Goal: Task Accomplishment & Management: Use online tool/utility

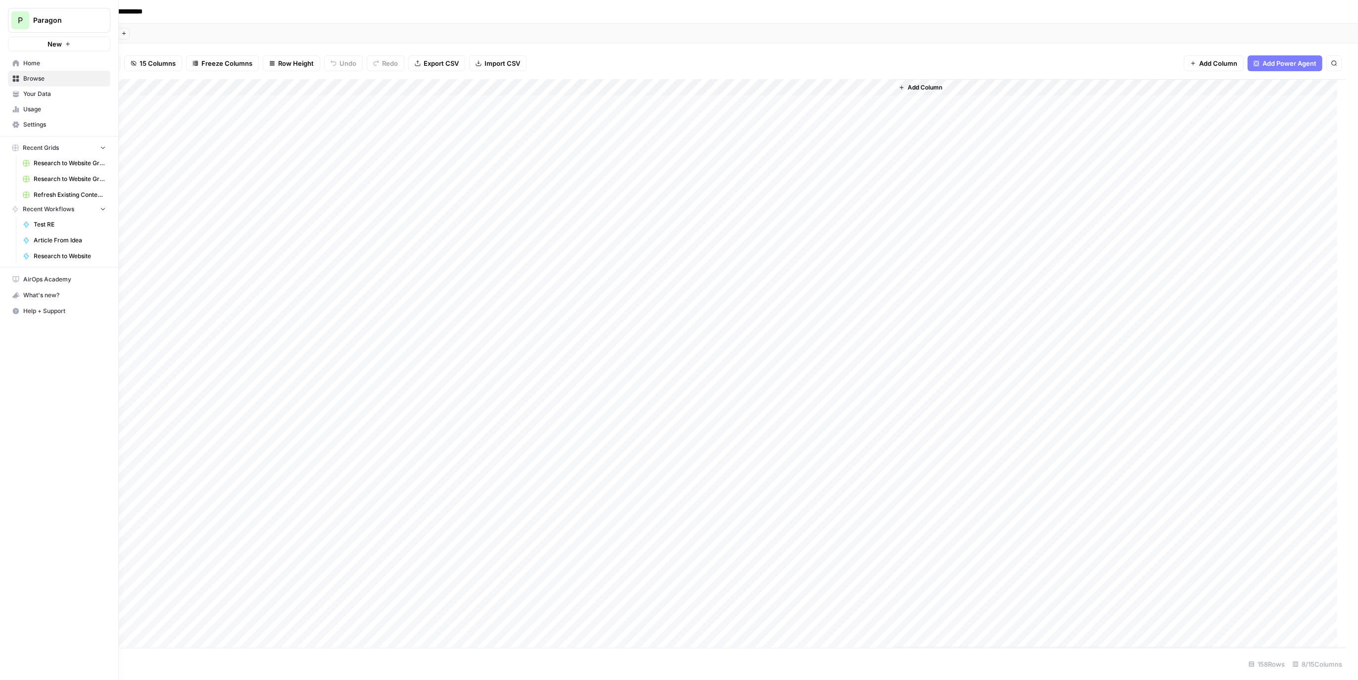
click at [18, 22] on span "P" at bounding box center [20, 20] width 5 height 12
click at [69, 120] on span "Paragon (Prod)" at bounding box center [95, 122] width 131 height 10
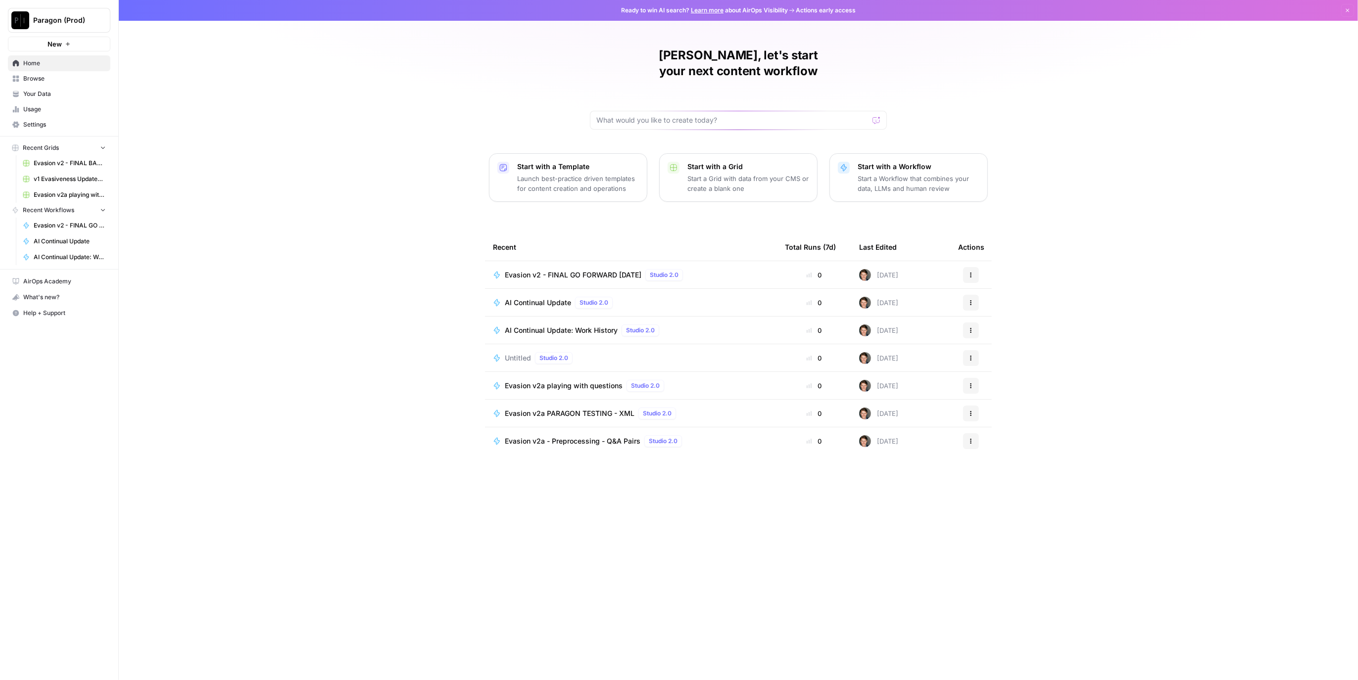
click at [573, 261] on td "Evasion v2 - FINAL GO FORWARD 2025 03 26 Studio 2.0" at bounding box center [631, 274] width 292 height 27
click at [547, 298] on span "AI Continual Update" at bounding box center [538, 303] width 66 height 10
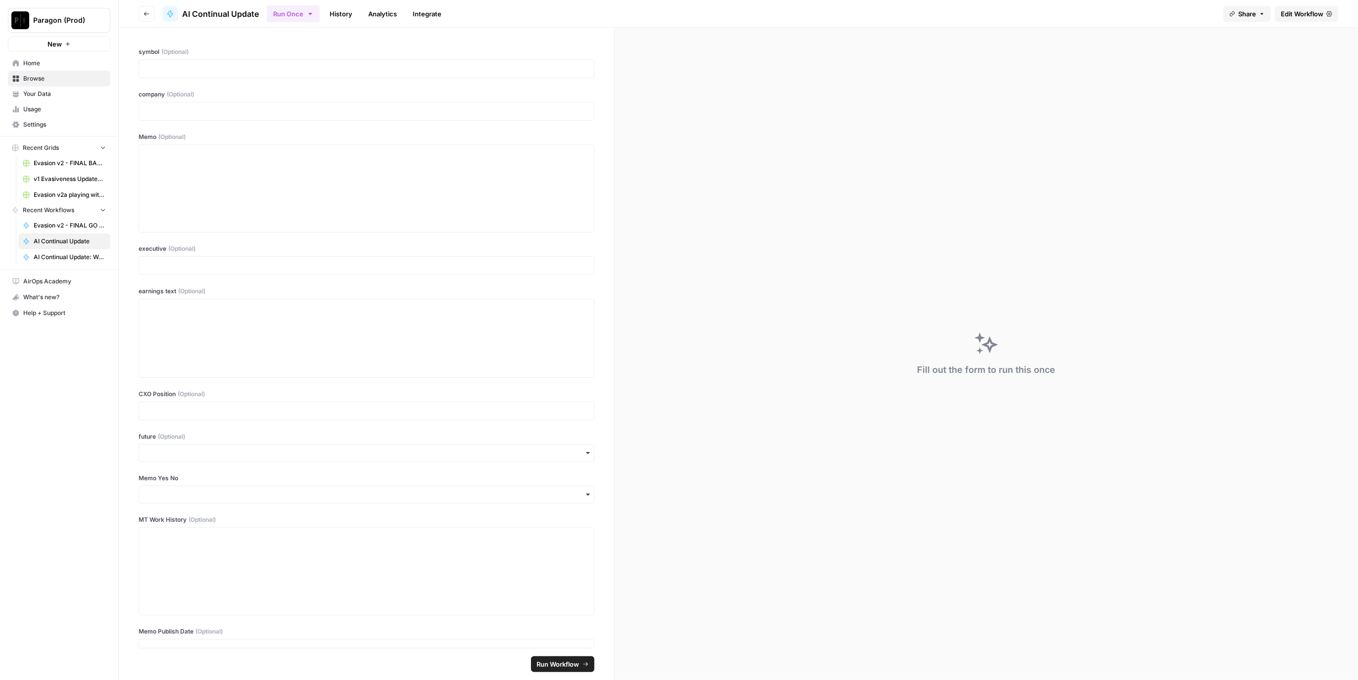
click at [331, 16] on link "History" at bounding box center [341, 14] width 35 height 16
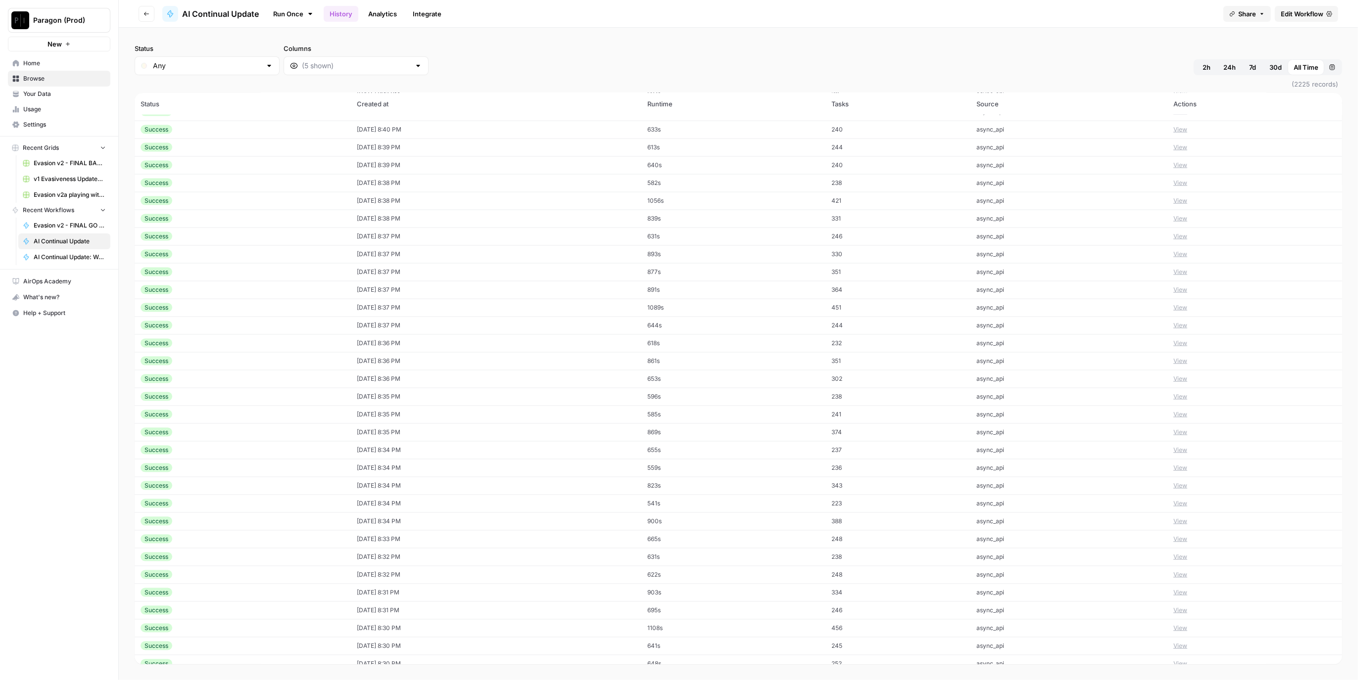
scroll to position [1964, 0]
click at [265, 64] on div at bounding box center [269, 66] width 8 height 10
click at [174, 118] on span "Error" at bounding box center [203, 118] width 96 height 10
type input "Error"
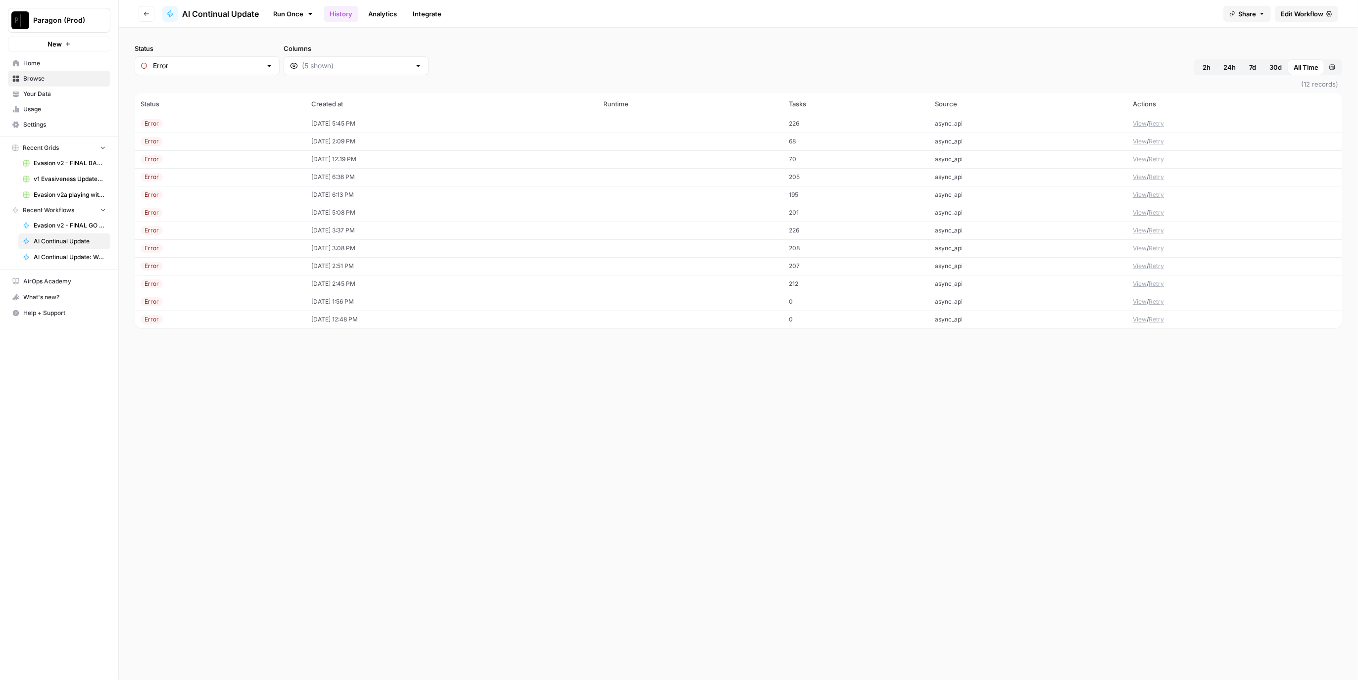
click at [354, 161] on td "08/15/25 at 12:19 PM" at bounding box center [451, 159] width 292 height 18
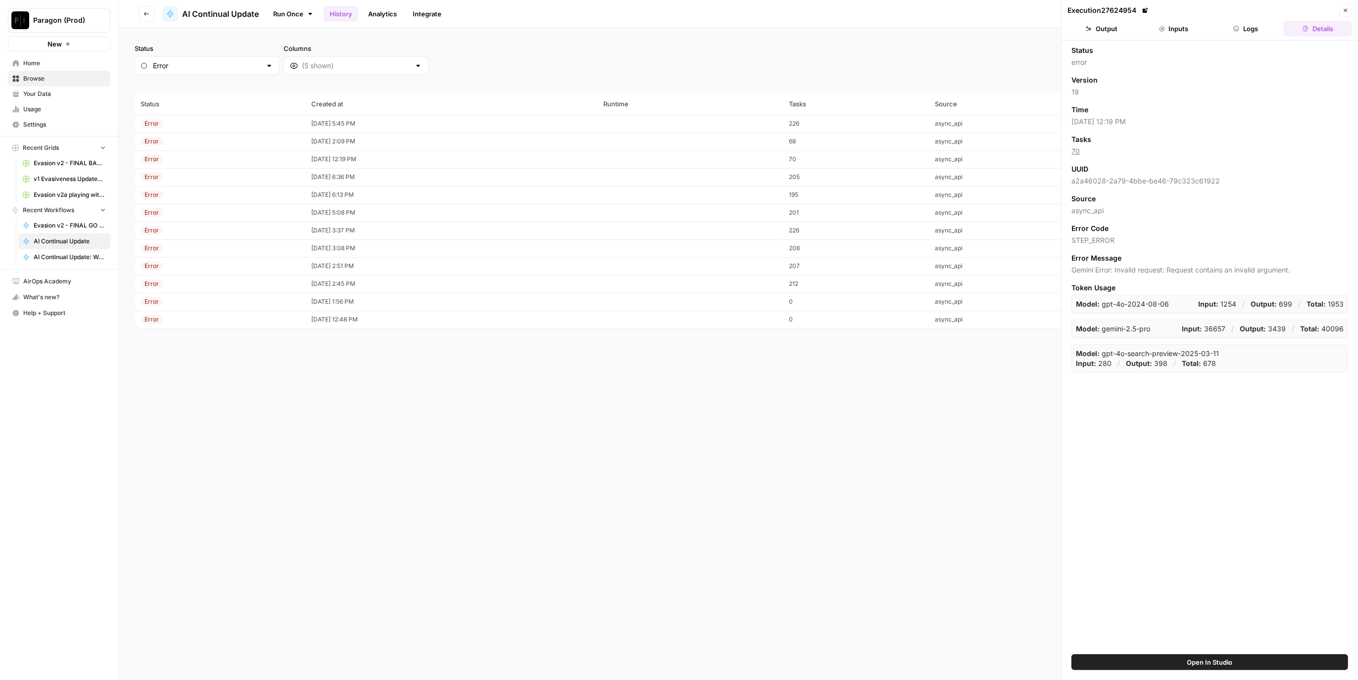
click at [1258, 32] on button "Logs" at bounding box center [1246, 29] width 68 height 16
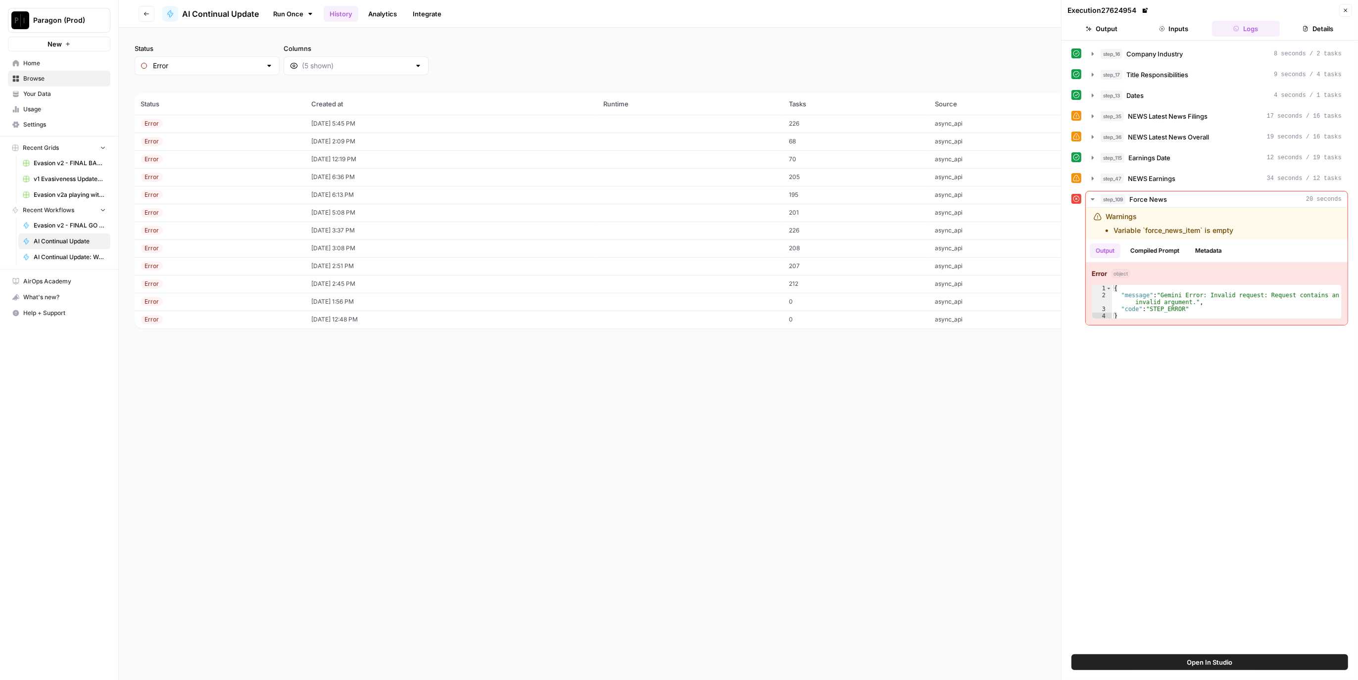
click at [387, 146] on td "08/15/25 at 2:09 PM" at bounding box center [451, 142] width 292 height 18
click at [394, 116] on td "[DATE] 5:45 PM" at bounding box center [451, 124] width 292 height 18
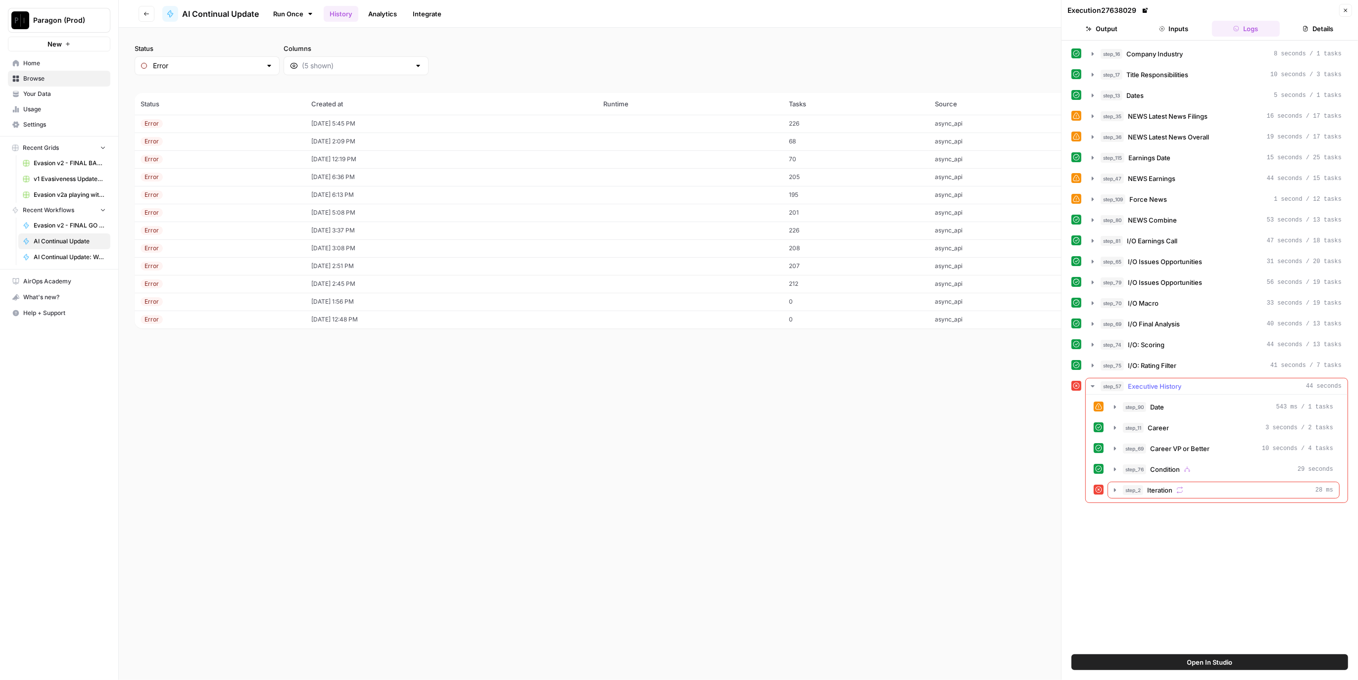
click at [1169, 487] on span "Iteration" at bounding box center [1159, 490] width 25 height 10
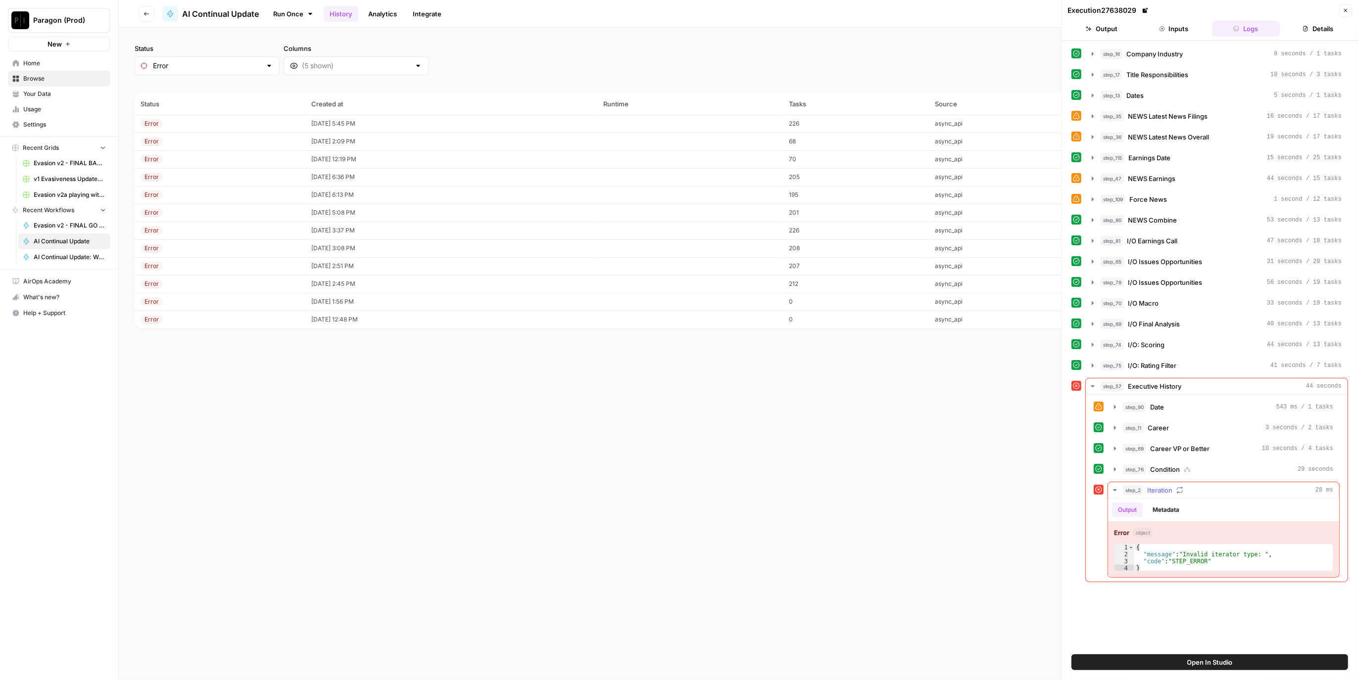
click at [1169, 487] on span "Iteration" at bounding box center [1159, 490] width 25 height 10
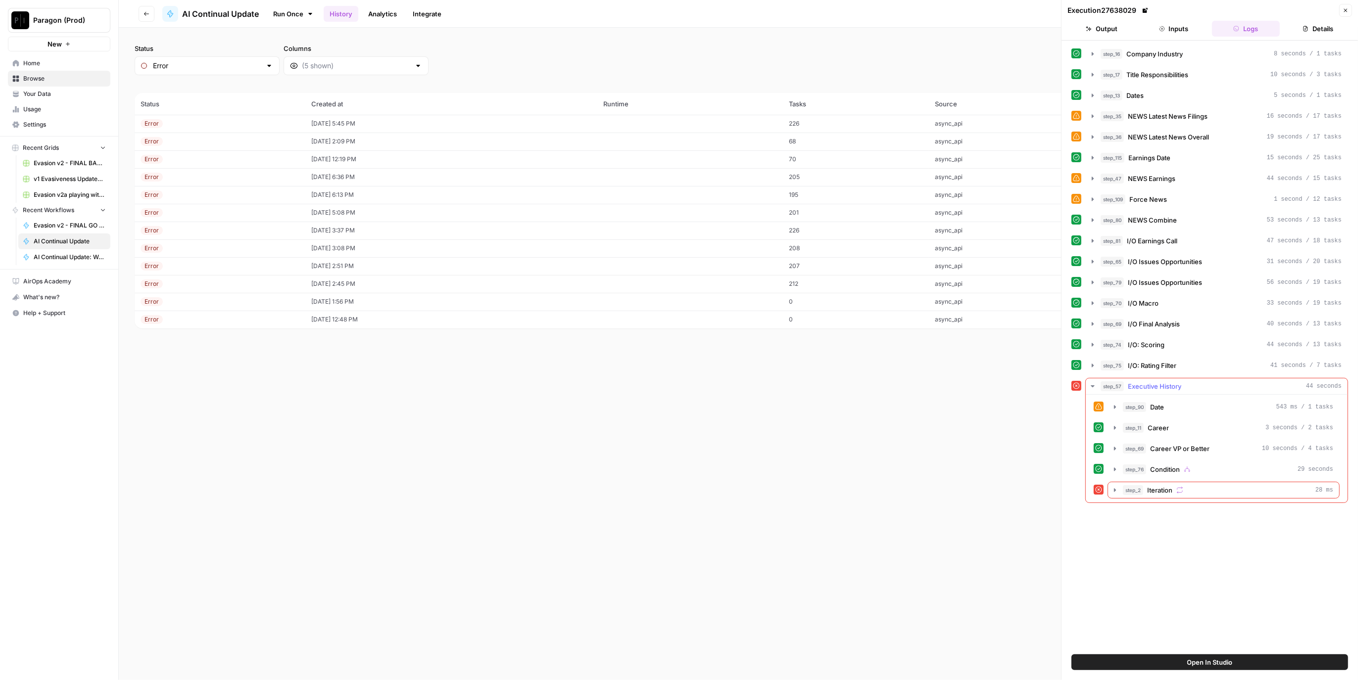
click at [1168, 385] on span "Executive History" at bounding box center [1154, 386] width 53 height 10
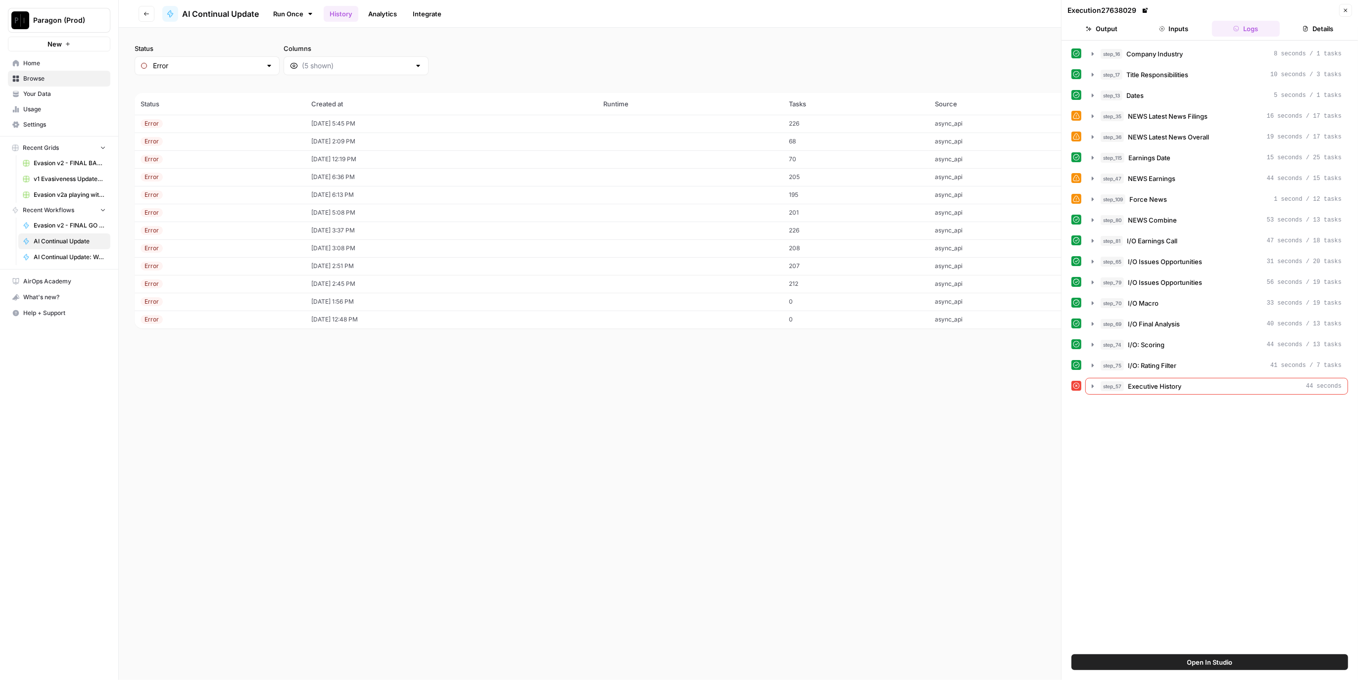
click at [209, 148] on td "Error" at bounding box center [220, 142] width 171 height 18
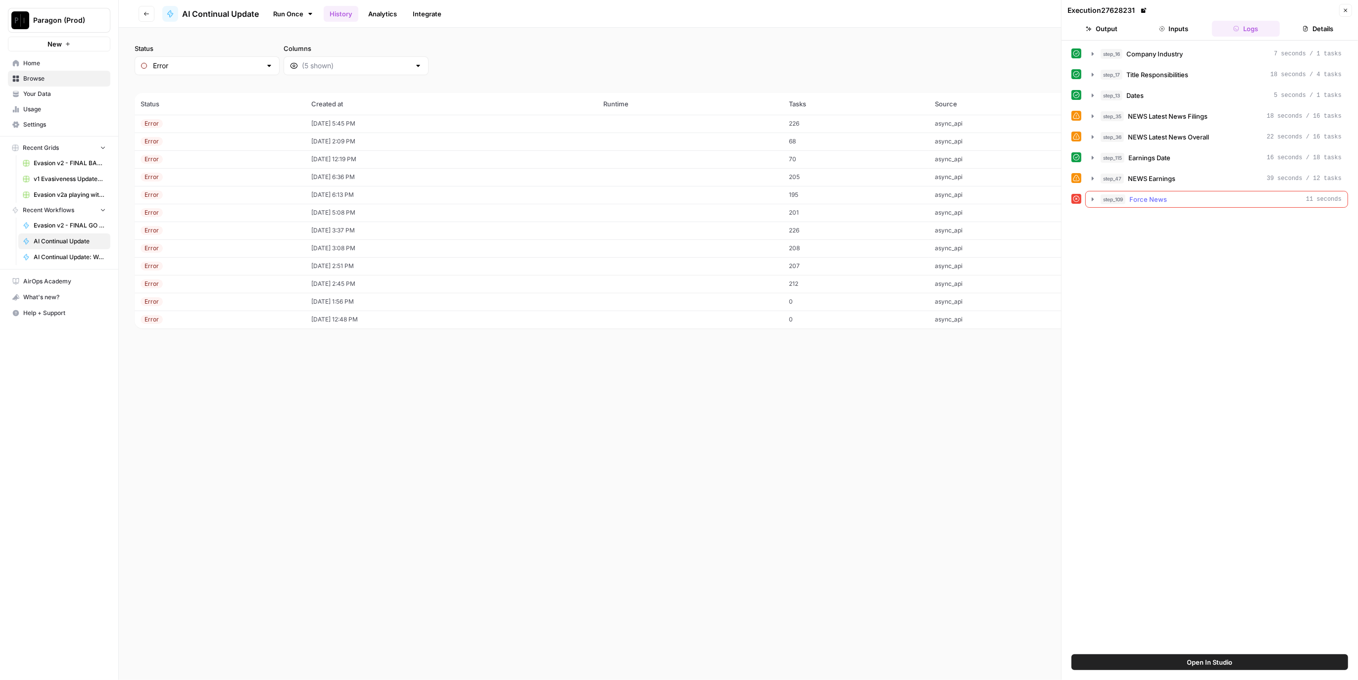
click at [1135, 197] on span "Force News" at bounding box center [1148, 199] width 38 height 10
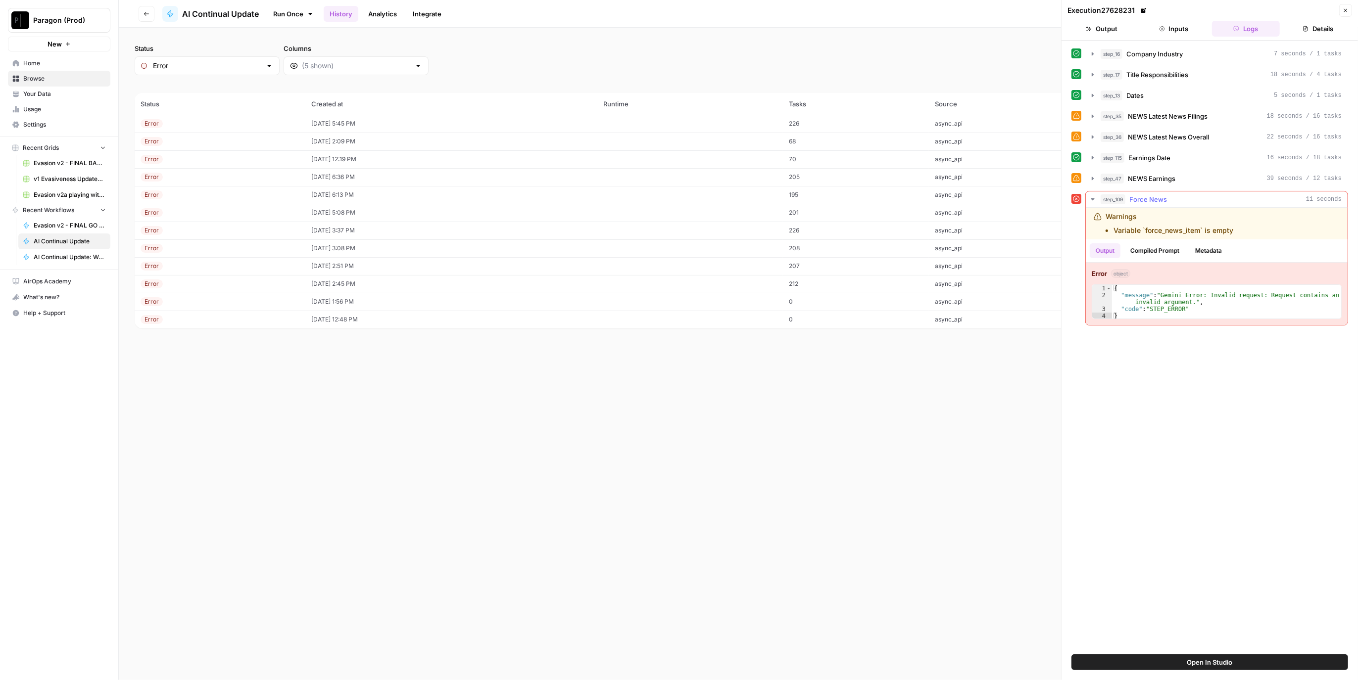
click at [1135, 197] on span "Force News" at bounding box center [1148, 199] width 38 height 10
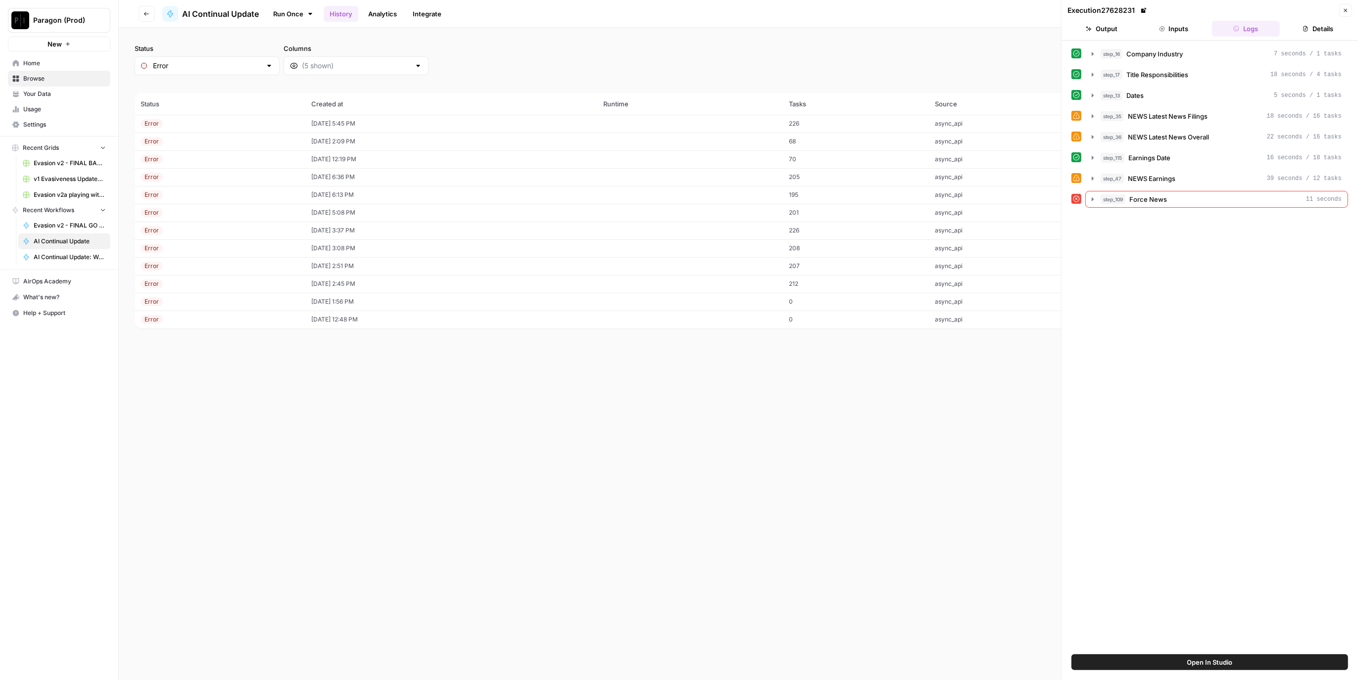
click at [1345, 10] on icon "button" at bounding box center [1345, 10] width 3 height 3
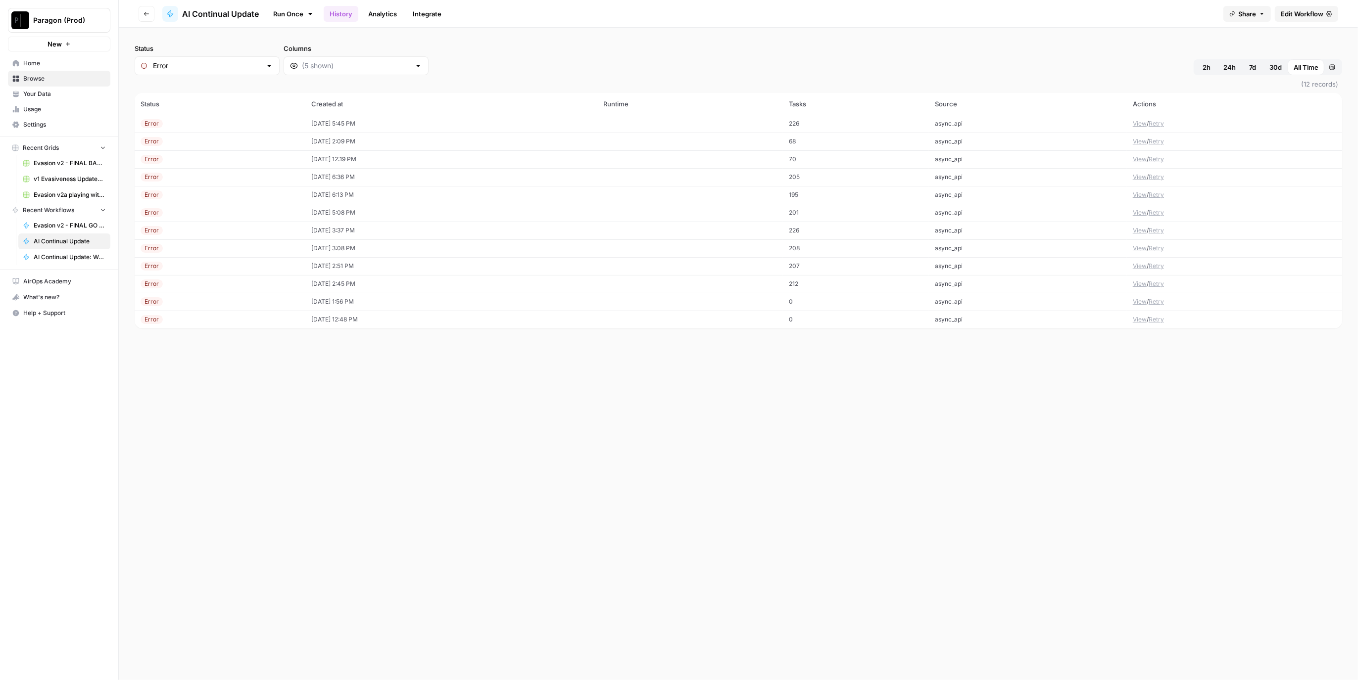
click at [1293, 23] on header "Go back AI Continual Update Run Once History Analytics Integrate Share Edit Wor…" at bounding box center [738, 14] width 1239 height 28
click at [1296, 17] on span "Edit Workflow" at bounding box center [1301, 14] width 43 height 10
click at [219, 67] on input "Status" at bounding box center [207, 66] width 108 height 10
click at [194, 87] on span "Any" at bounding box center [203, 90] width 96 height 10
type input "Any"
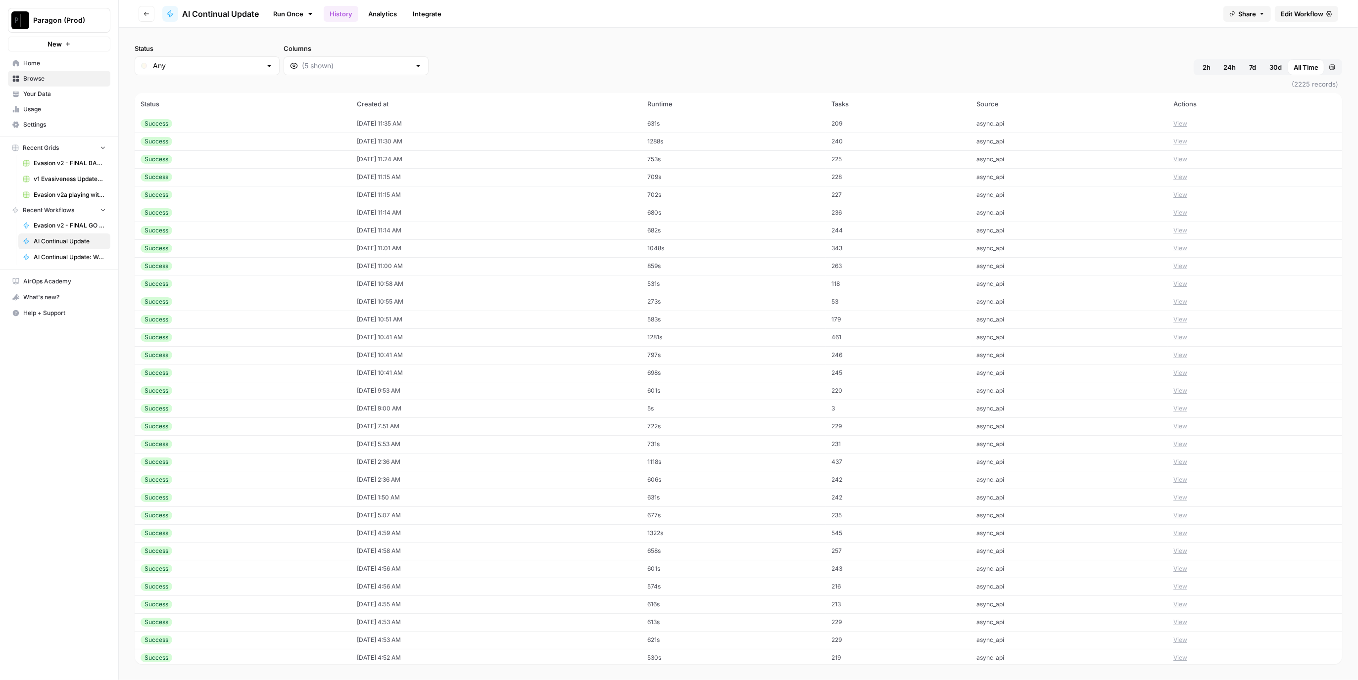
click at [1169, 115] on td "View" at bounding box center [1254, 124] width 175 height 18
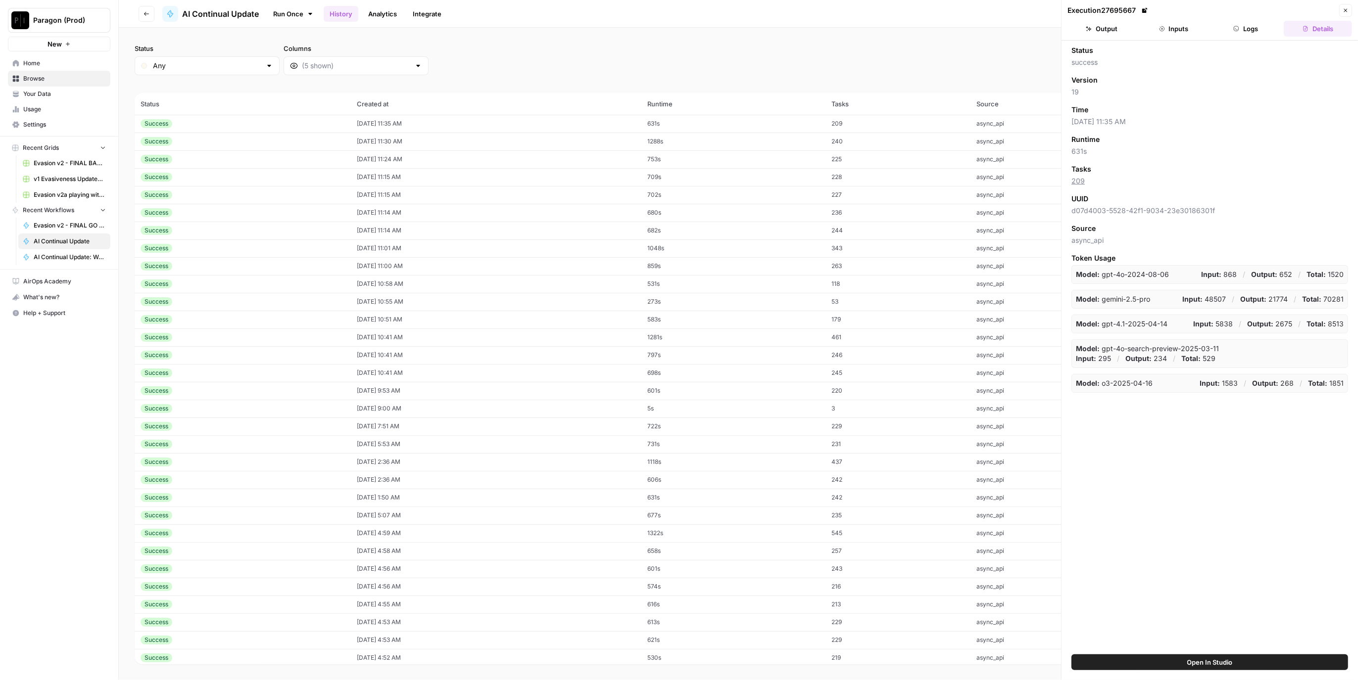
click at [1267, 32] on button "Logs" at bounding box center [1246, 29] width 68 height 16
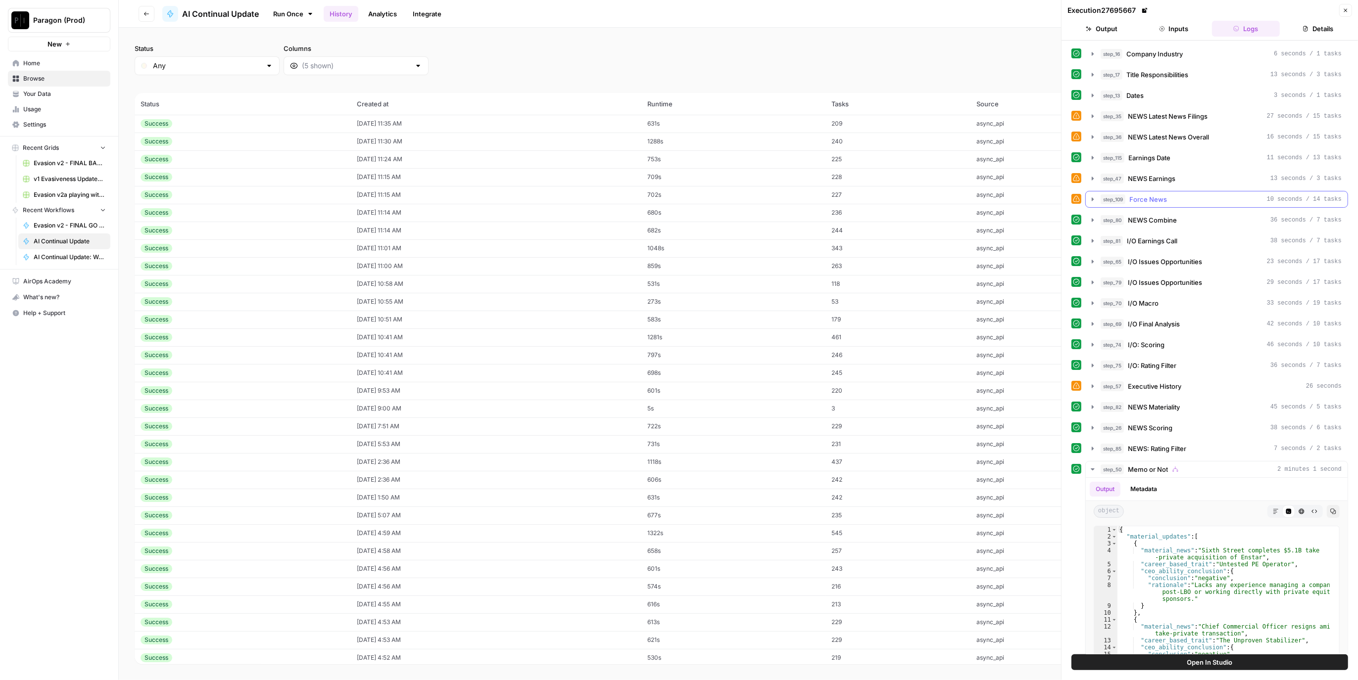
click at [1212, 196] on div "step_109 Force News 10 seconds / 14 tasks" at bounding box center [1220, 199] width 241 height 10
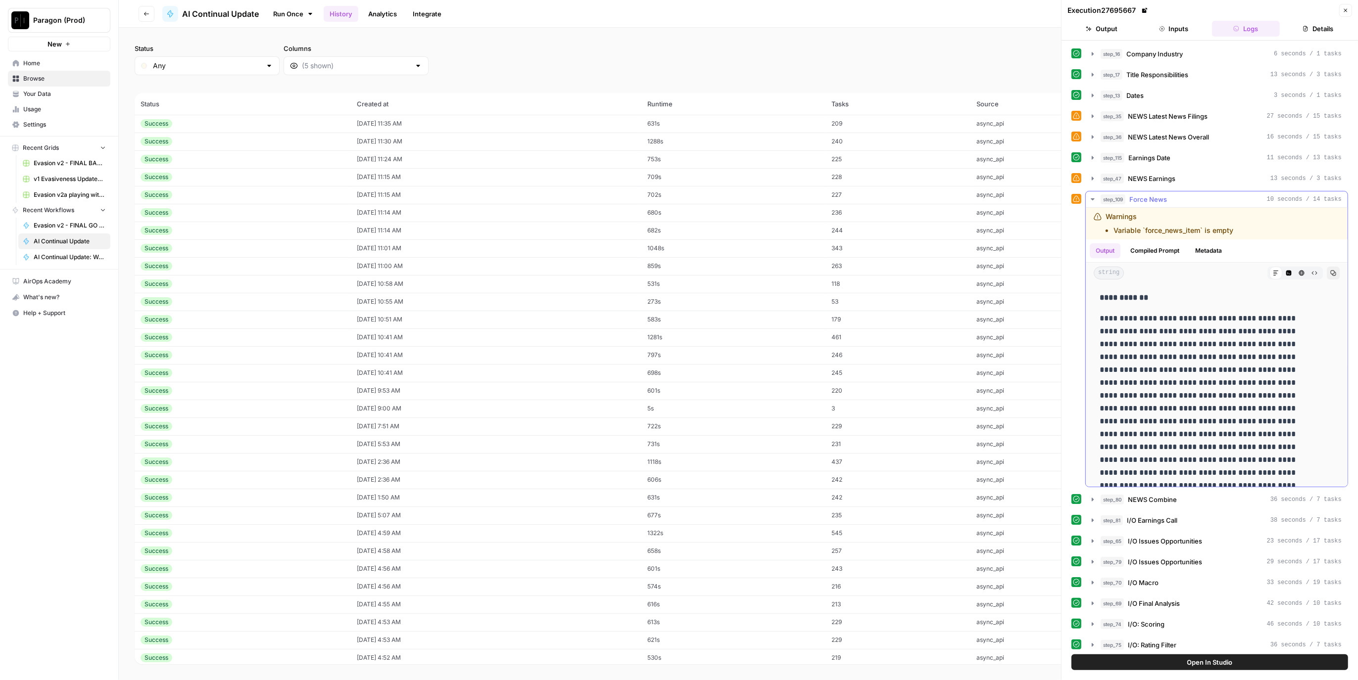
click at [1177, 199] on div "step_109 Force News 10 seconds / 14 tasks" at bounding box center [1220, 199] width 241 height 10
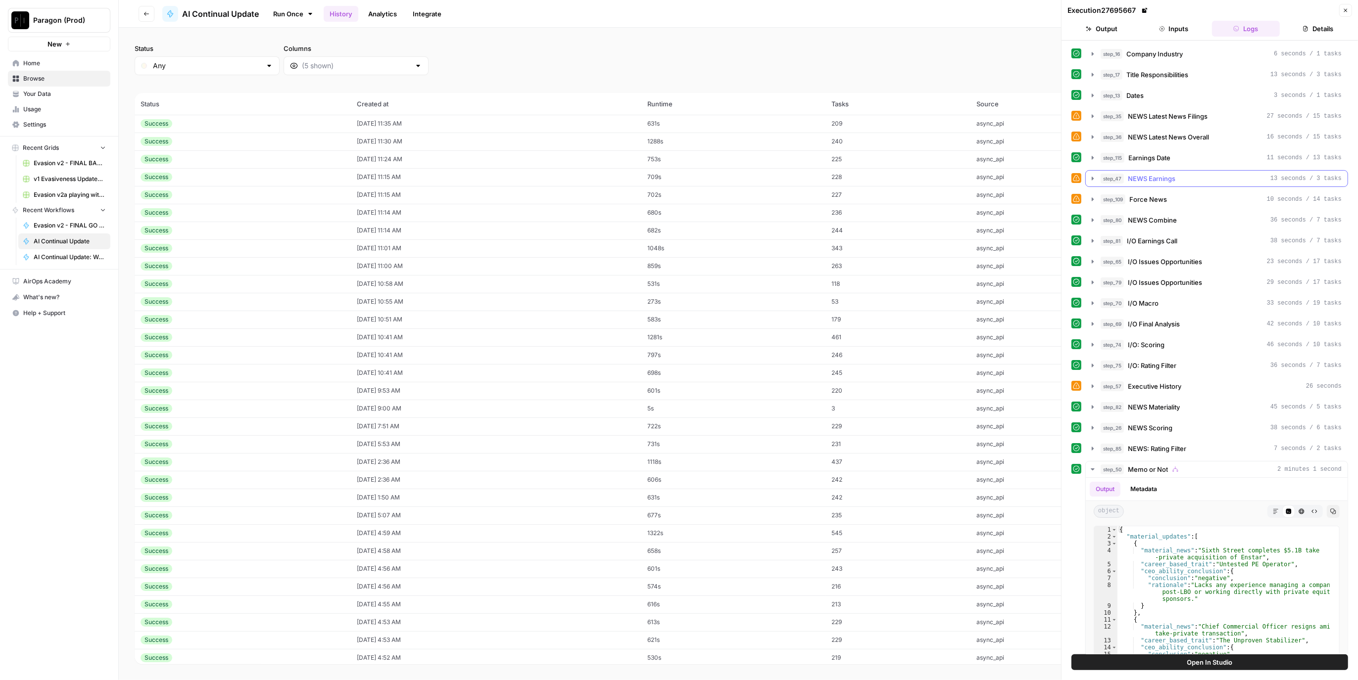
click at [1129, 177] on span "NEWS Earnings" at bounding box center [1151, 179] width 47 height 10
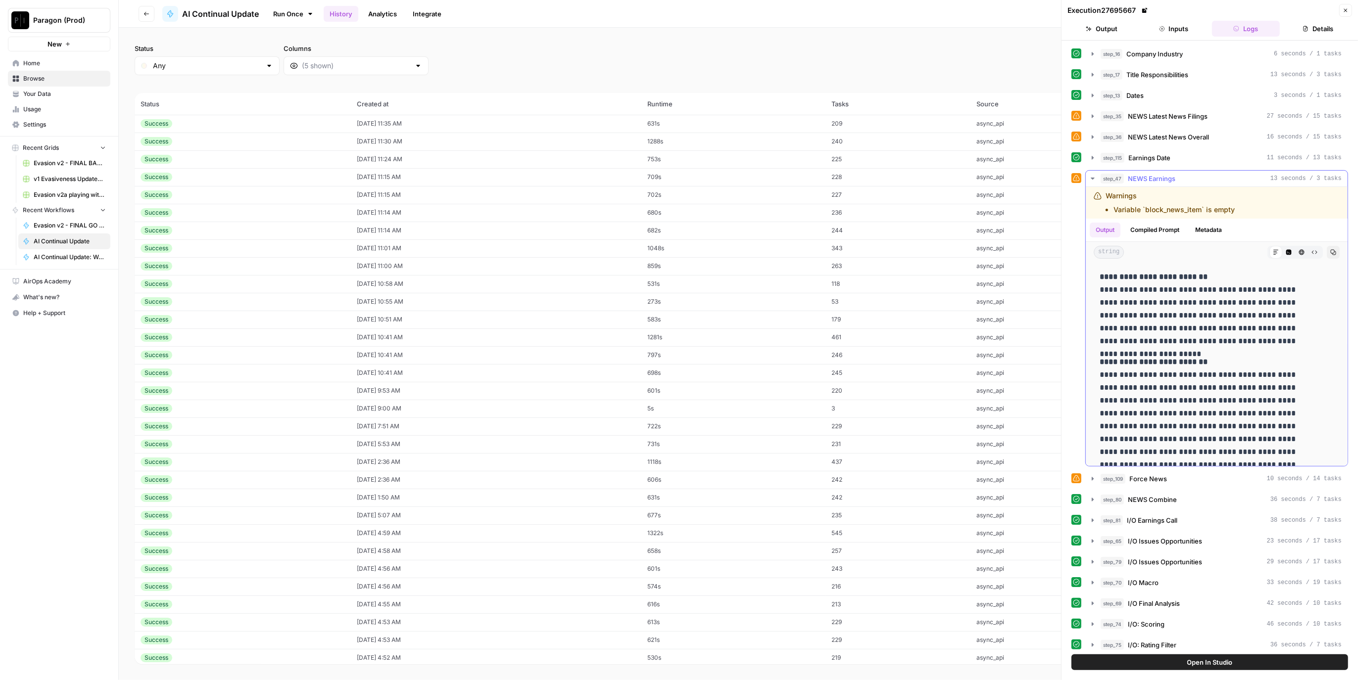
click at [1157, 175] on span "NEWS Earnings" at bounding box center [1151, 179] width 47 height 10
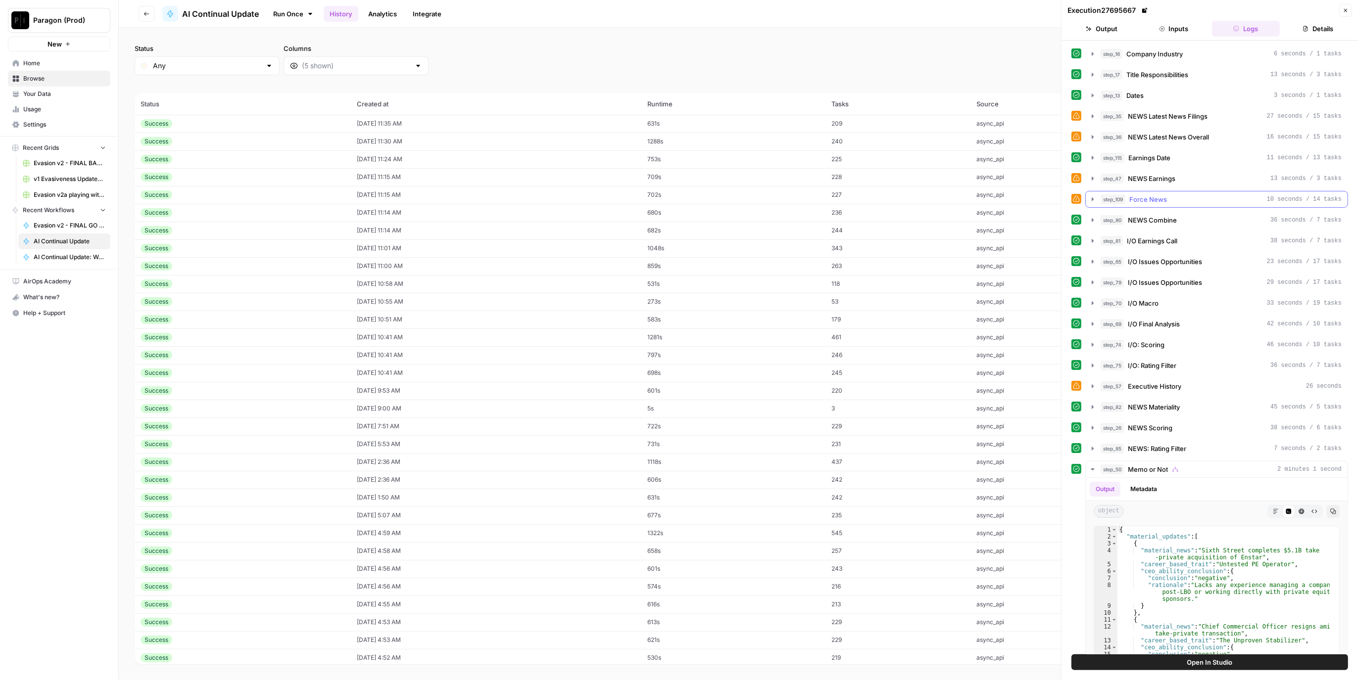
click at [1158, 191] on button "step_109 Force News 10 seconds / 14 tasks" at bounding box center [1216, 199] width 262 height 16
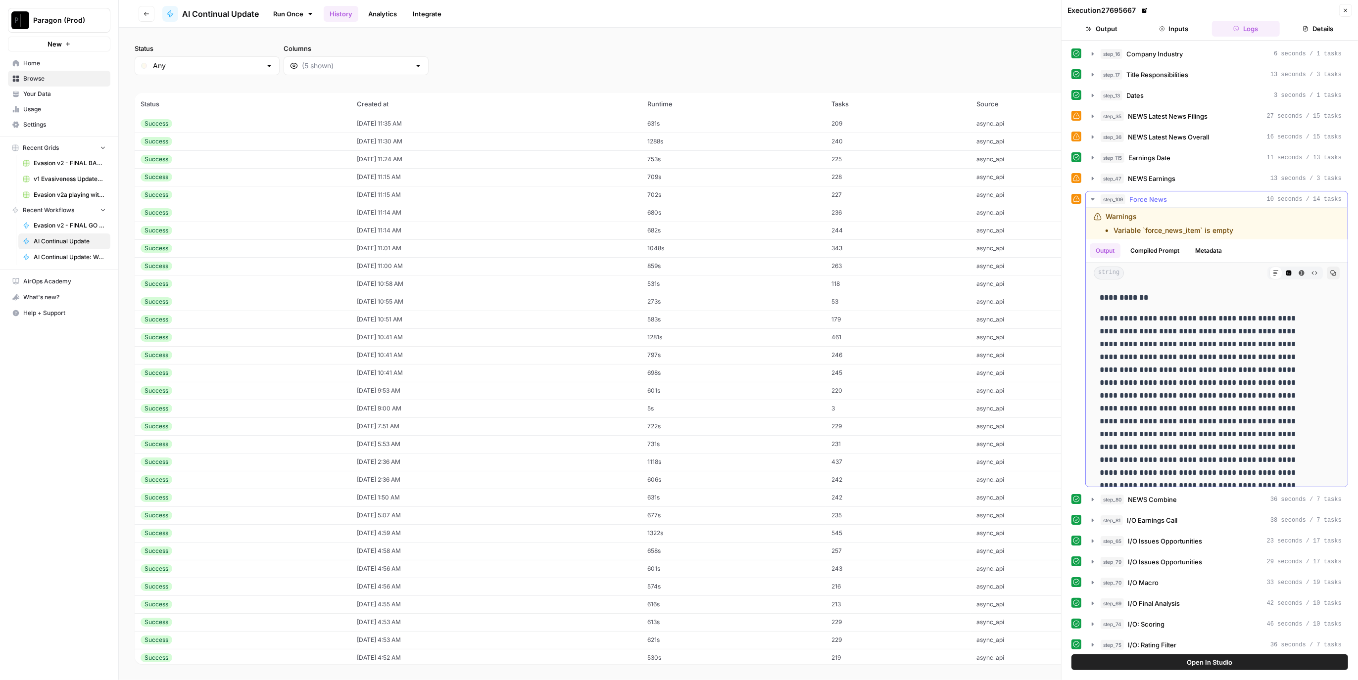
click at [1158, 191] on button "step_109 Force News 10 seconds / 14 tasks" at bounding box center [1216, 199] width 262 height 16
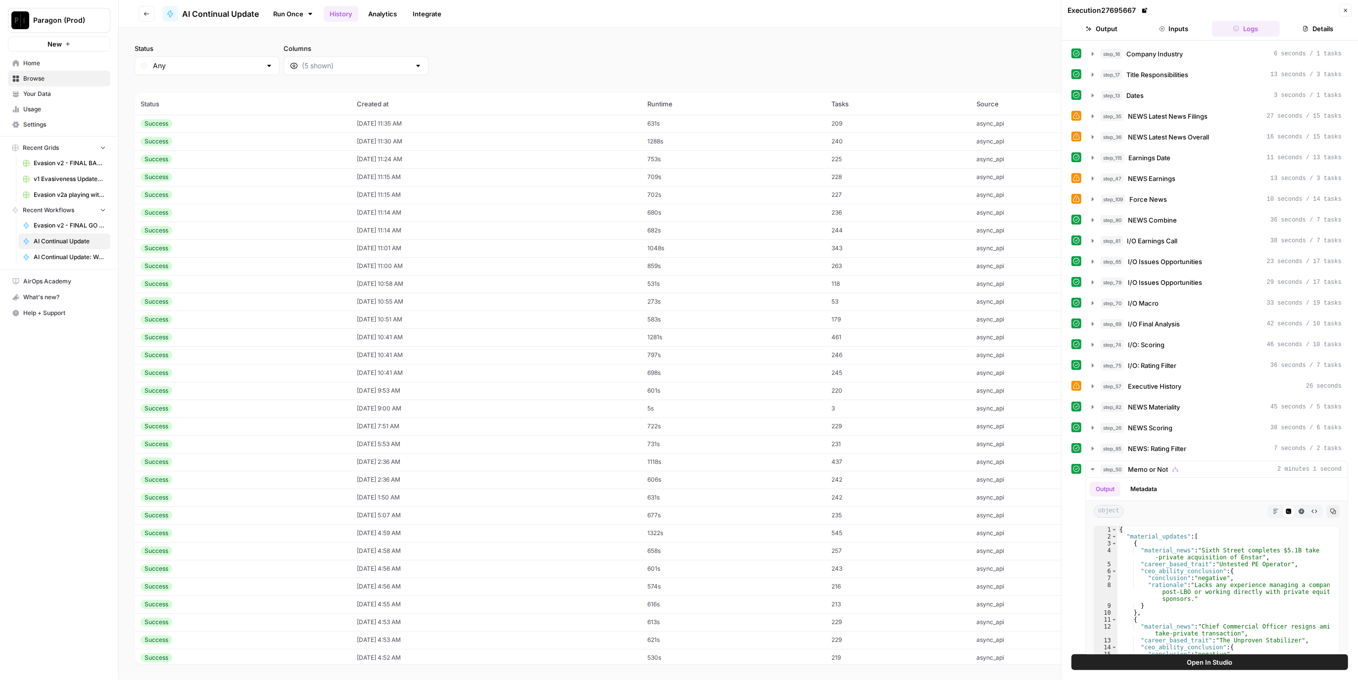
click at [1341, 10] on button "Close" at bounding box center [1345, 10] width 13 height 13
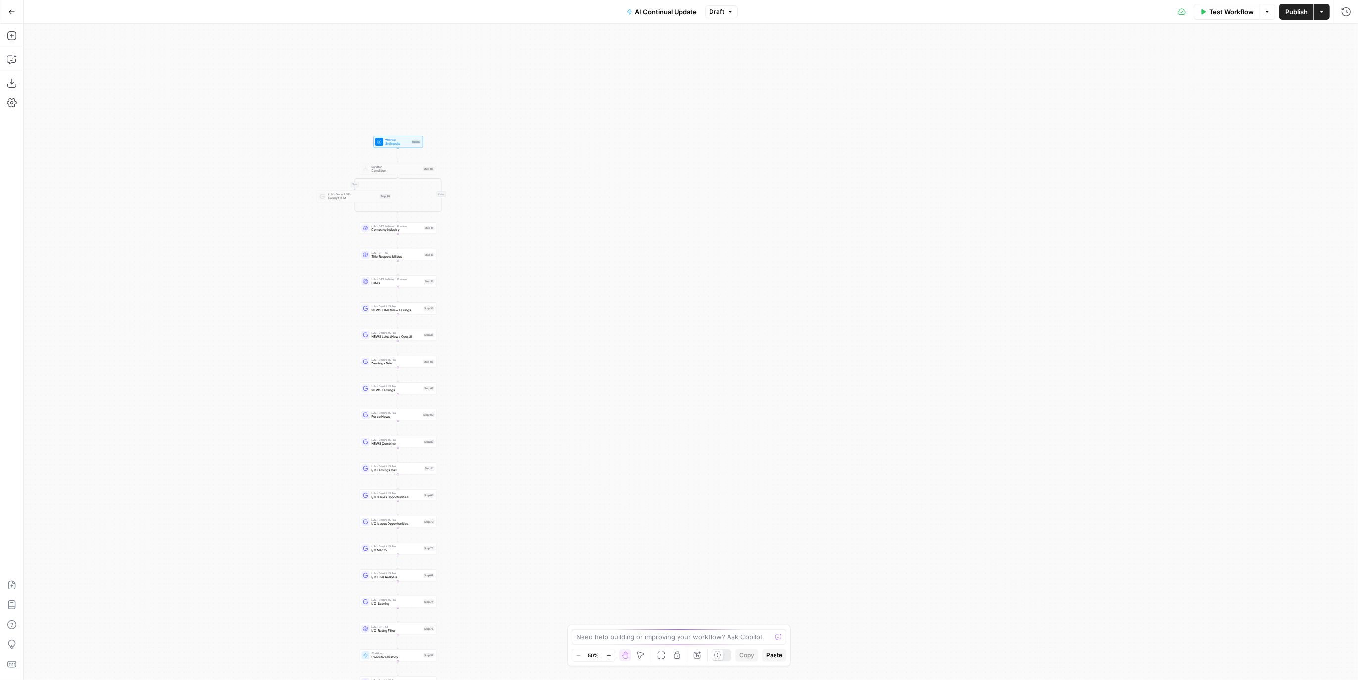
click at [418, 366] on span "Force News" at bounding box center [396, 417] width 49 height 5
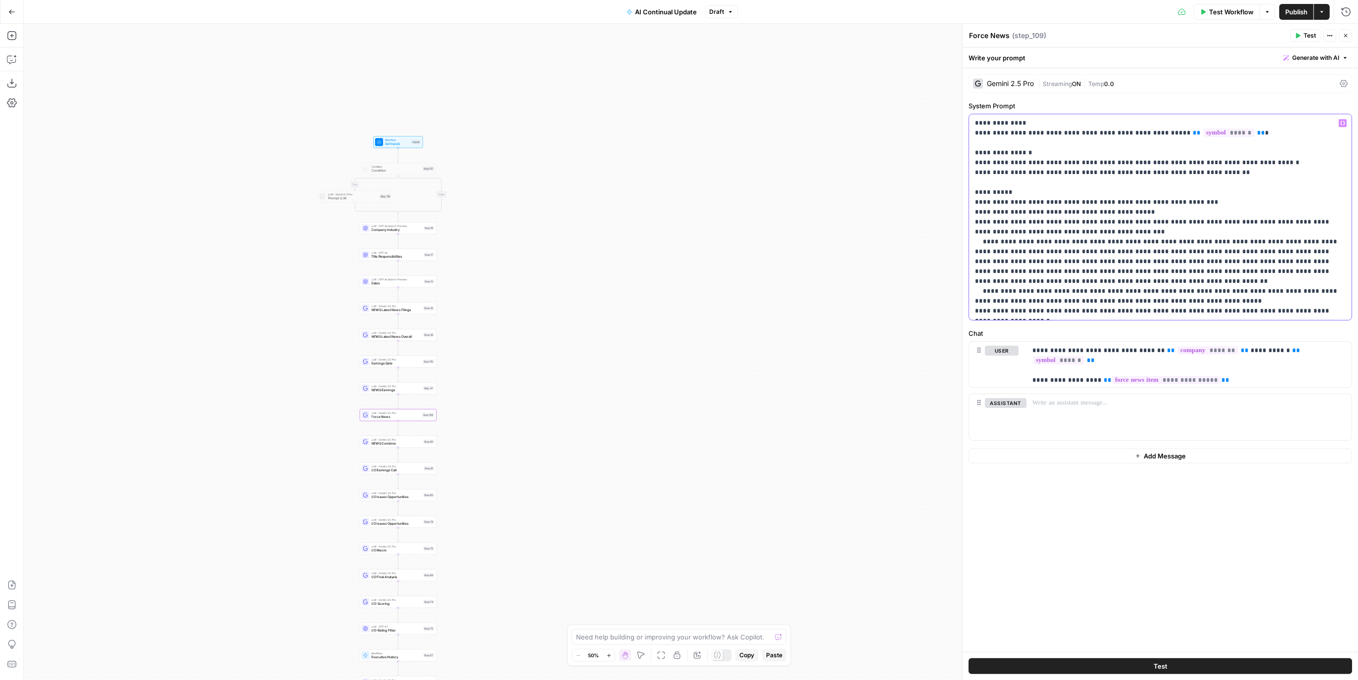
click at [772, 312] on p "**********" at bounding box center [1160, 217] width 371 height 198
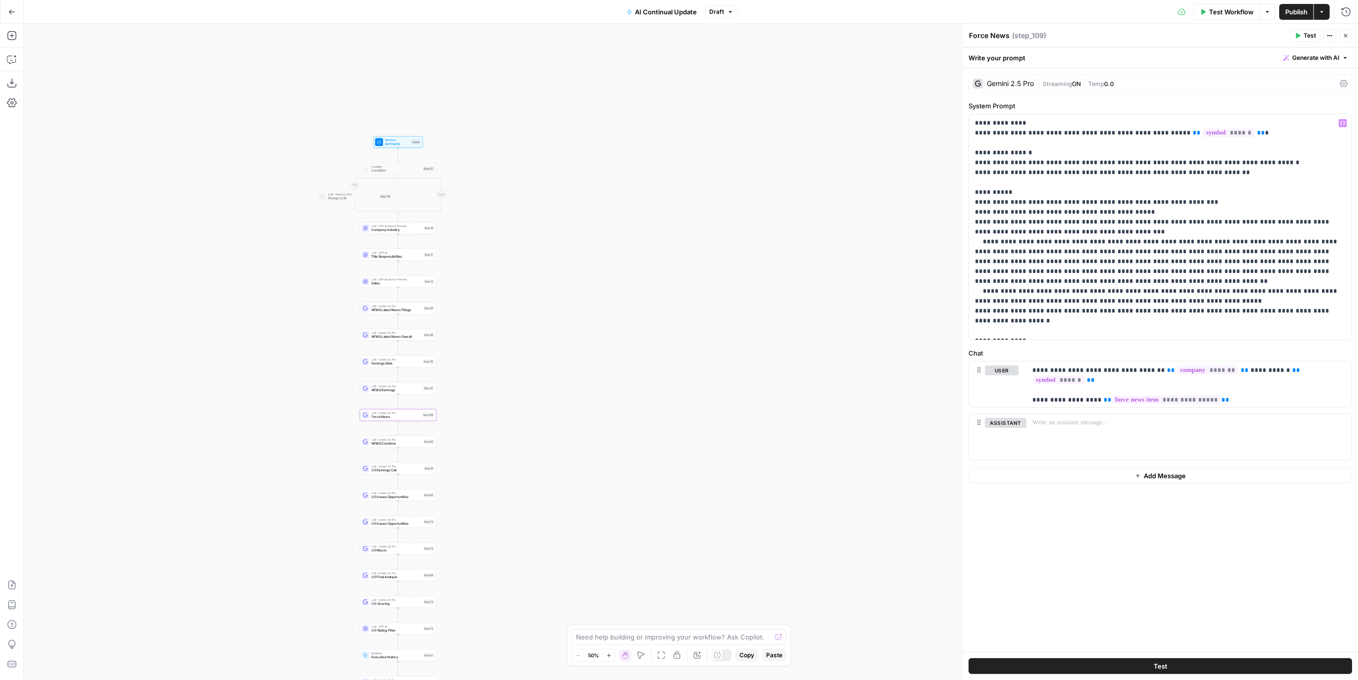
click at [772, 342] on div "**********" at bounding box center [1159, 360] width 395 height 584
click at [772, 331] on p "**********" at bounding box center [1160, 227] width 371 height 218
drag, startPoint x: 1039, startPoint y: 327, endPoint x: 980, endPoint y: 334, distance: 59.8
click at [772, 334] on p "**********" at bounding box center [1160, 227] width 371 height 218
click at [772, 162] on p "**********" at bounding box center [1160, 227] width 371 height 218
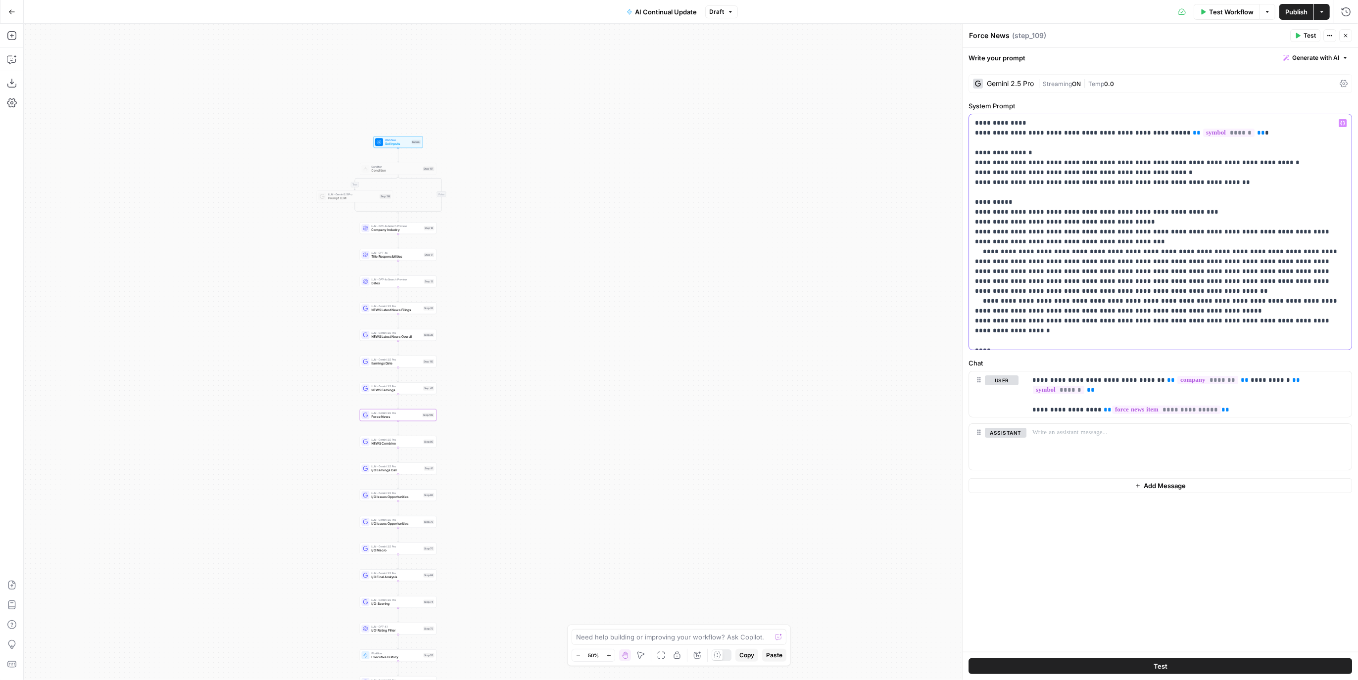
drag, startPoint x: 1174, startPoint y: 168, endPoint x: 965, endPoint y: 173, distance: 208.8
click at [772, 173] on div "**********" at bounding box center [1160, 352] width 396 height 657
copy p "**********"
drag, startPoint x: 1023, startPoint y: 343, endPoint x: 1171, endPoint y: 190, distance: 213.1
click at [772, 345] on div "**********" at bounding box center [1160, 231] width 382 height 235
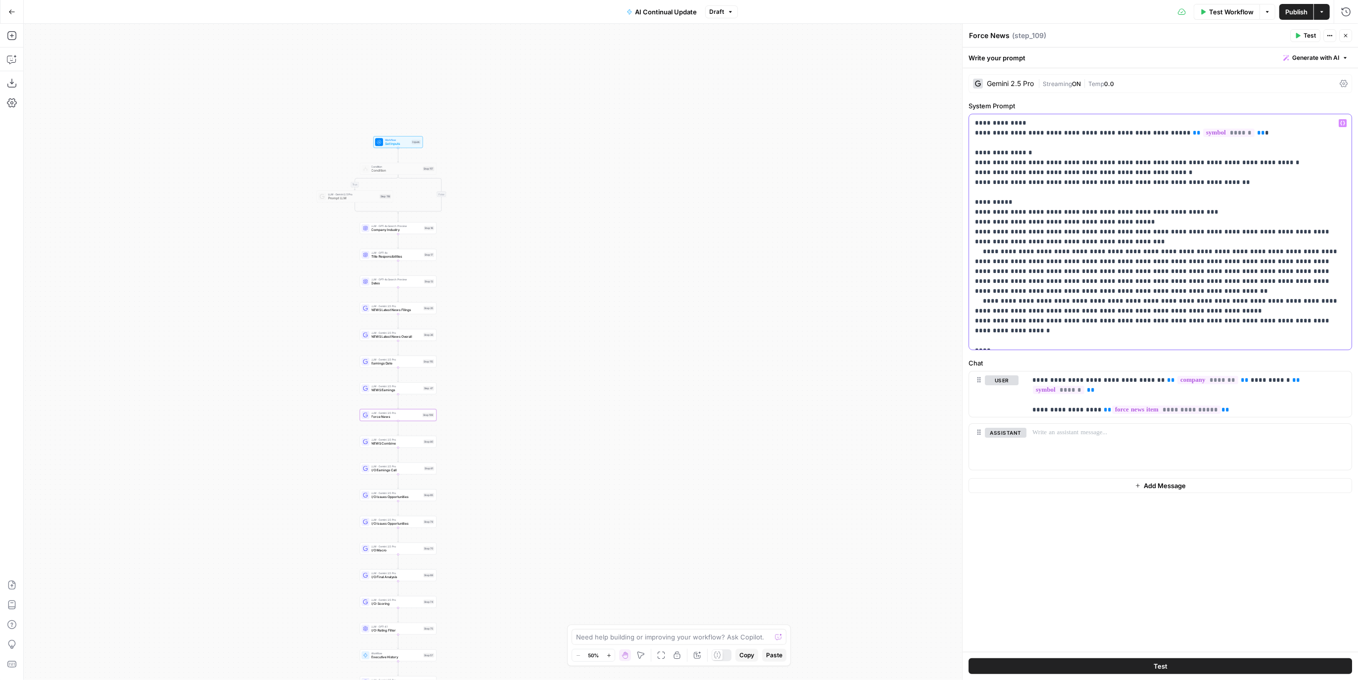
click at [772, 169] on p "**********" at bounding box center [1160, 232] width 371 height 228
click at [772, 173] on p "**********" at bounding box center [1160, 232] width 371 height 228
copy p "**********"
drag, startPoint x: 1055, startPoint y: 339, endPoint x: 963, endPoint y: 337, distance: 92.5
click at [772, 337] on div "**********" at bounding box center [1160, 352] width 396 height 657
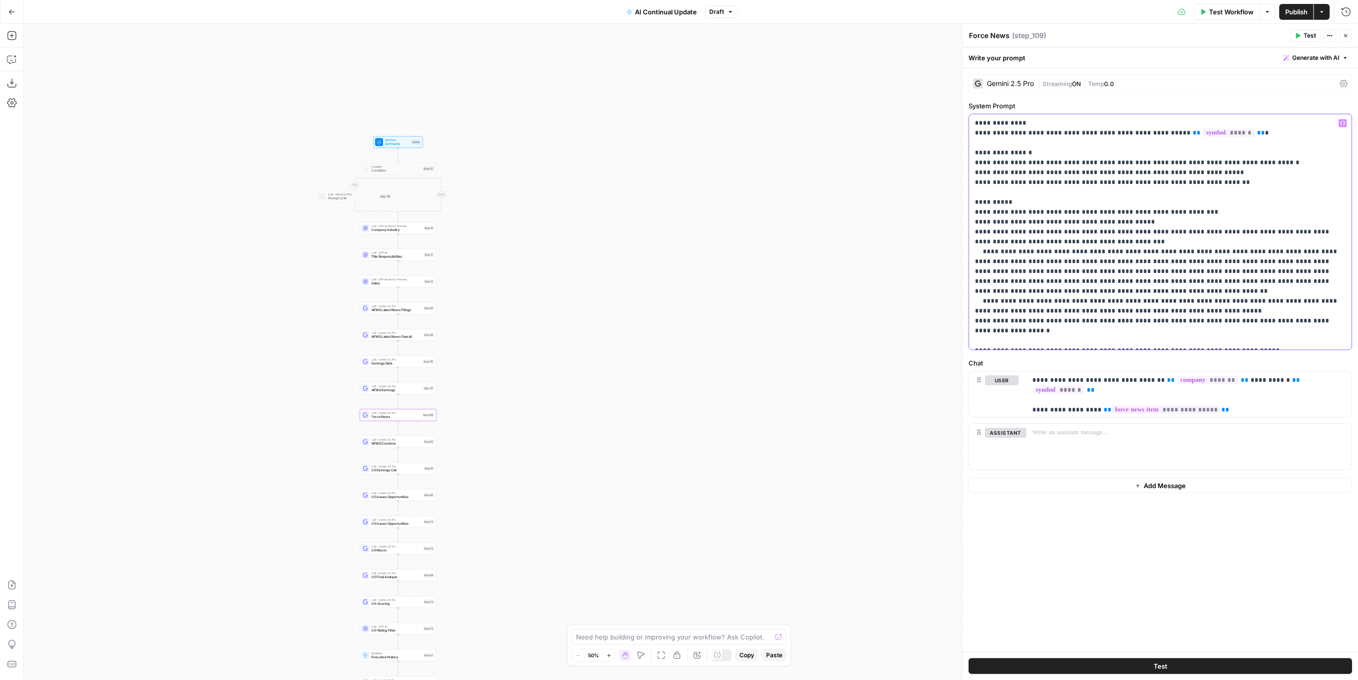
click at [772, 337] on p "**********" at bounding box center [1160, 232] width 371 height 228
click at [772, 36] on button "Test" at bounding box center [1305, 35] width 30 height 13
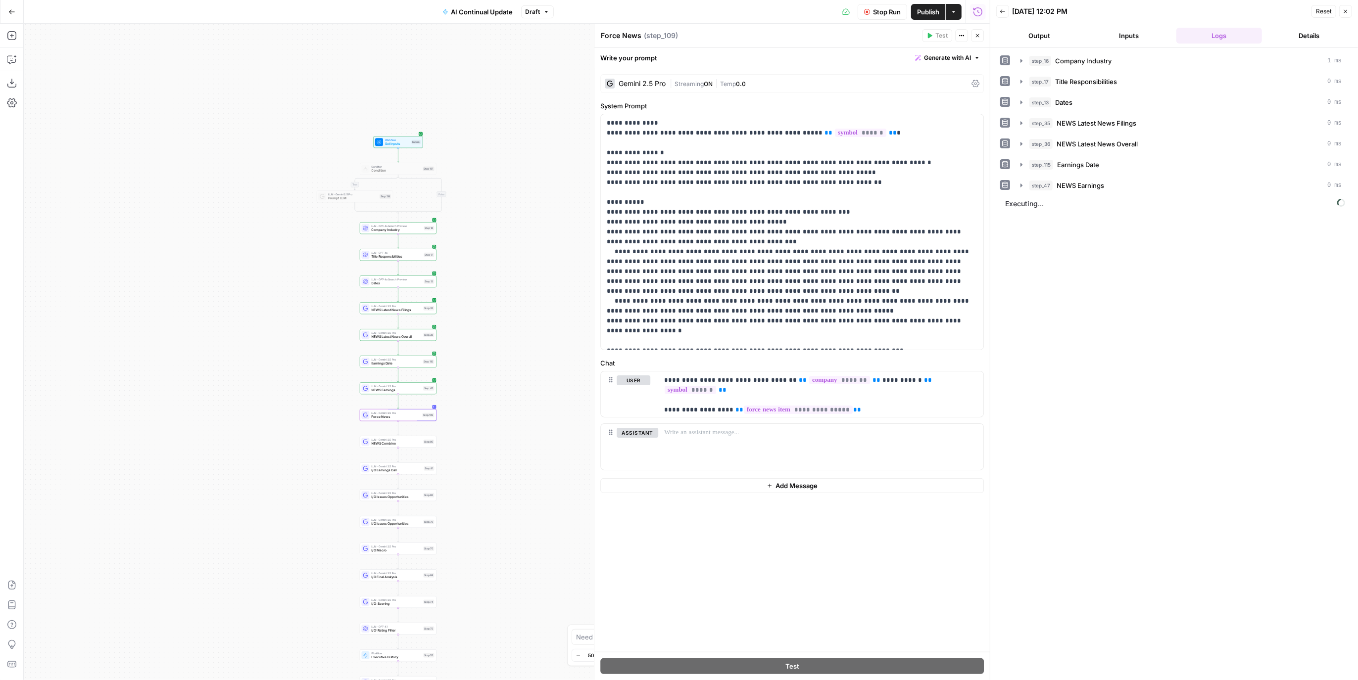
click at [772, 33] on button "Inputs" at bounding box center [1129, 36] width 86 height 16
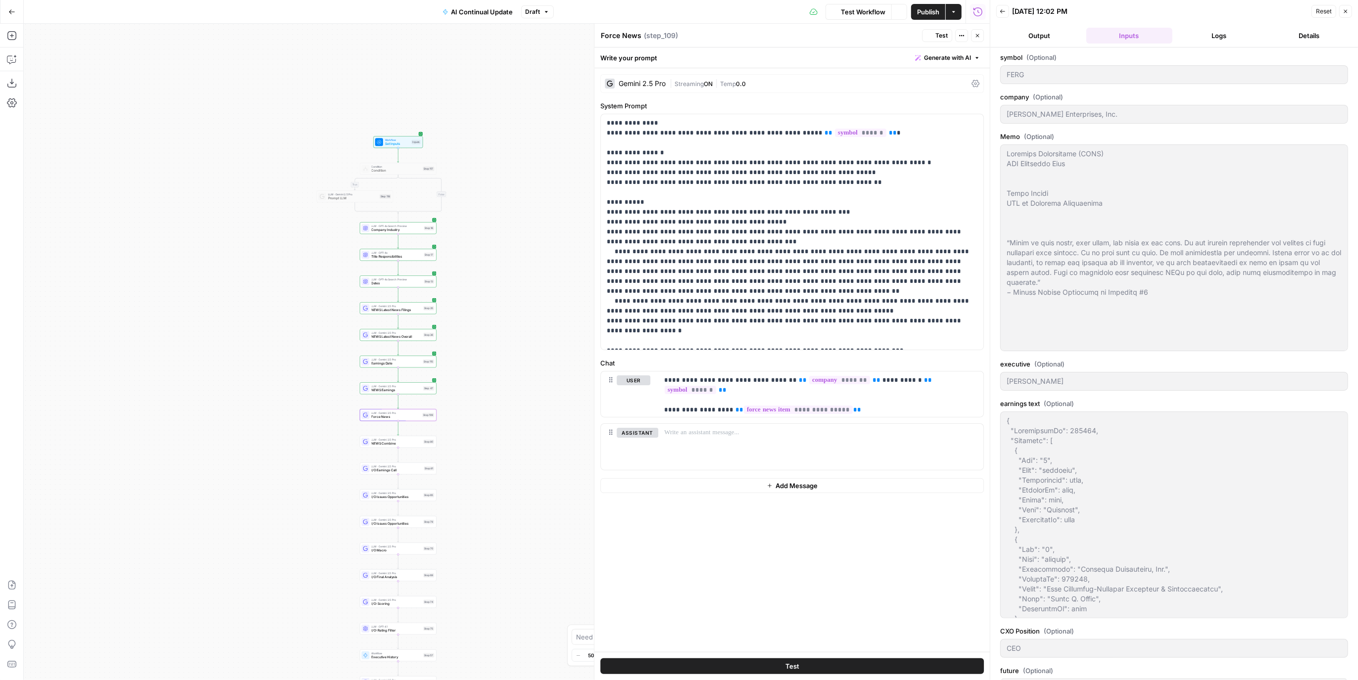
type textarea "Ferguson Enterprises (FERG) CEO Diligence Memo Kevin Murphy CEO at Ferguson Ent…"
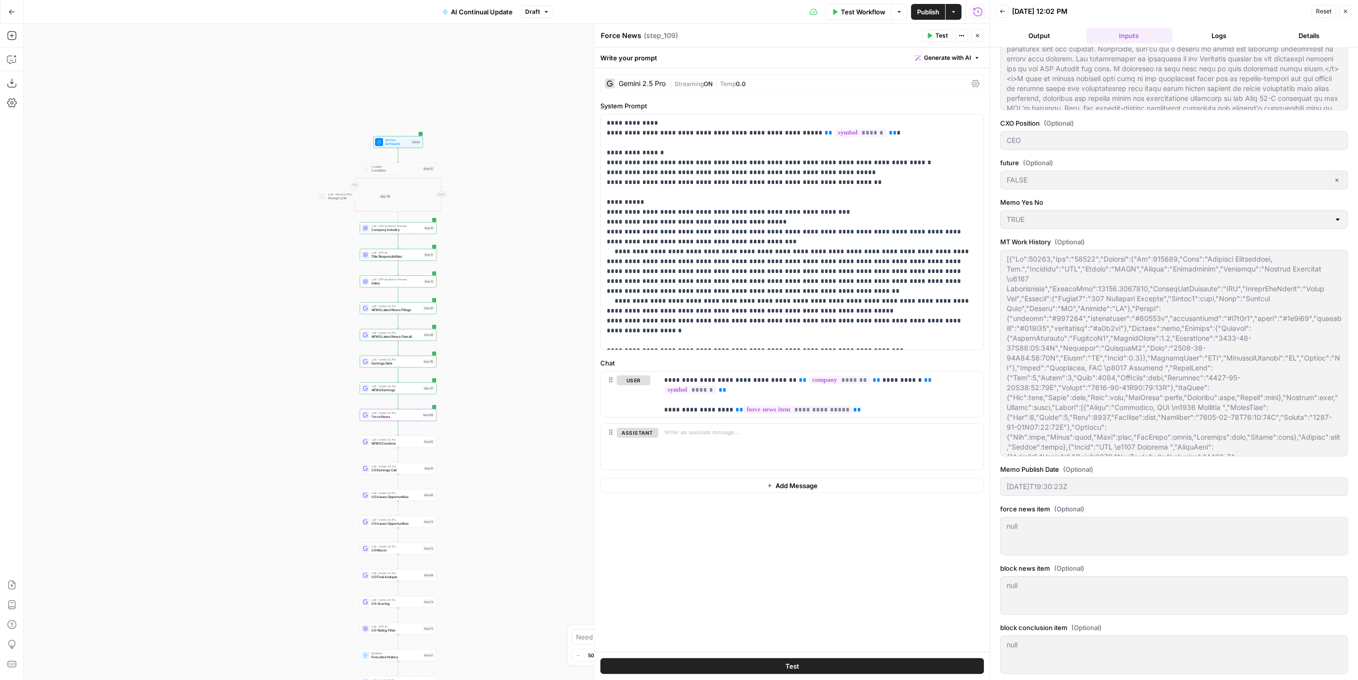
scroll to position [137, 0]
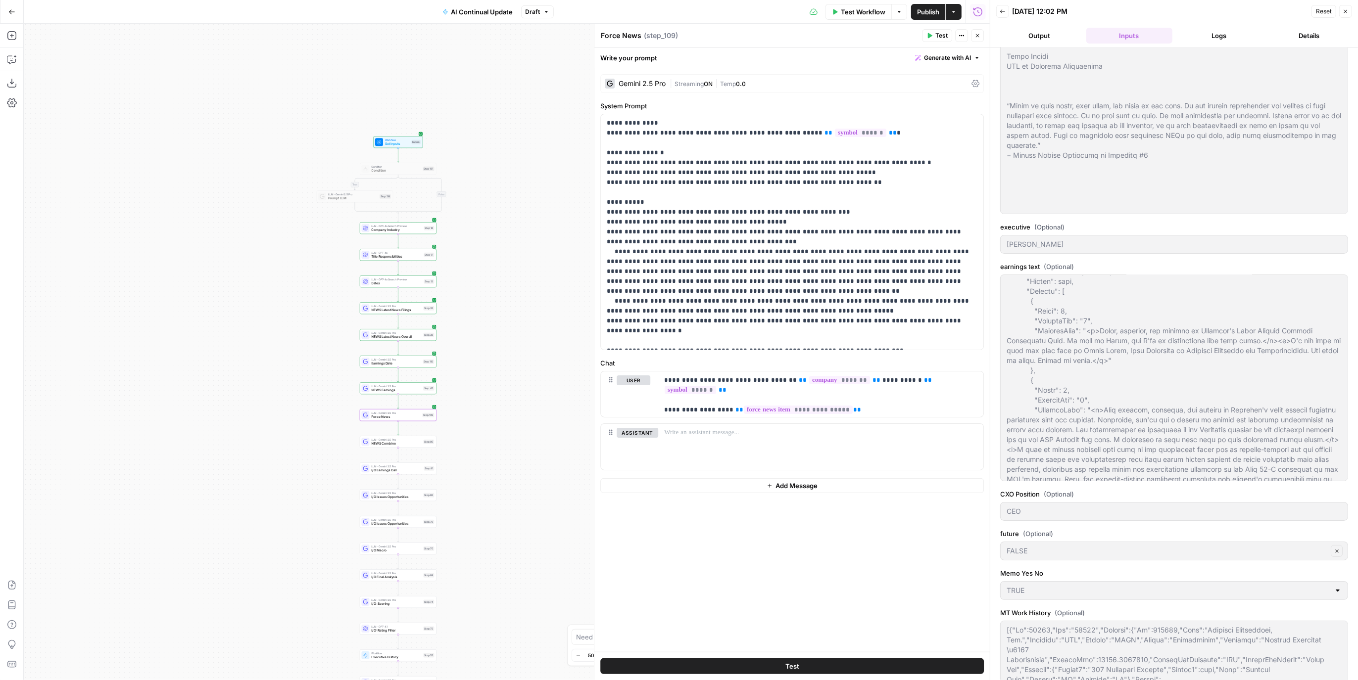
click at [772, 34] on button "Details" at bounding box center [1309, 36] width 86 height 16
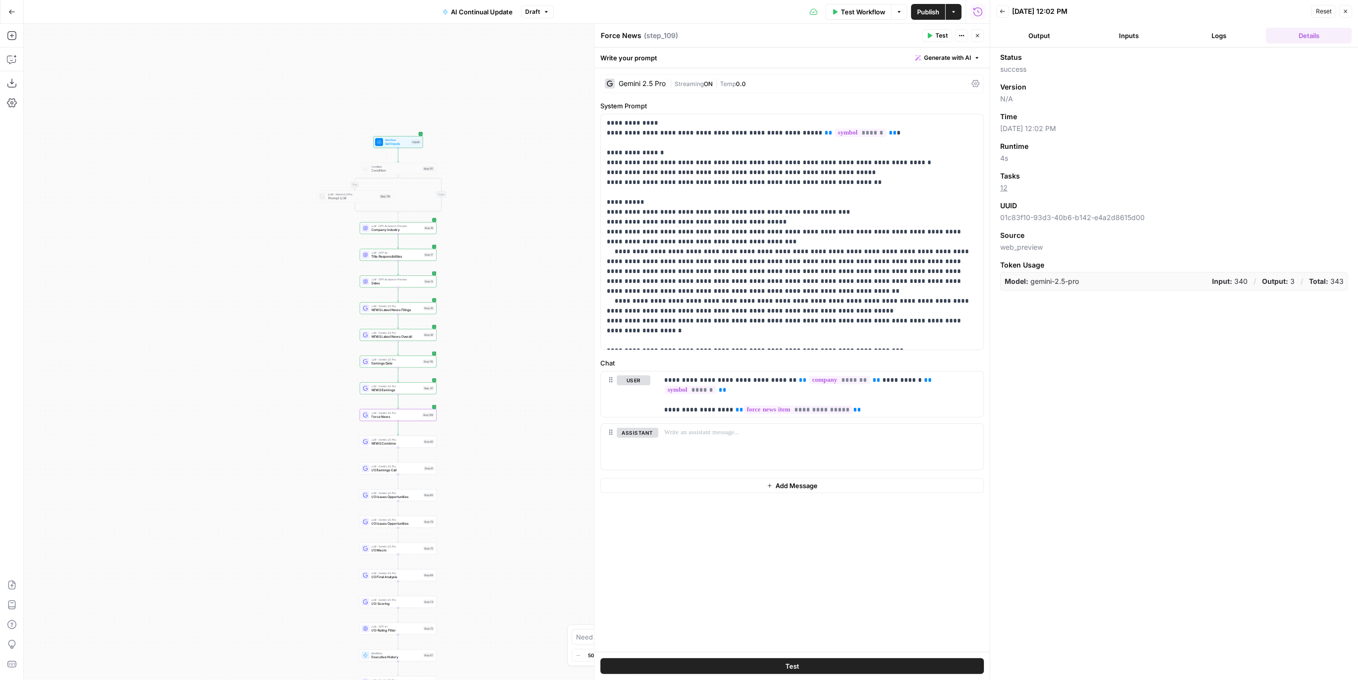
click at [772, 28] on button "Output" at bounding box center [1039, 36] width 86 height 16
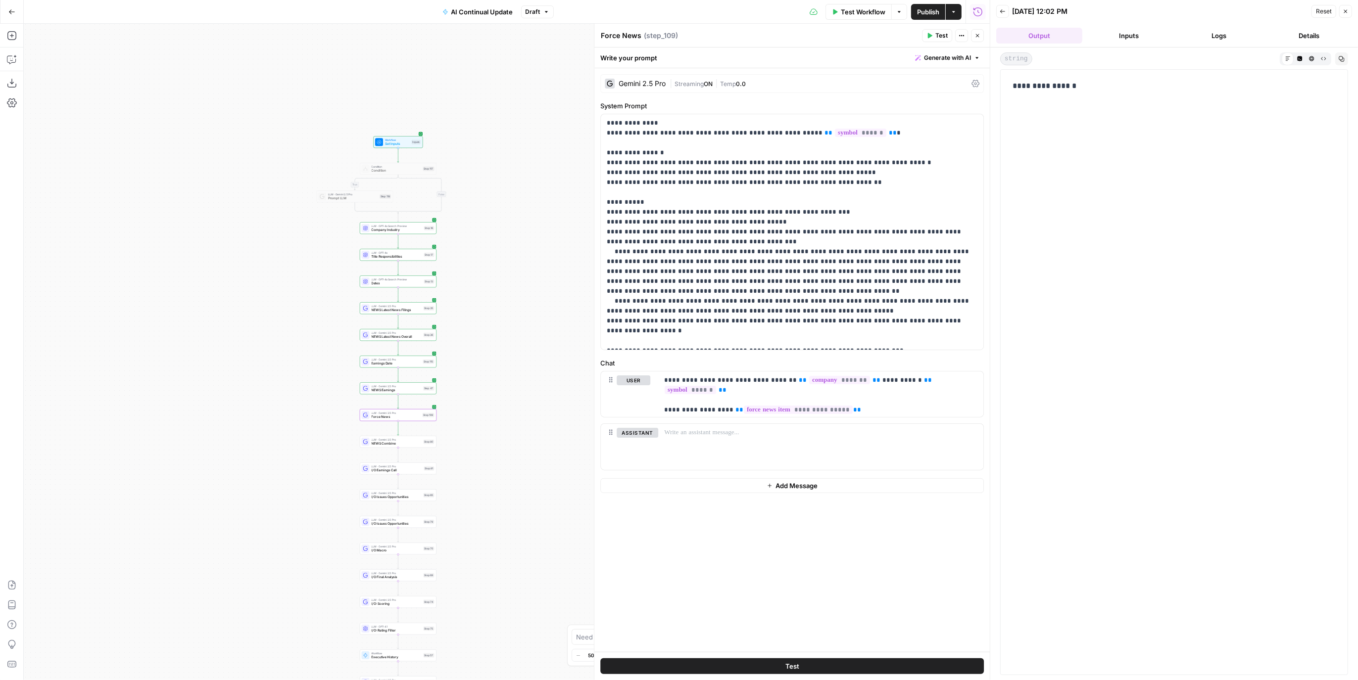
click at [772, 38] on button "Close" at bounding box center [977, 35] width 13 height 13
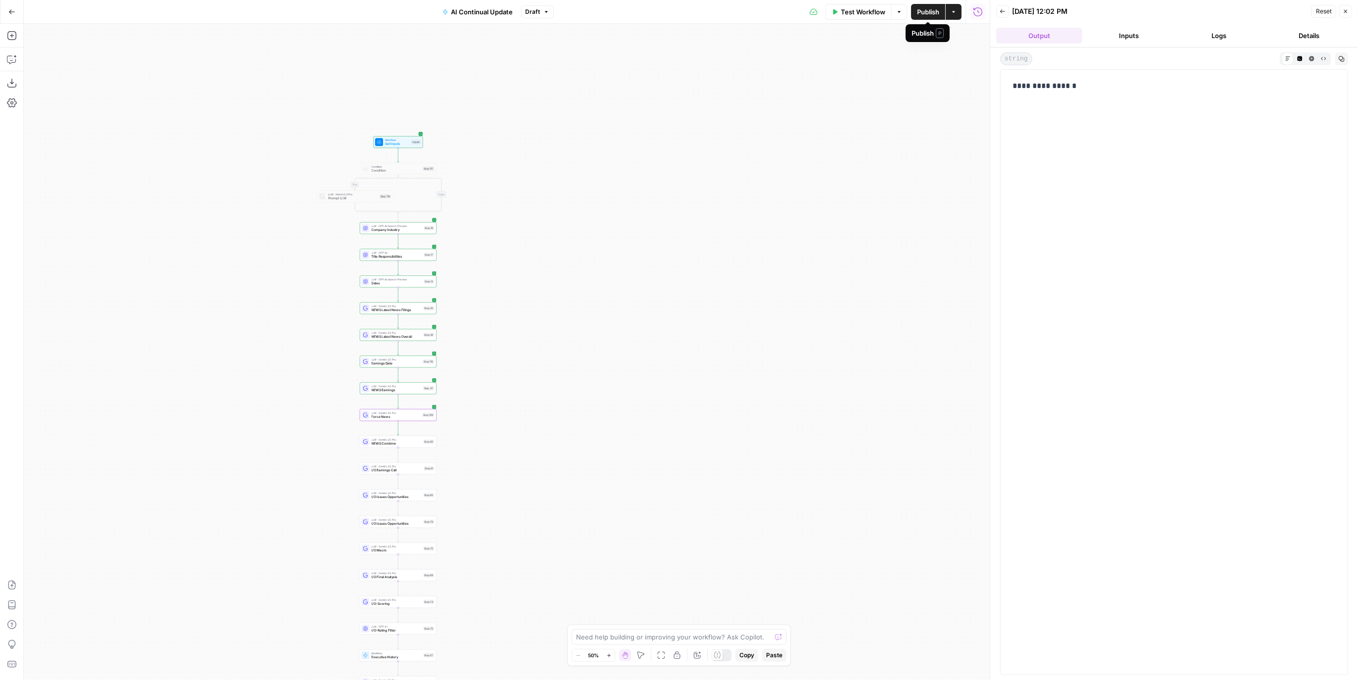
click at [772, 14] on span "Publish" at bounding box center [928, 12] width 22 height 10
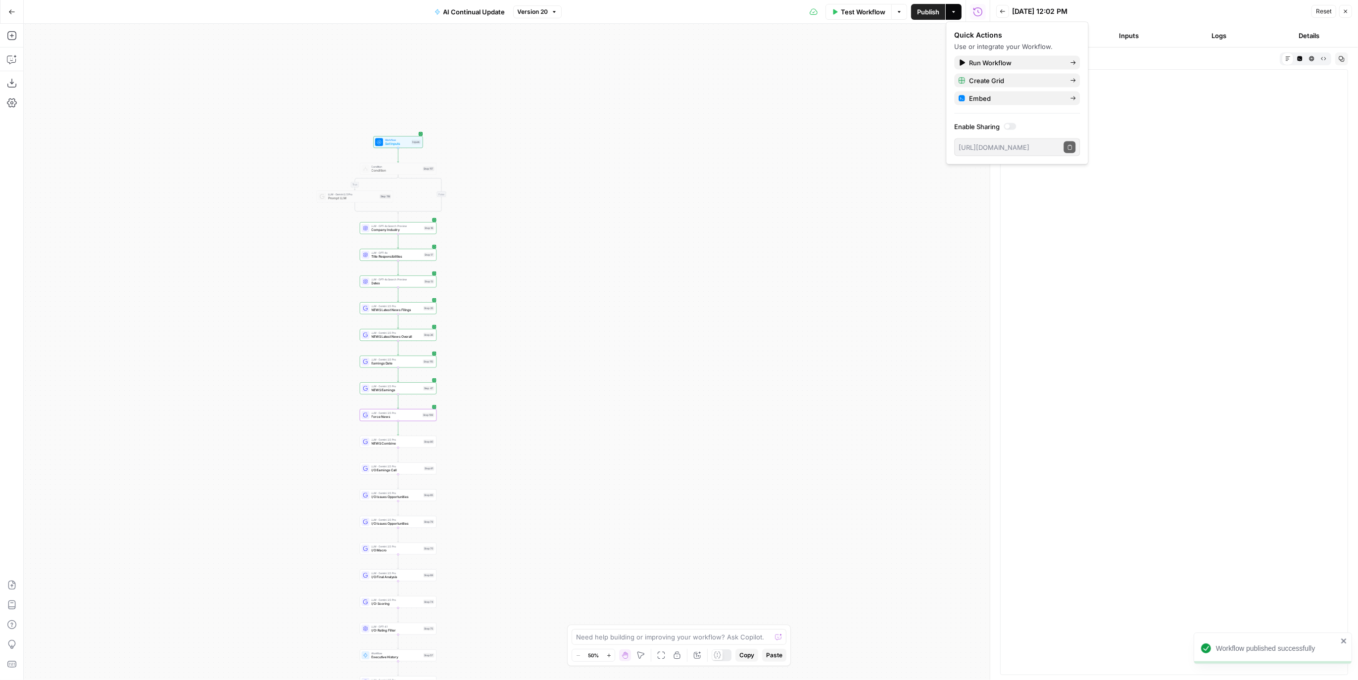
click at [772, 16] on span "Test Workflow" at bounding box center [863, 12] width 45 height 10
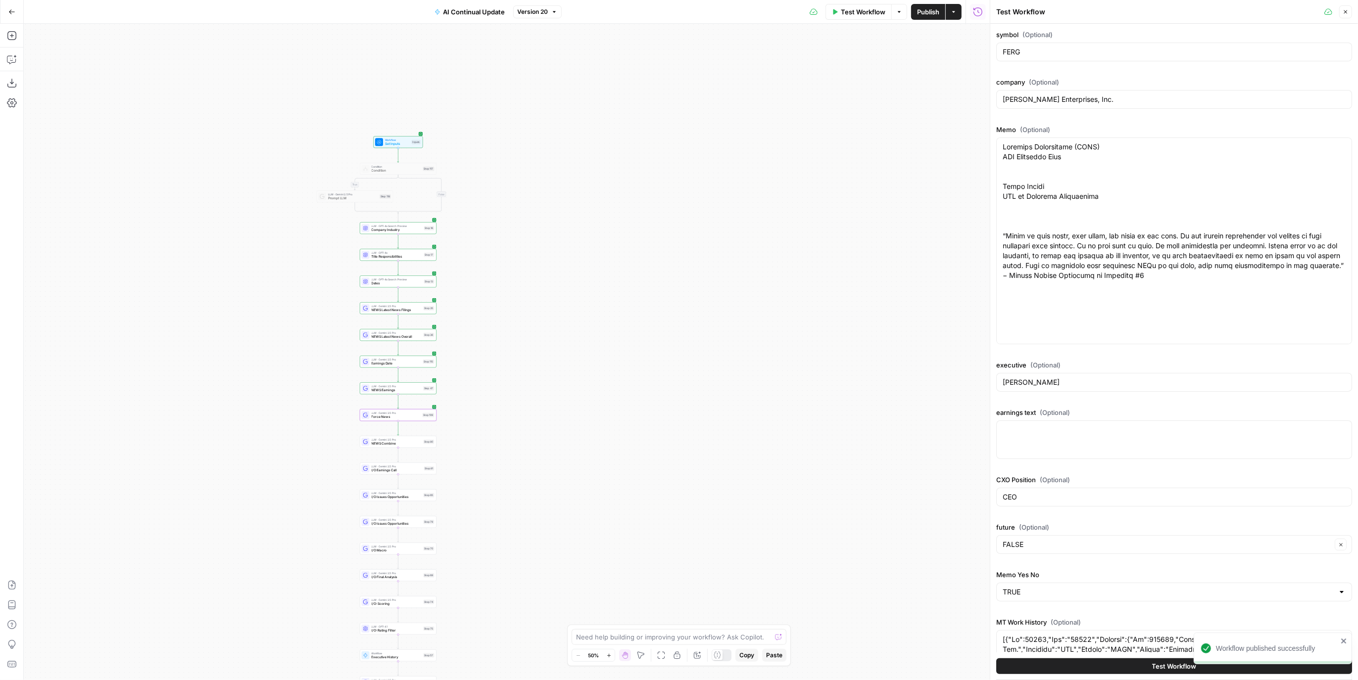
scroll to position [441, 0]
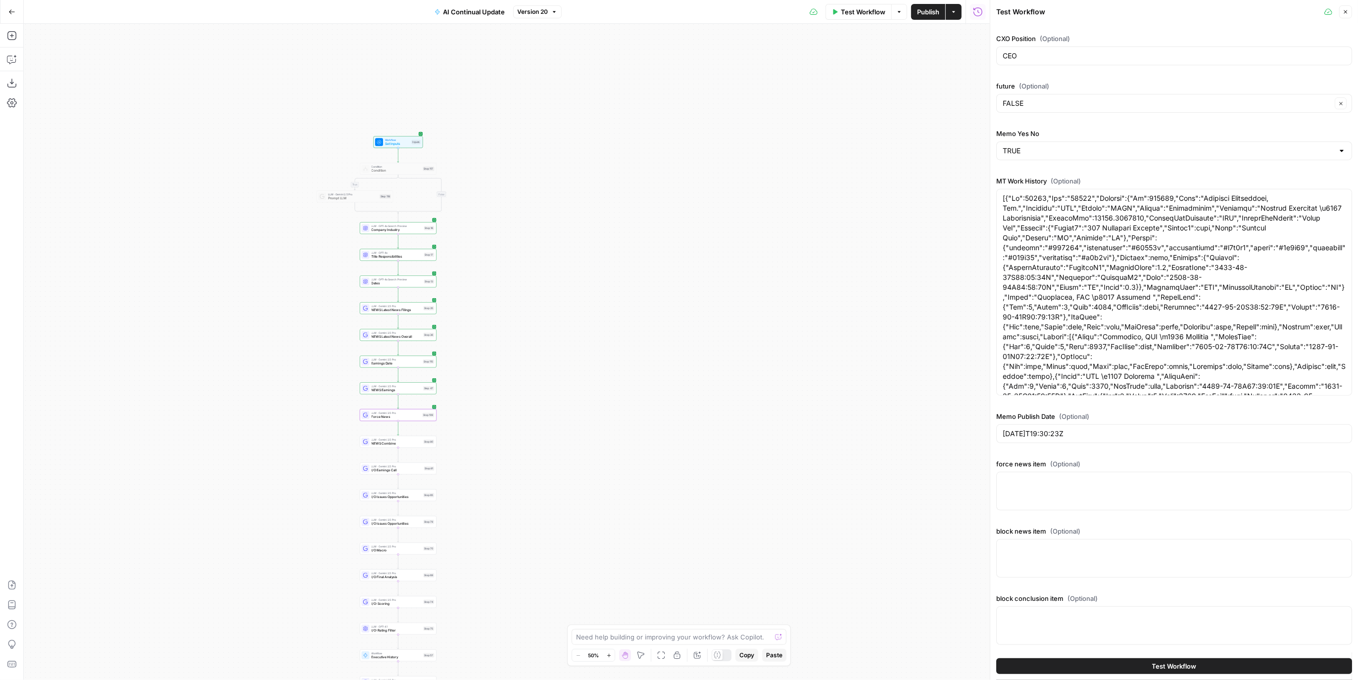
click at [772, 366] on div at bounding box center [1174, 491] width 356 height 39
click at [772, 12] on icon "button" at bounding box center [1345, 12] width 6 height 6
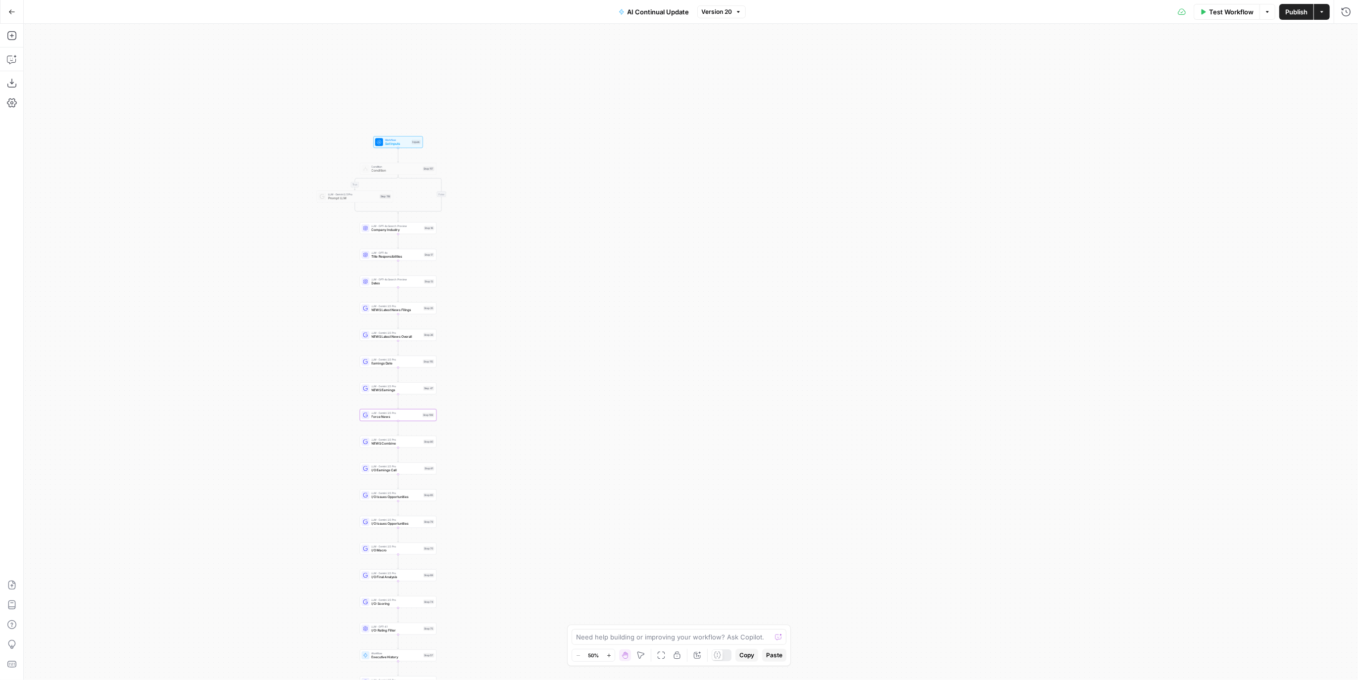
click at [23, 15] on div "Go Back" at bounding box center [12, 11] width 24 height 23
click at [13, 15] on icon "button" at bounding box center [11, 11] width 7 height 7
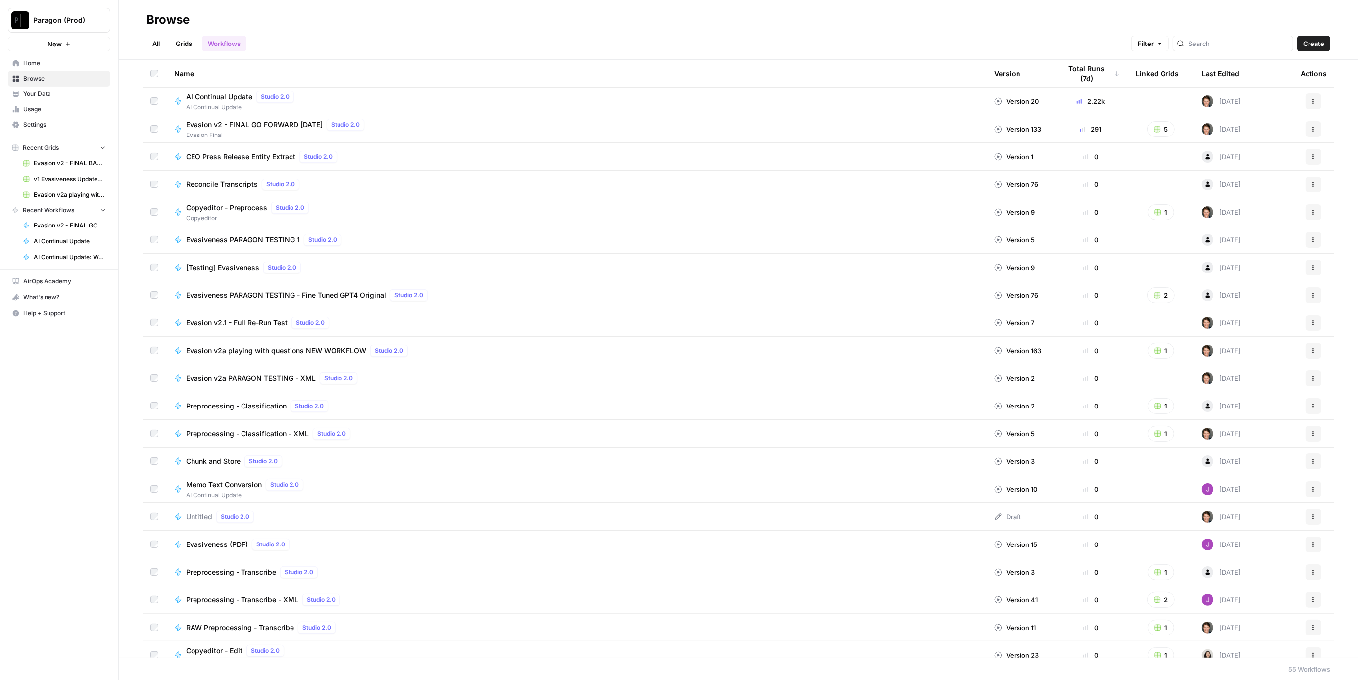
click at [221, 98] on span "AI Continual Update" at bounding box center [219, 97] width 66 height 10
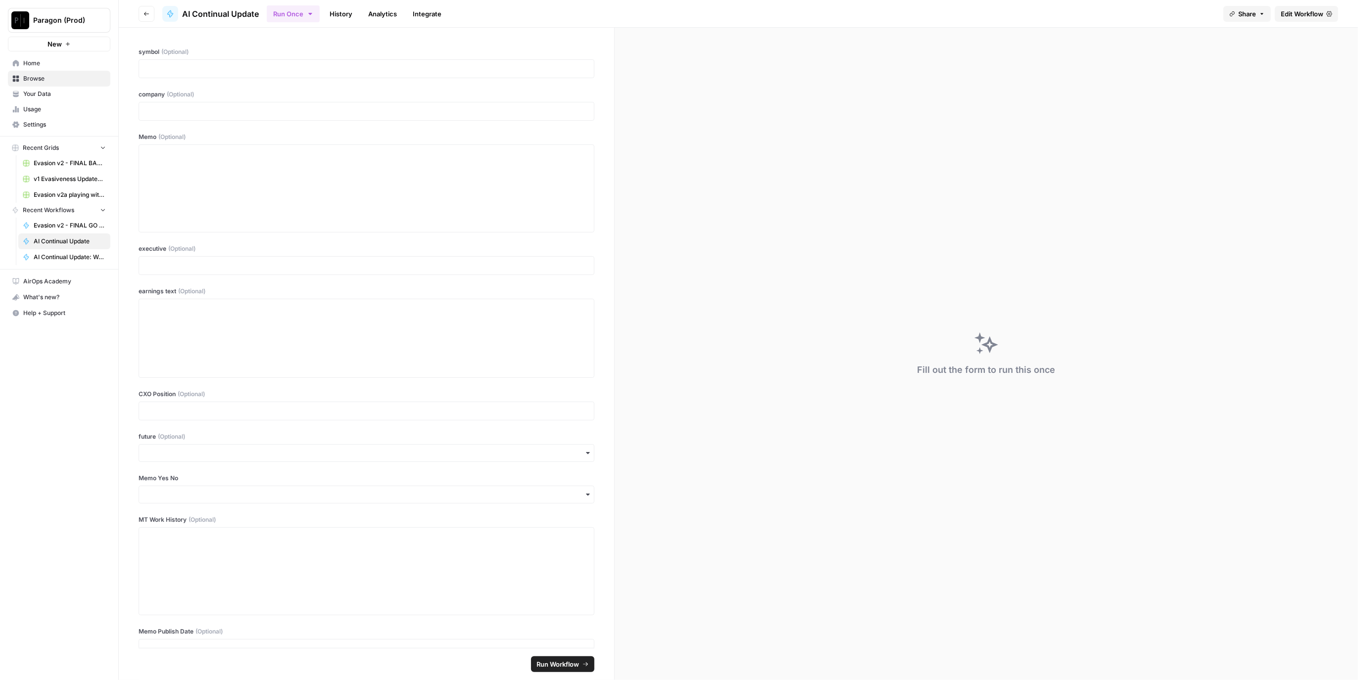
click at [344, 15] on link "History" at bounding box center [341, 14] width 35 height 16
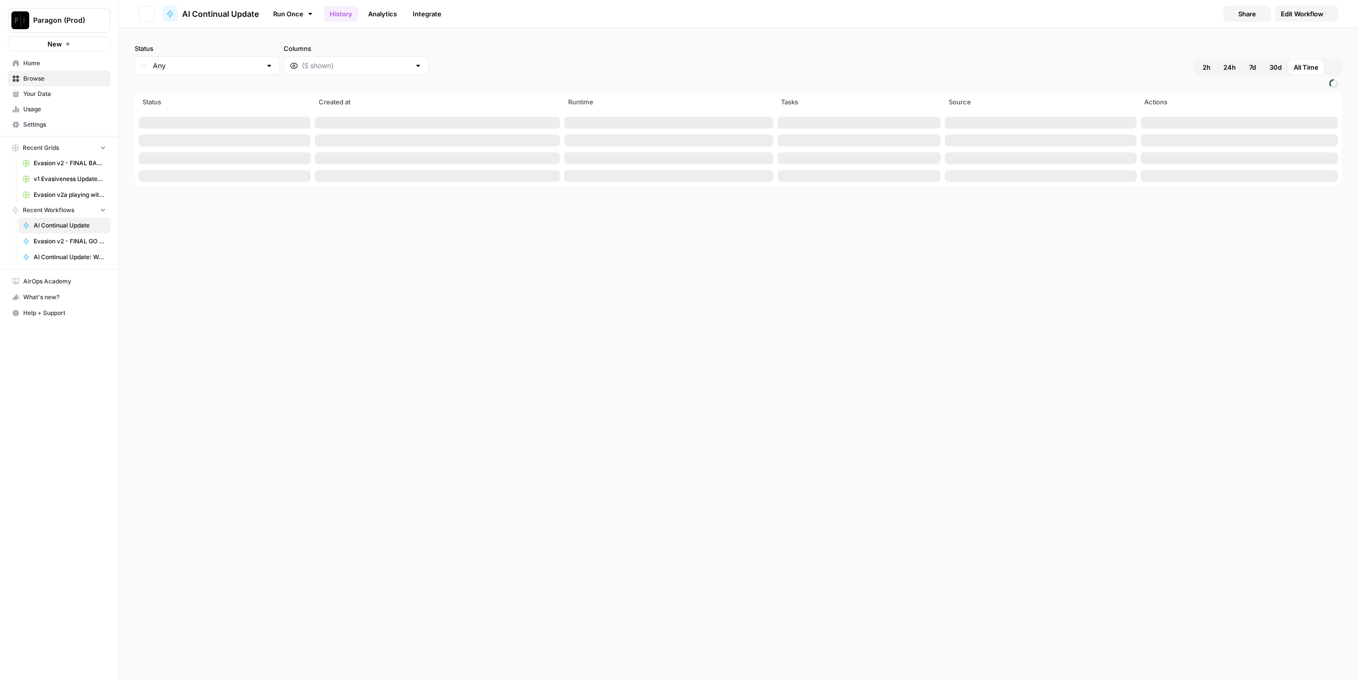
click at [188, 71] on div "Any" at bounding box center [207, 65] width 145 height 19
click at [196, 117] on span "Error" at bounding box center [203, 118] width 96 height 10
type input "Error"
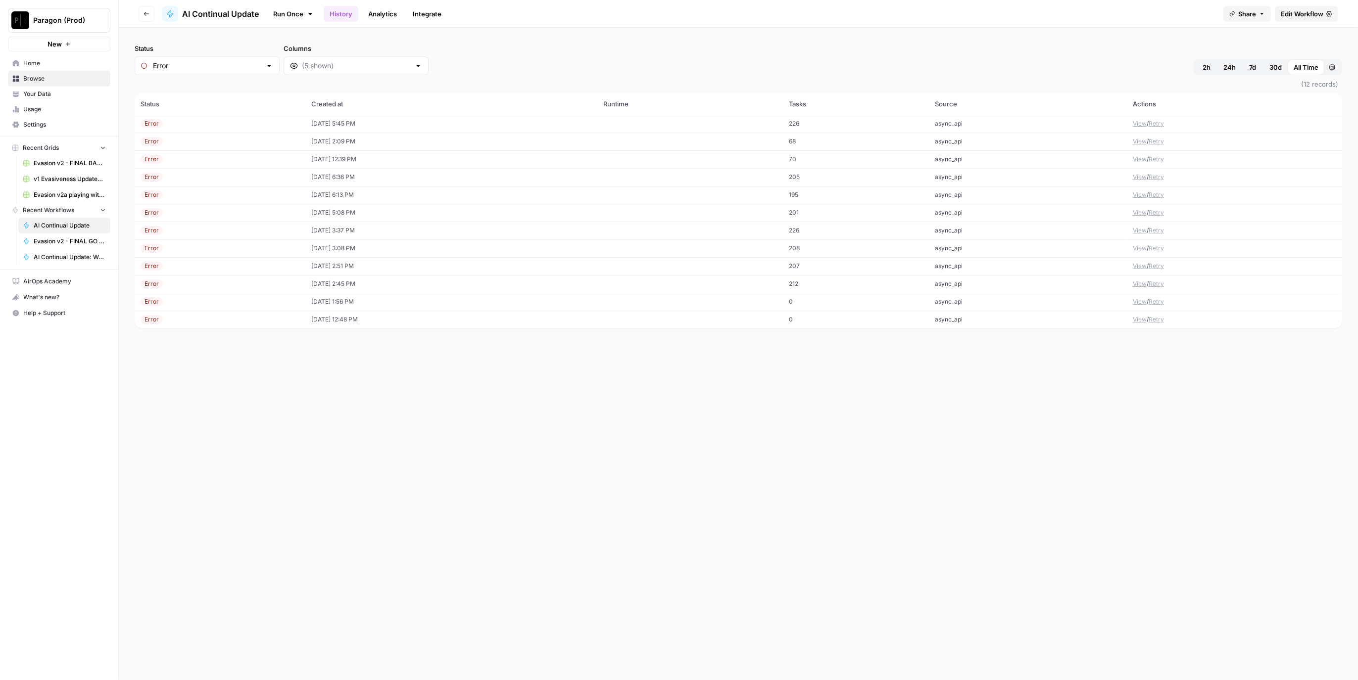
click at [200, 163] on td "Error" at bounding box center [220, 159] width 171 height 18
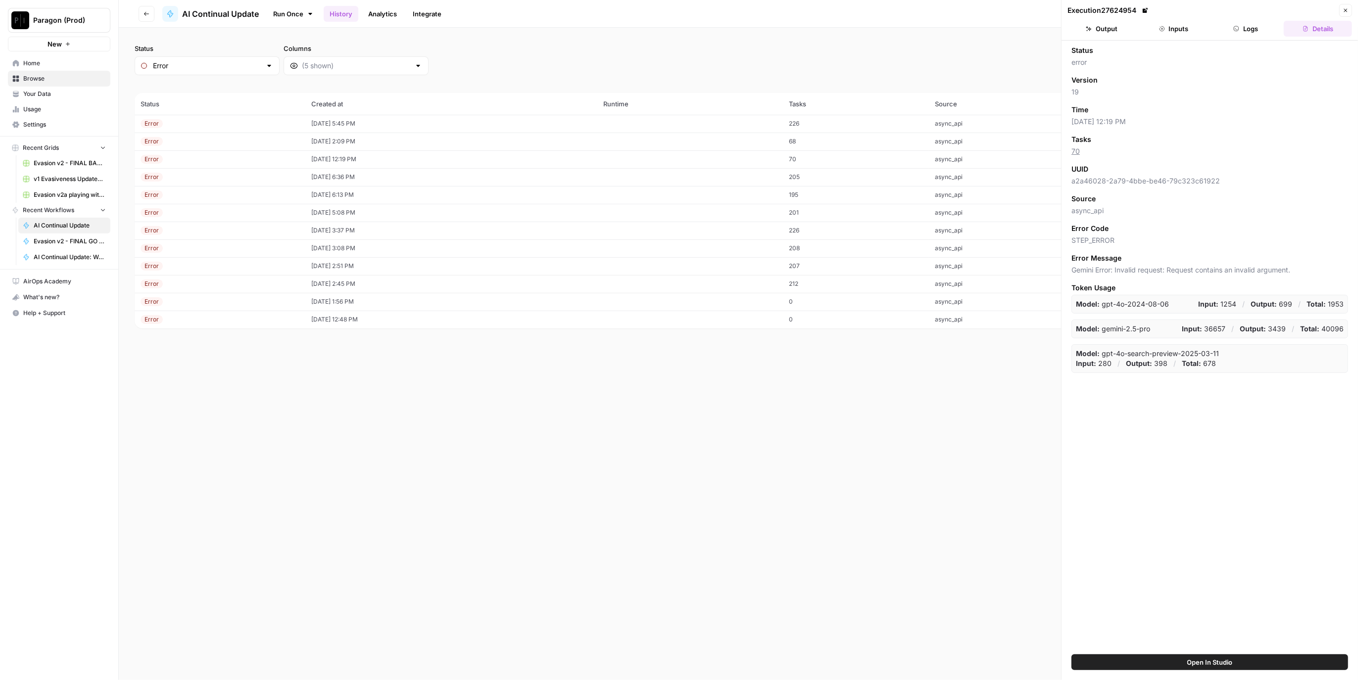
click at [1178, 31] on button "Inputs" at bounding box center [1173, 29] width 68 height 16
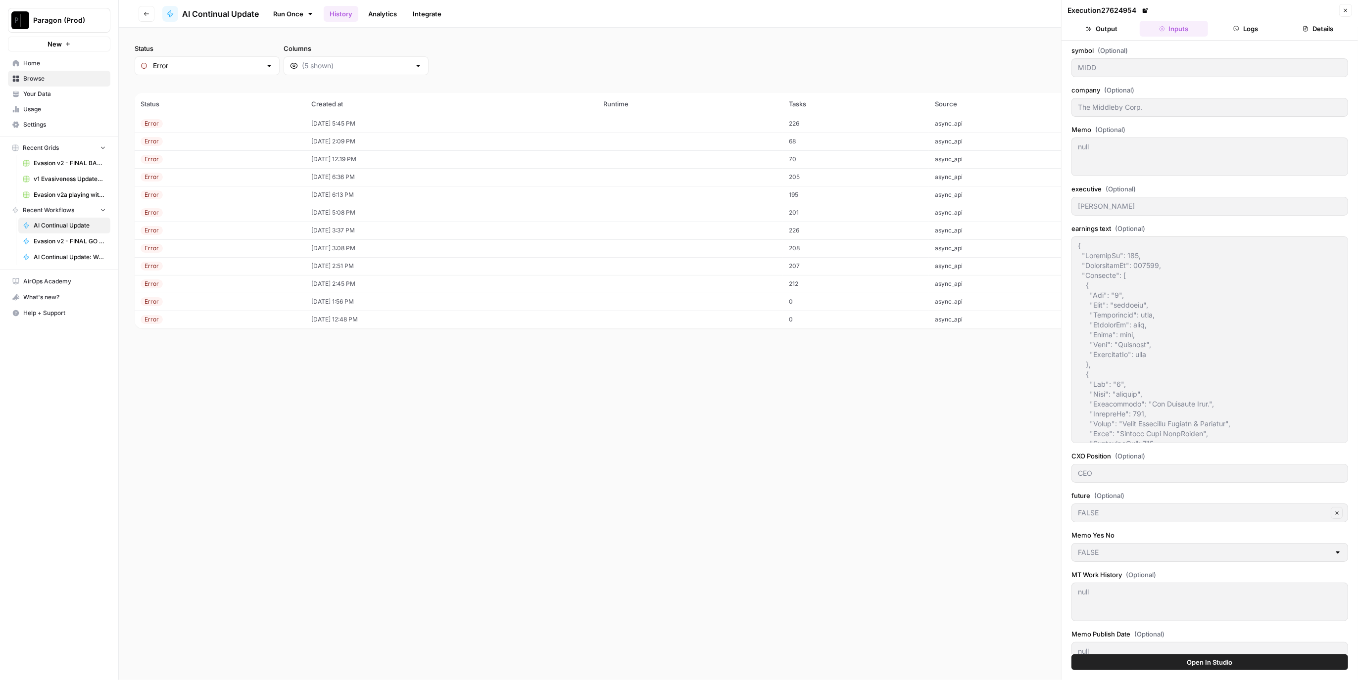
click at [1241, 27] on button "Logs" at bounding box center [1246, 29] width 68 height 16
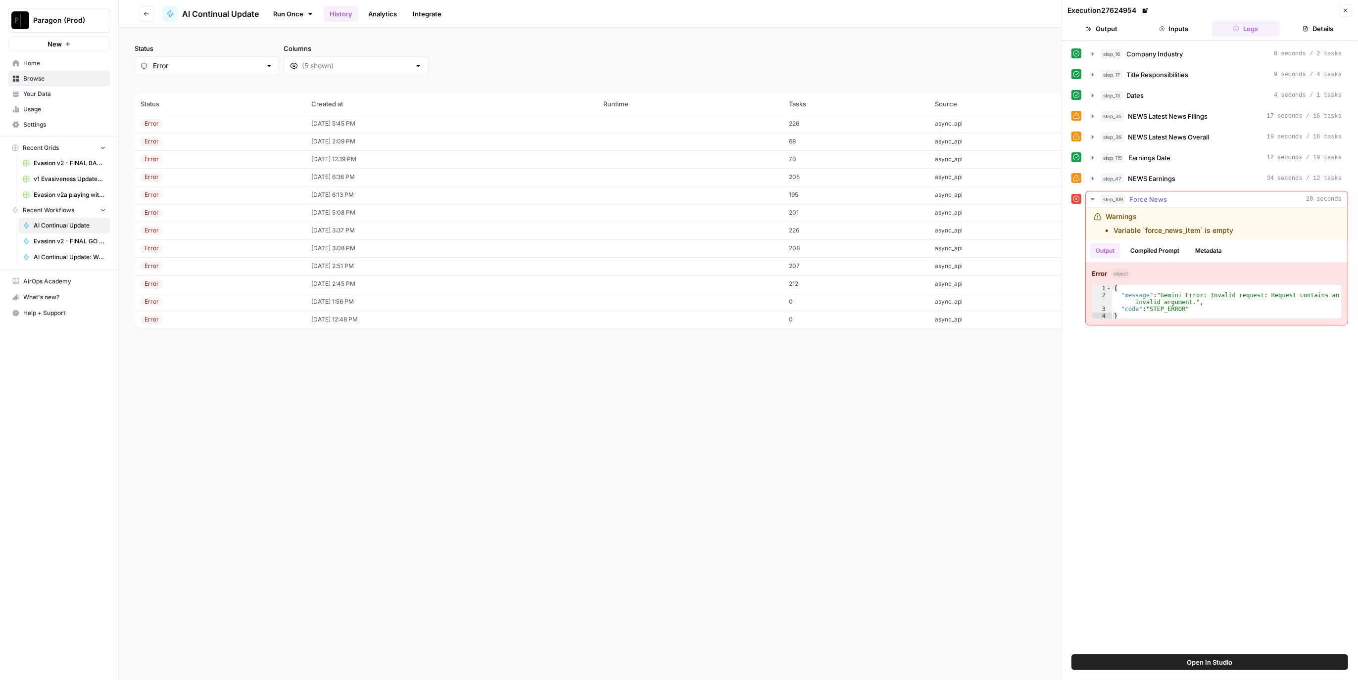
click at [1185, 203] on button "step_109 Force News 20 seconds" at bounding box center [1216, 199] width 262 height 16
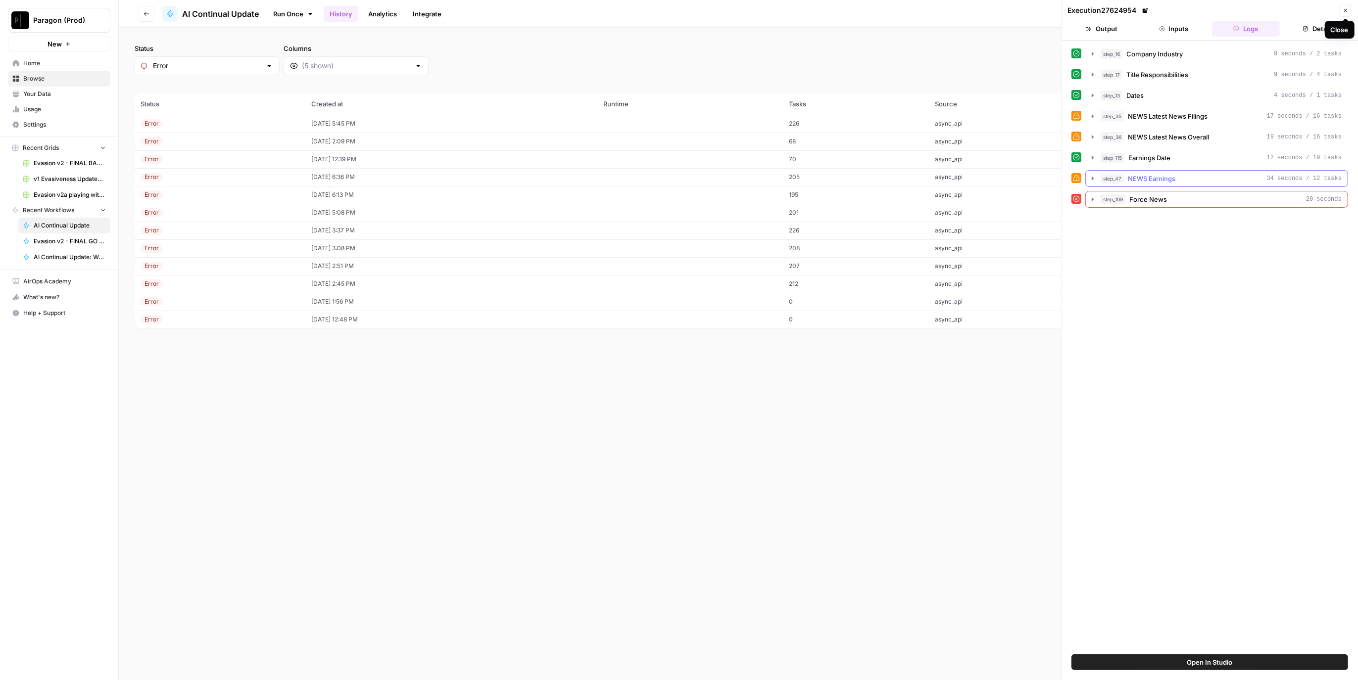
click at [1168, 182] on button "step_47 NEWS Earnings 34 seconds / 12 tasks" at bounding box center [1216, 179] width 262 height 16
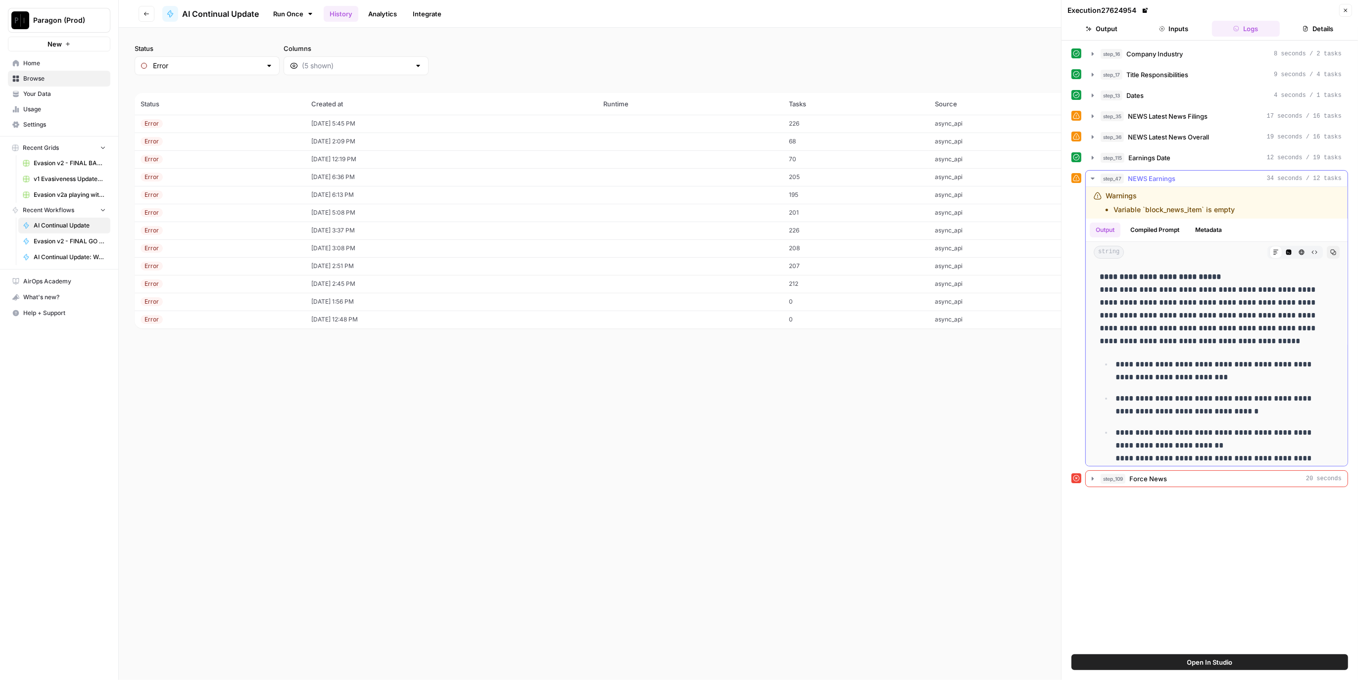
click at [1149, 181] on span "NEWS Earnings" at bounding box center [1151, 179] width 47 height 10
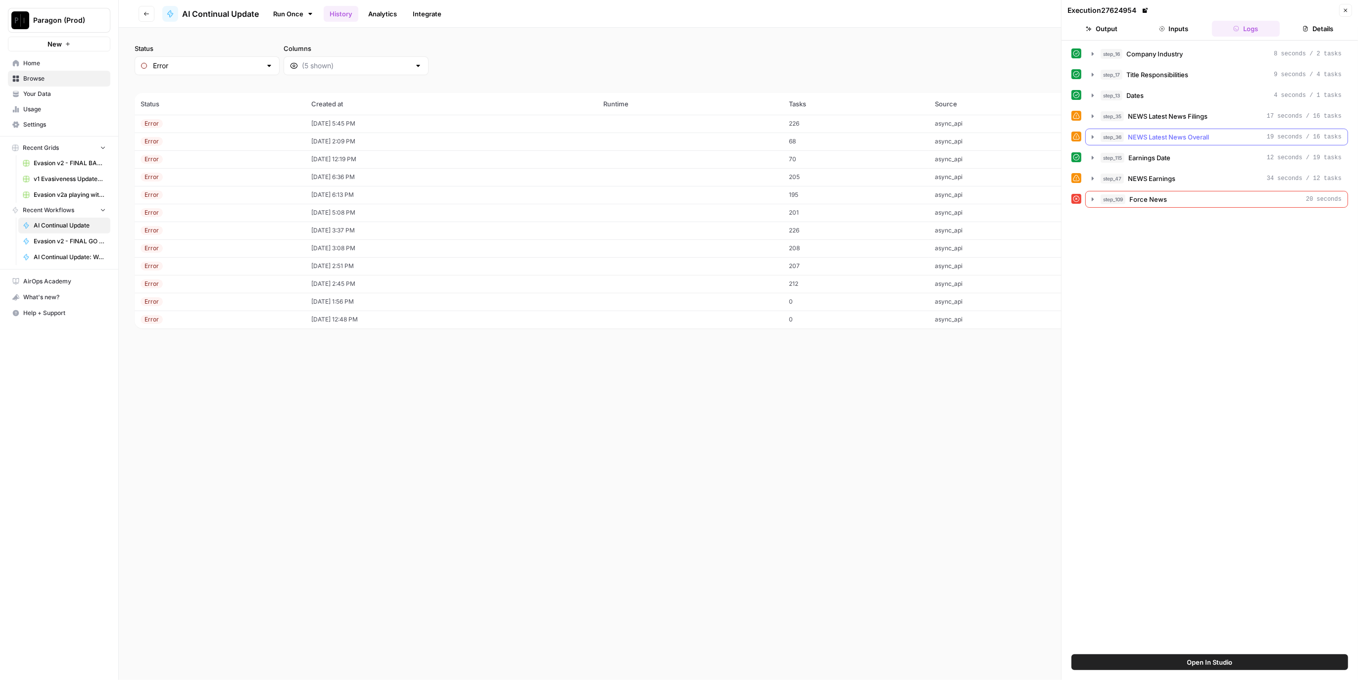
click at [1168, 134] on span "NEWS Latest News Overall" at bounding box center [1168, 137] width 81 height 10
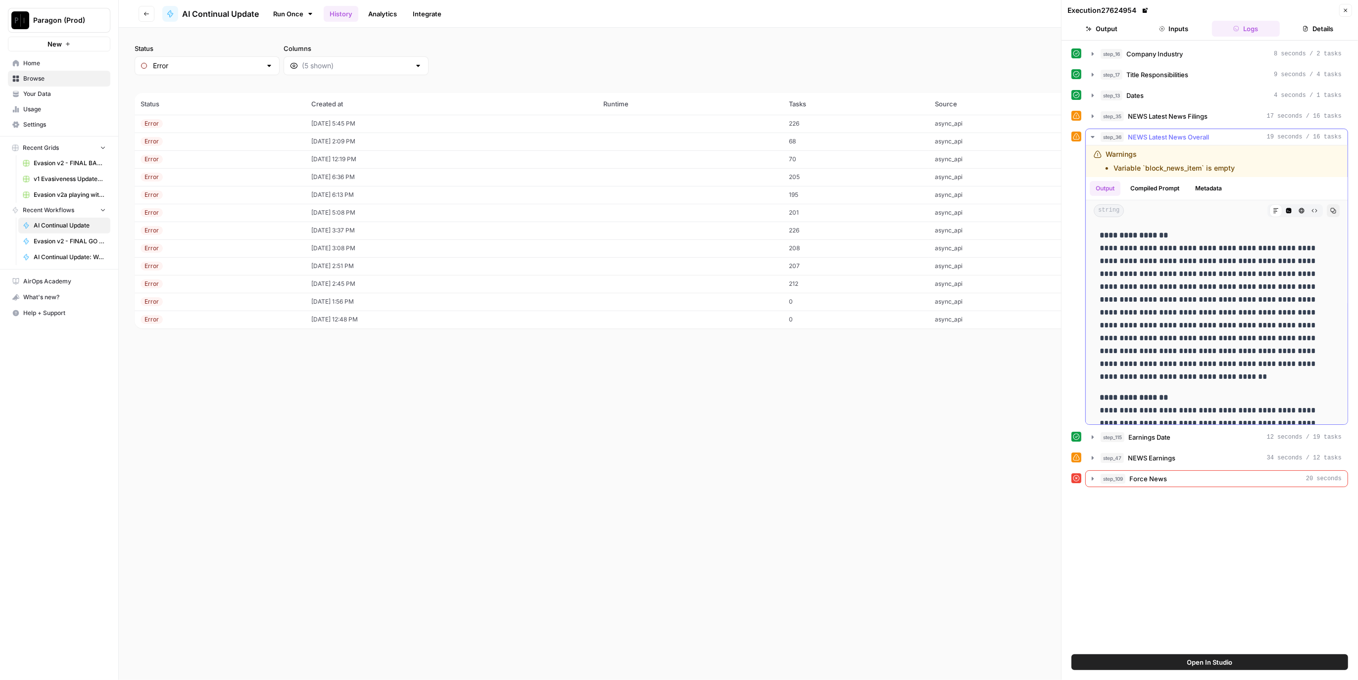
click at [1168, 134] on span "NEWS Latest News Overall" at bounding box center [1168, 137] width 81 height 10
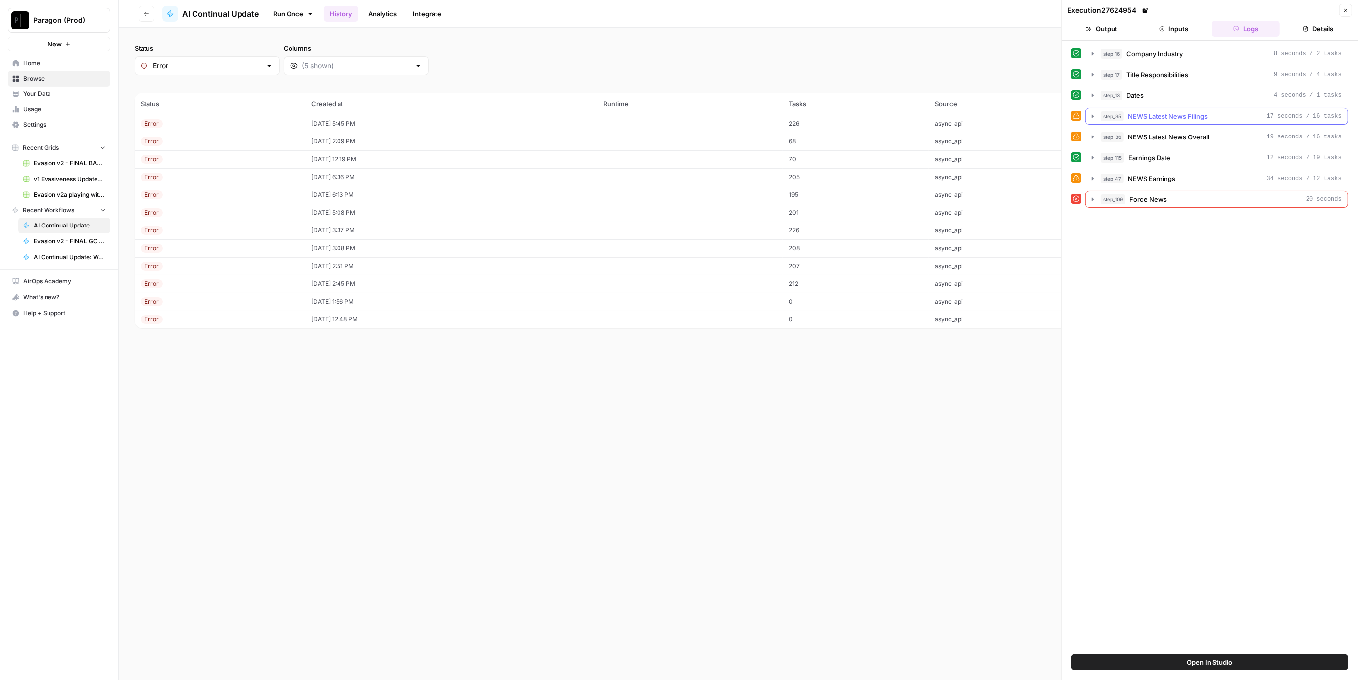
click at [1169, 119] on span "NEWS Latest News Filings" at bounding box center [1168, 116] width 80 height 10
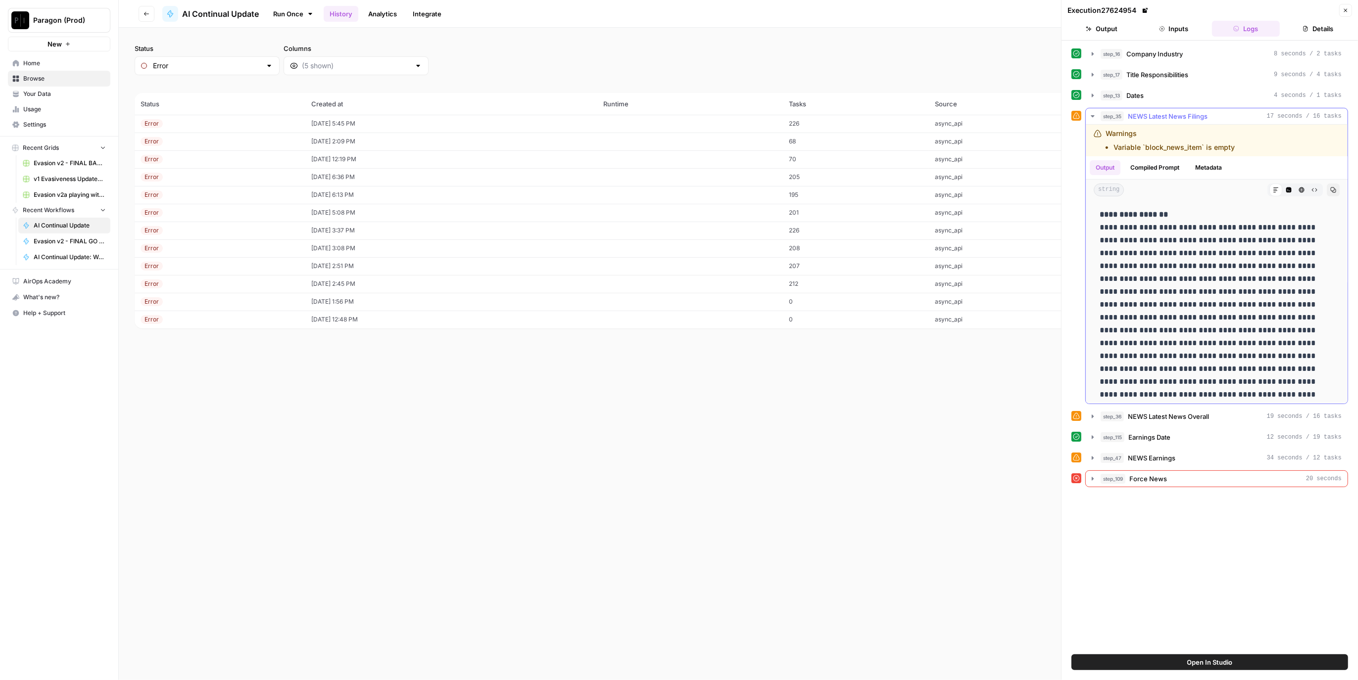
click at [1169, 119] on span "NEWS Latest News Filings" at bounding box center [1168, 116] width 80 height 10
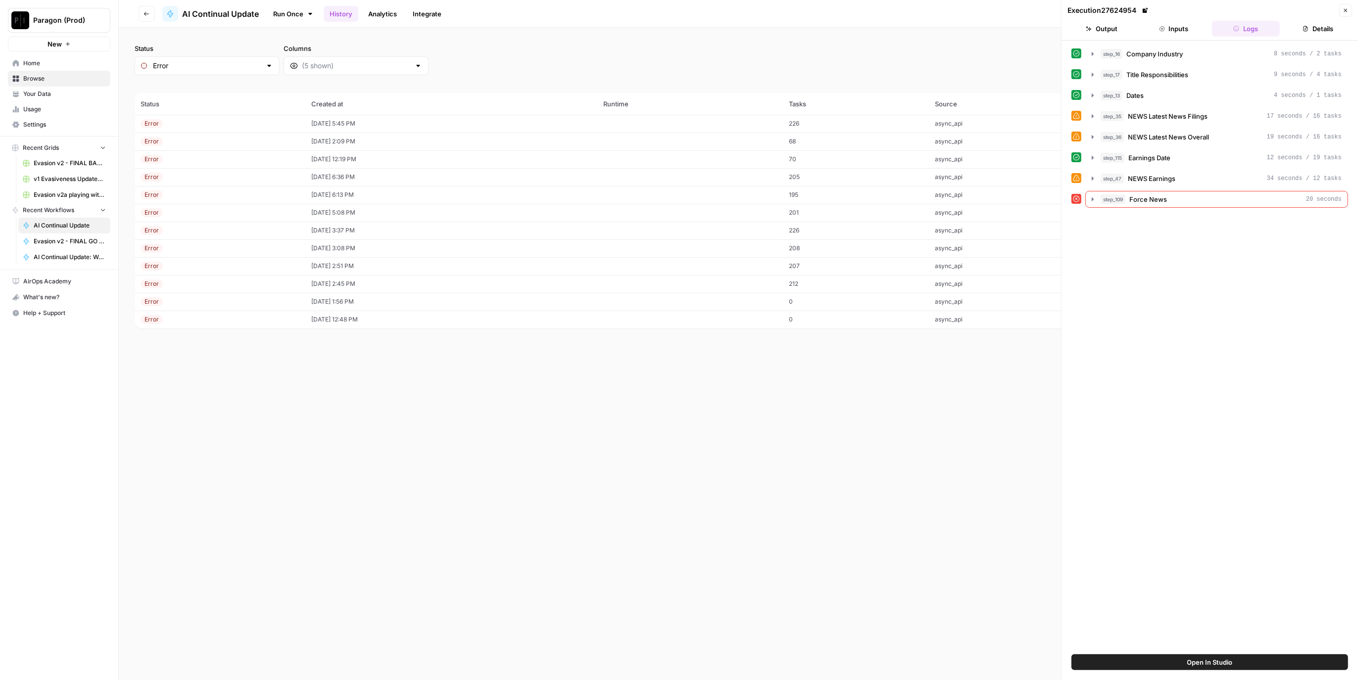
click at [1344, 15] on button "Close" at bounding box center [1345, 10] width 13 height 13
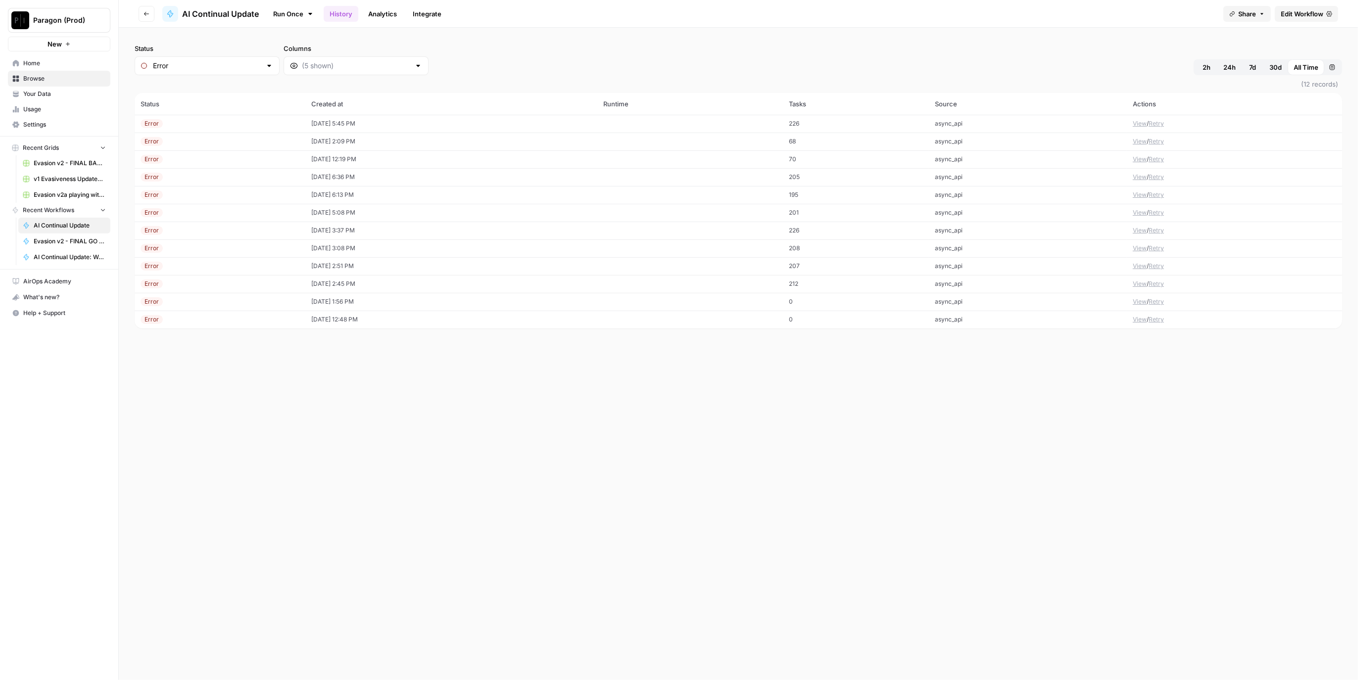
click at [277, 155] on div "Error" at bounding box center [220, 159] width 159 height 9
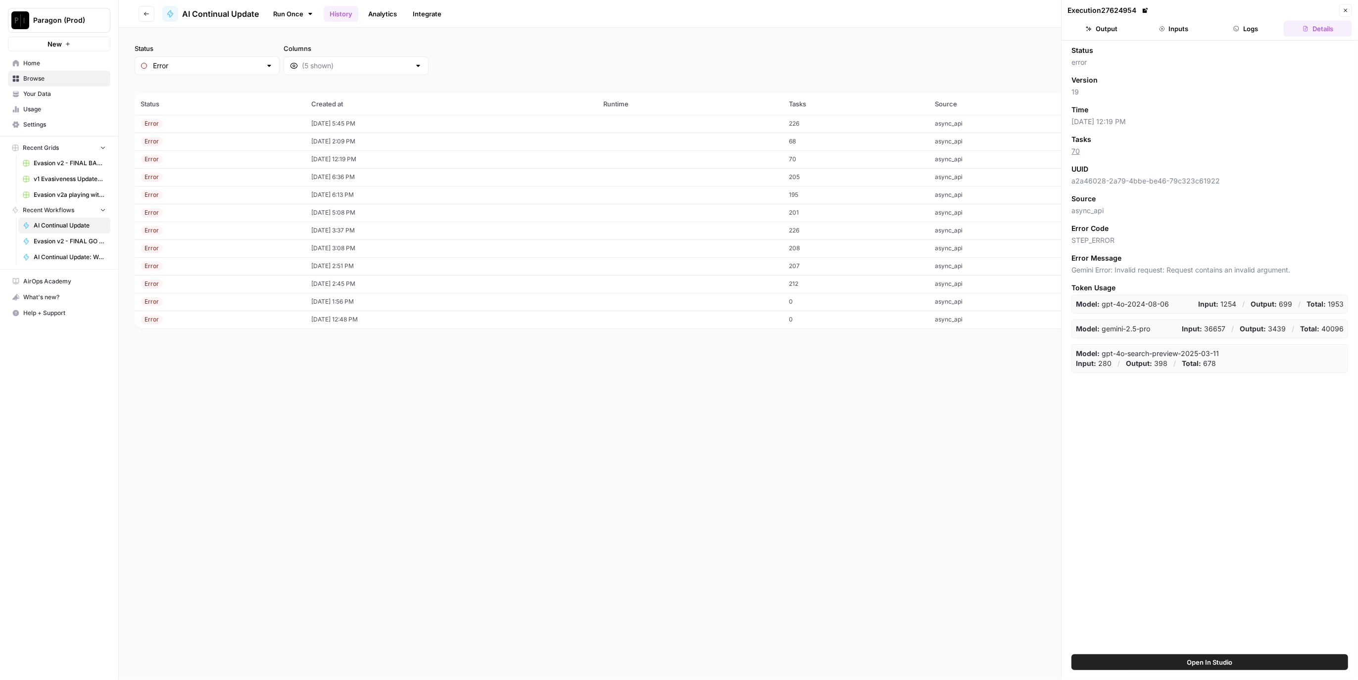
click at [404, 143] on td "08/15/25 at 2:09 PM" at bounding box center [451, 142] width 292 height 18
click at [1211, 28] on ul "Output Inputs Logs Details" at bounding box center [1209, 29] width 284 height 16
click at [1234, 28] on icon "button" at bounding box center [1236, 29] width 6 height 6
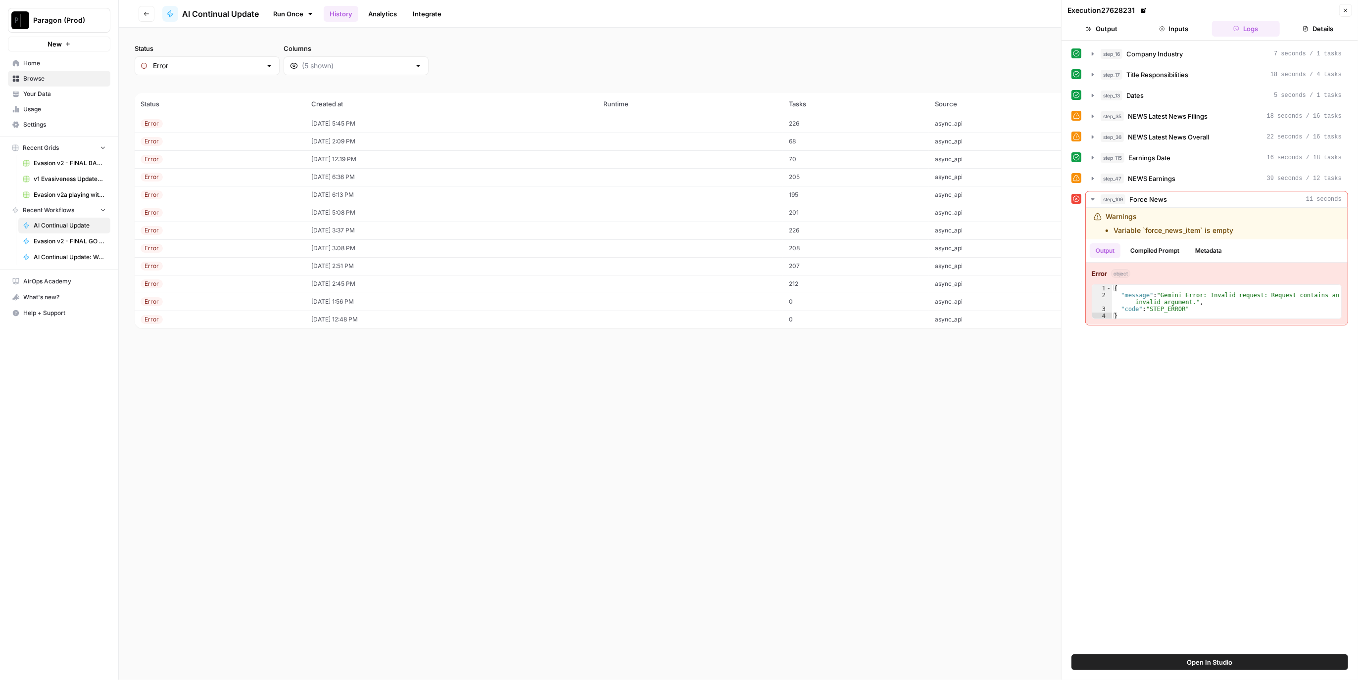
click at [597, 139] on td "08/15/25 at 2:09 PM" at bounding box center [451, 142] width 292 height 18
click at [597, 130] on td "[DATE] 5:45 PM" at bounding box center [451, 124] width 292 height 18
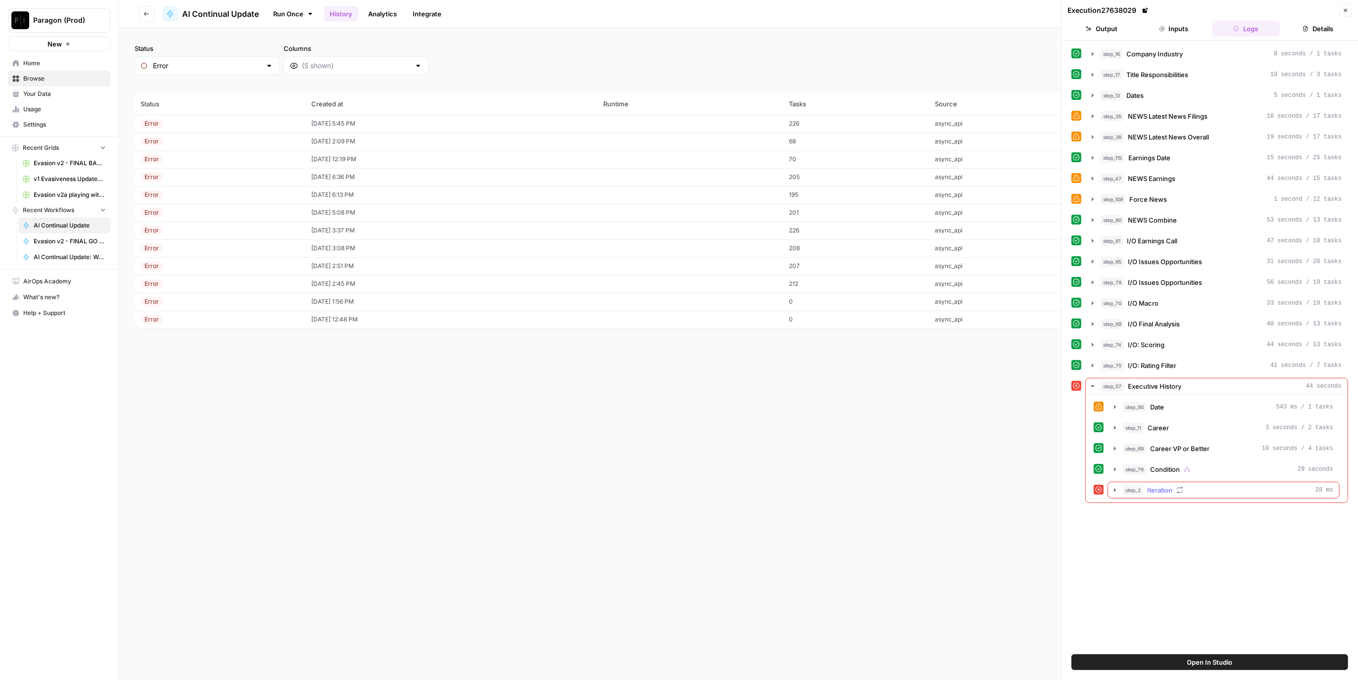
click at [1140, 485] on span "step_2" at bounding box center [1133, 490] width 20 height 10
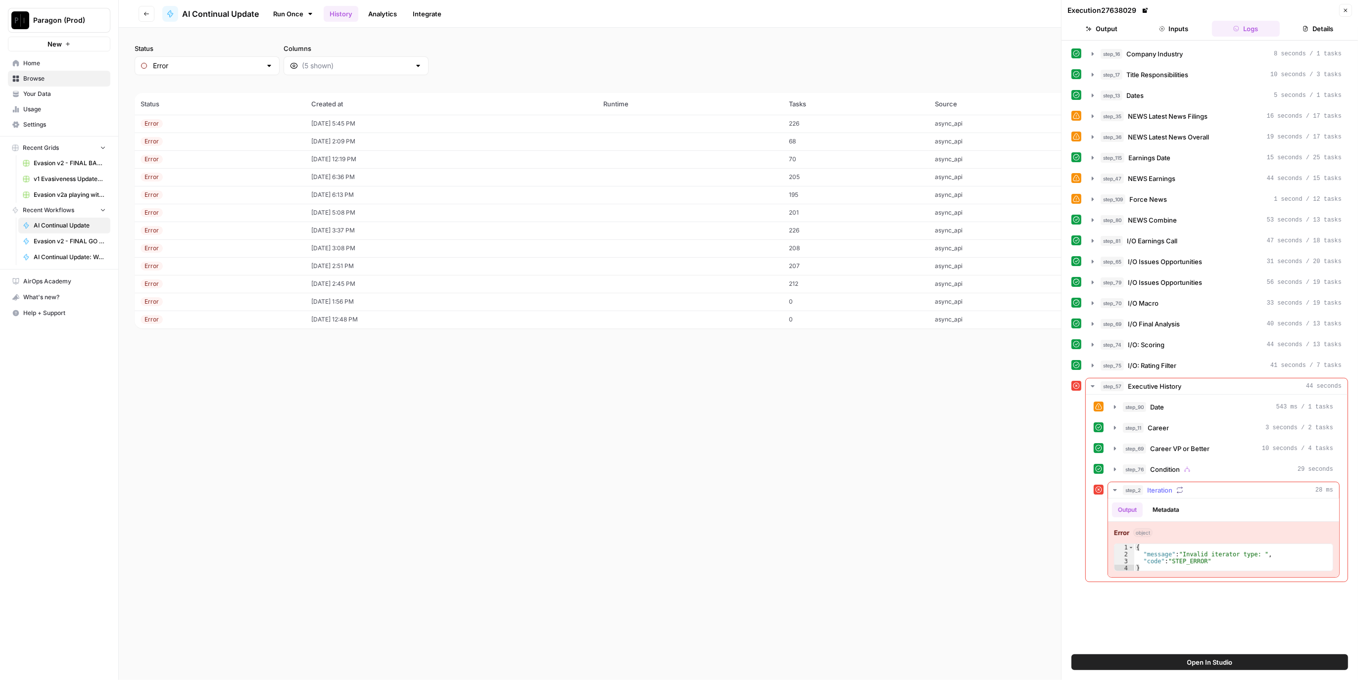
click at [1136, 485] on span "step_2" at bounding box center [1133, 490] width 20 height 10
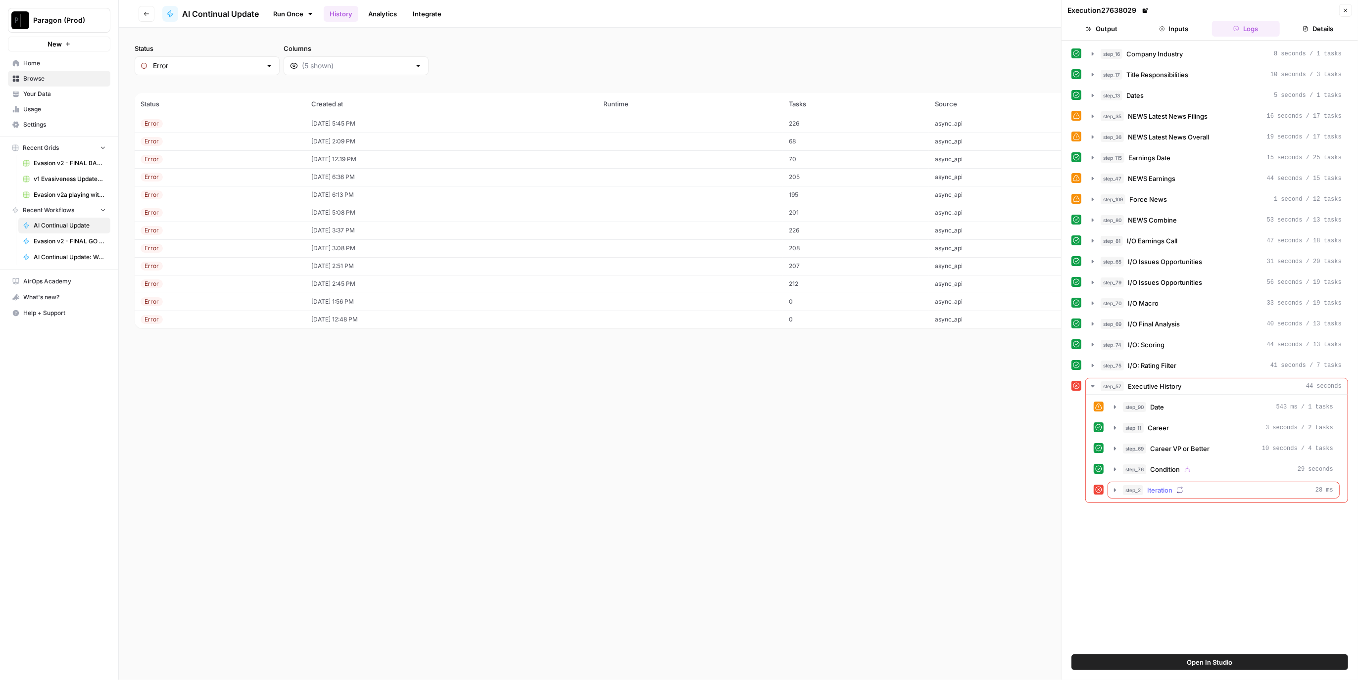
click at [1139, 485] on span "step_2" at bounding box center [1133, 490] width 20 height 10
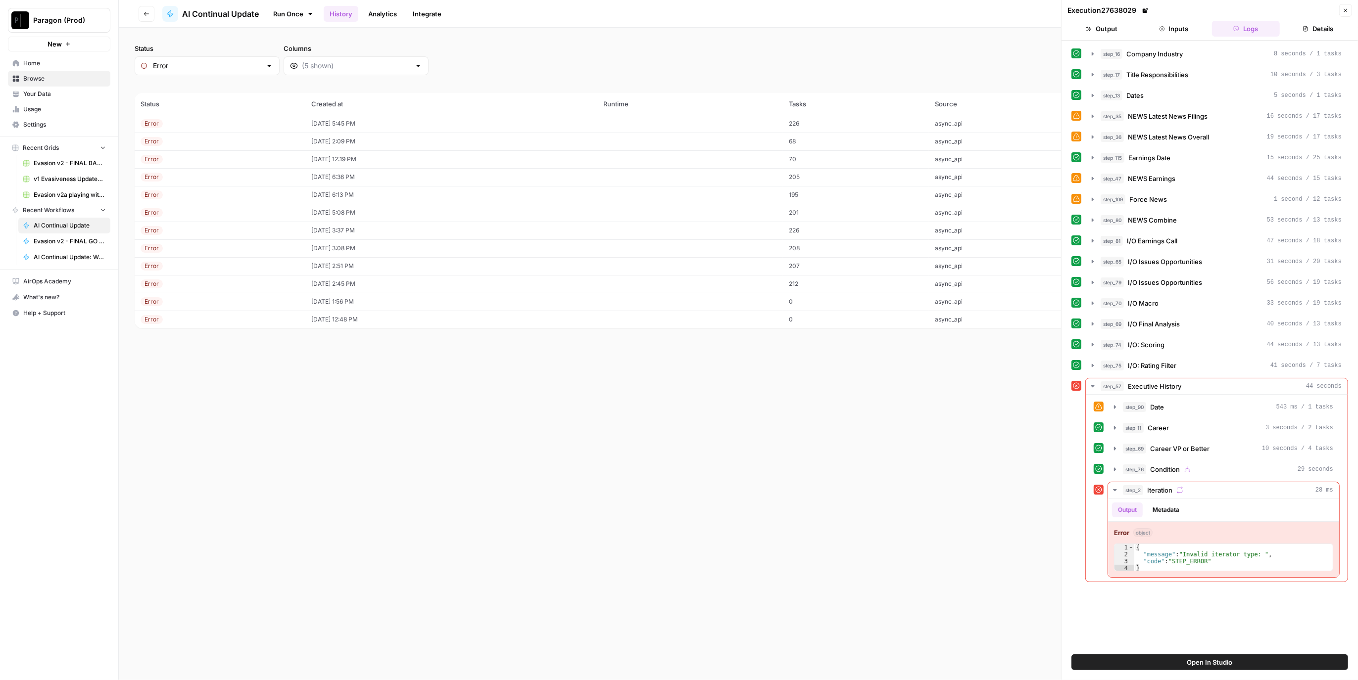
click at [1225, 669] on button "Open In Studio" at bounding box center [1209, 663] width 277 height 16
click at [228, 66] on input "Status" at bounding box center [207, 66] width 108 height 10
click at [226, 87] on span "Any" at bounding box center [203, 90] width 96 height 10
type input "Any"
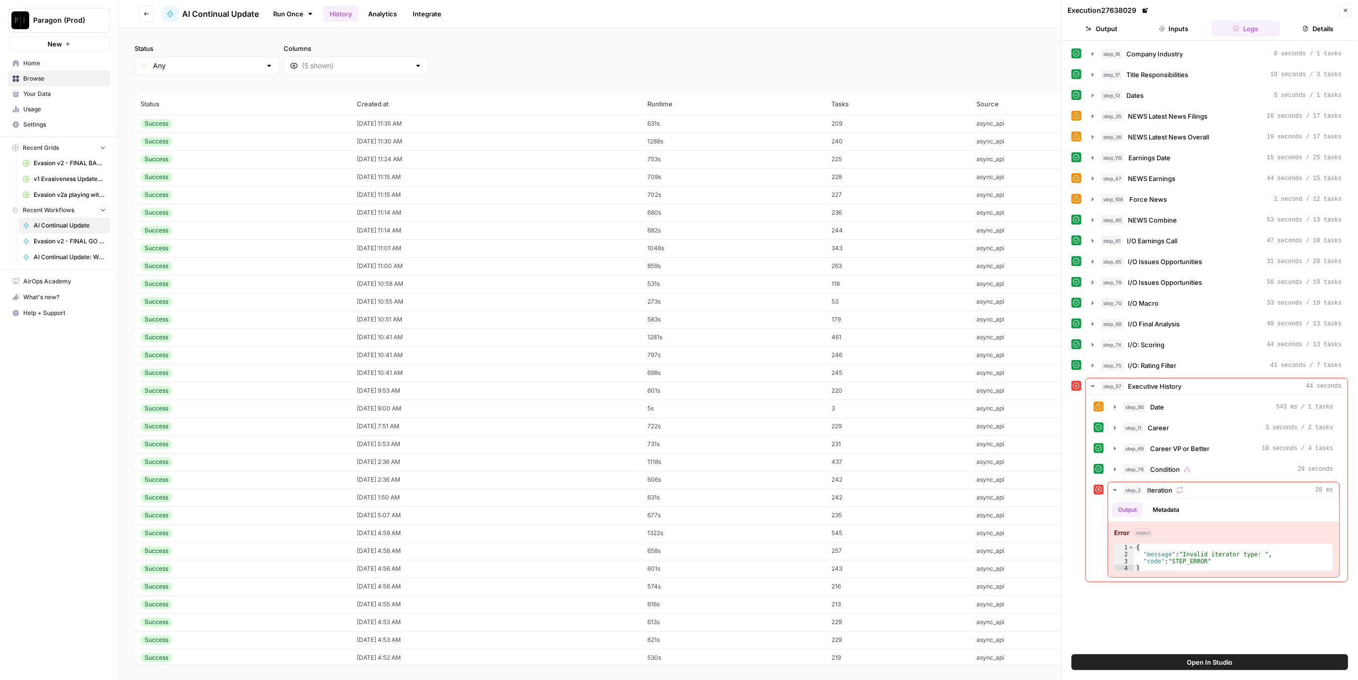
click at [206, 126] on div "Success" at bounding box center [243, 123] width 204 height 9
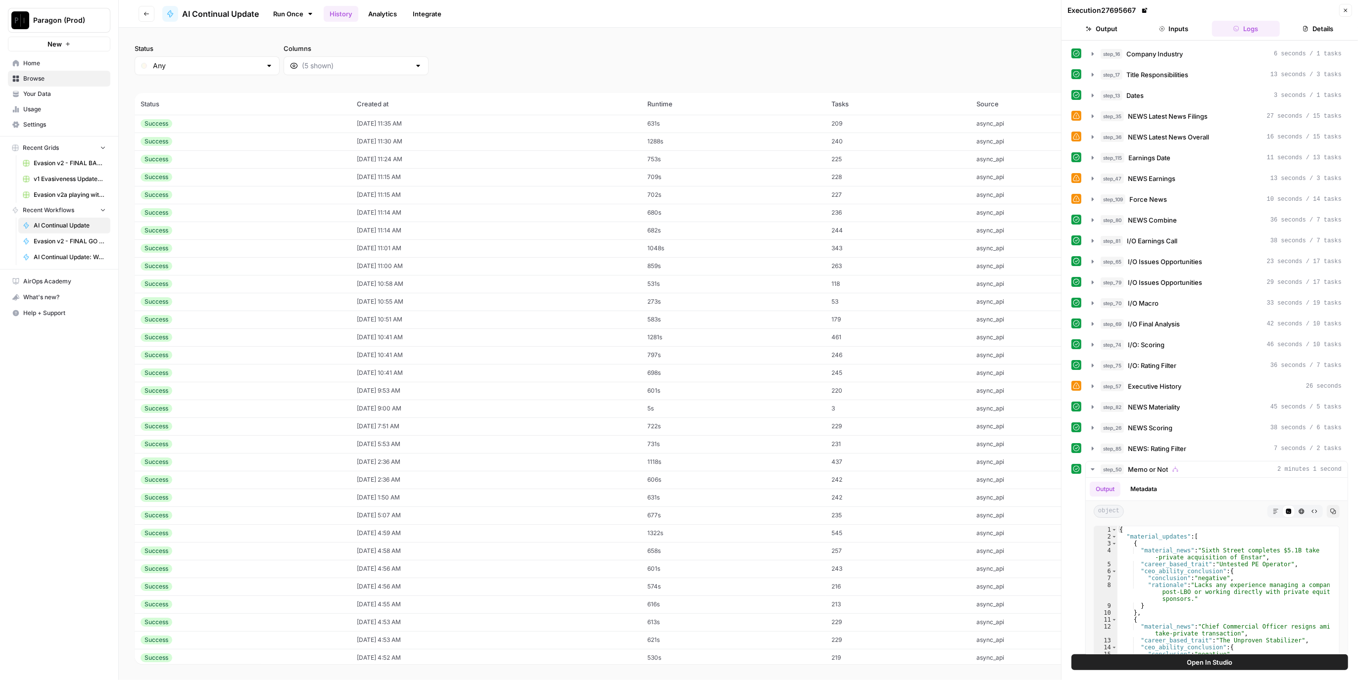
click at [1156, 26] on button "Inputs" at bounding box center [1173, 29] width 68 height 16
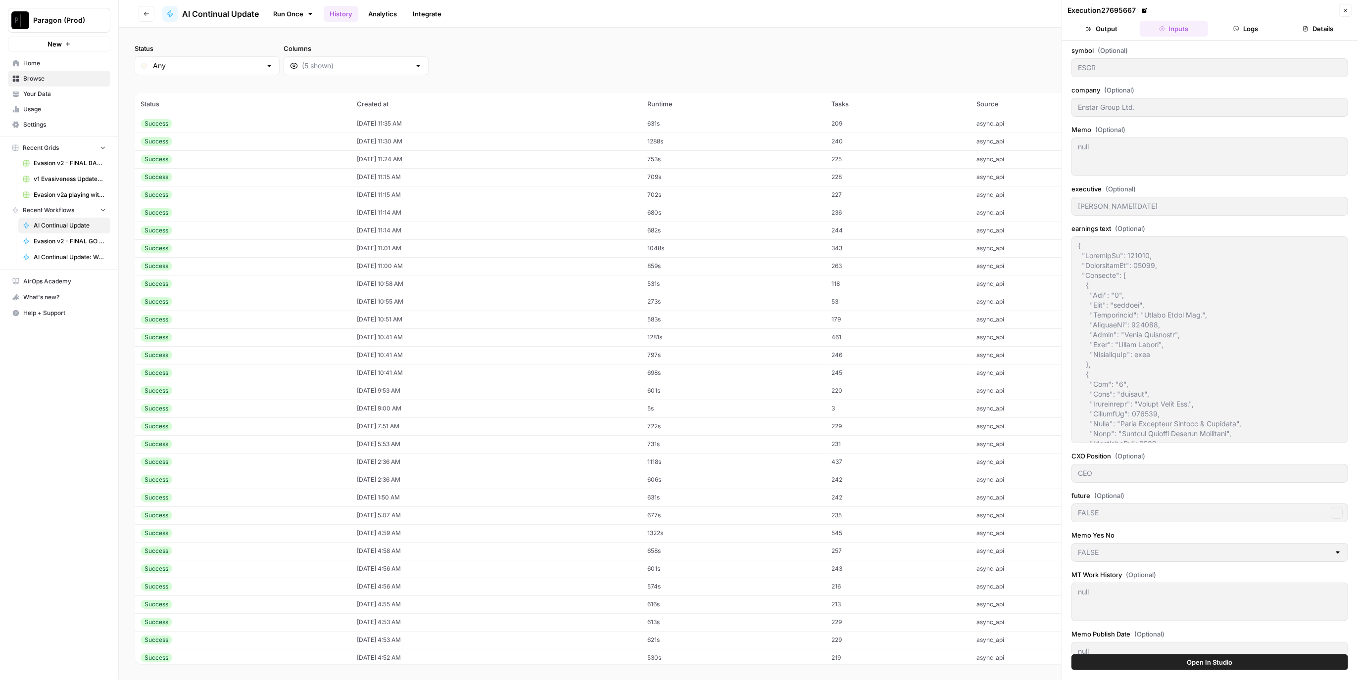
click at [1119, 32] on button "Output" at bounding box center [1101, 29] width 68 height 16
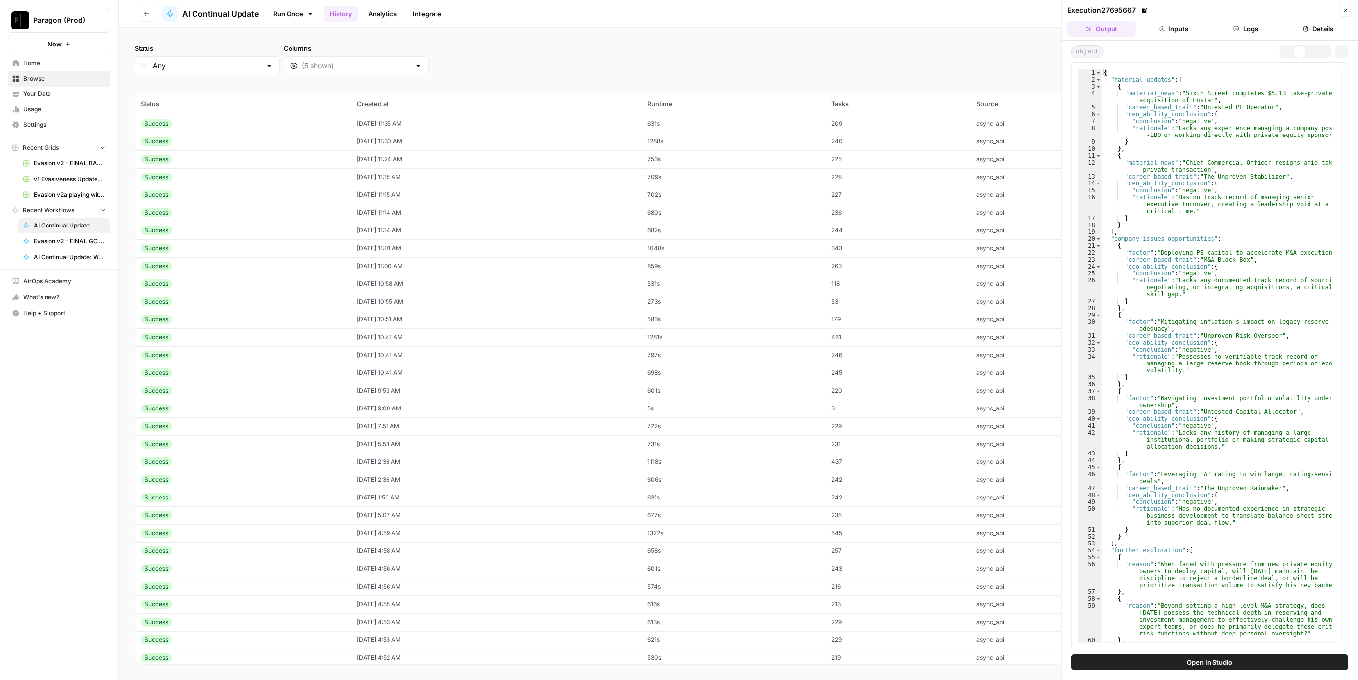
click at [1179, 30] on button "Inputs" at bounding box center [1173, 29] width 68 height 16
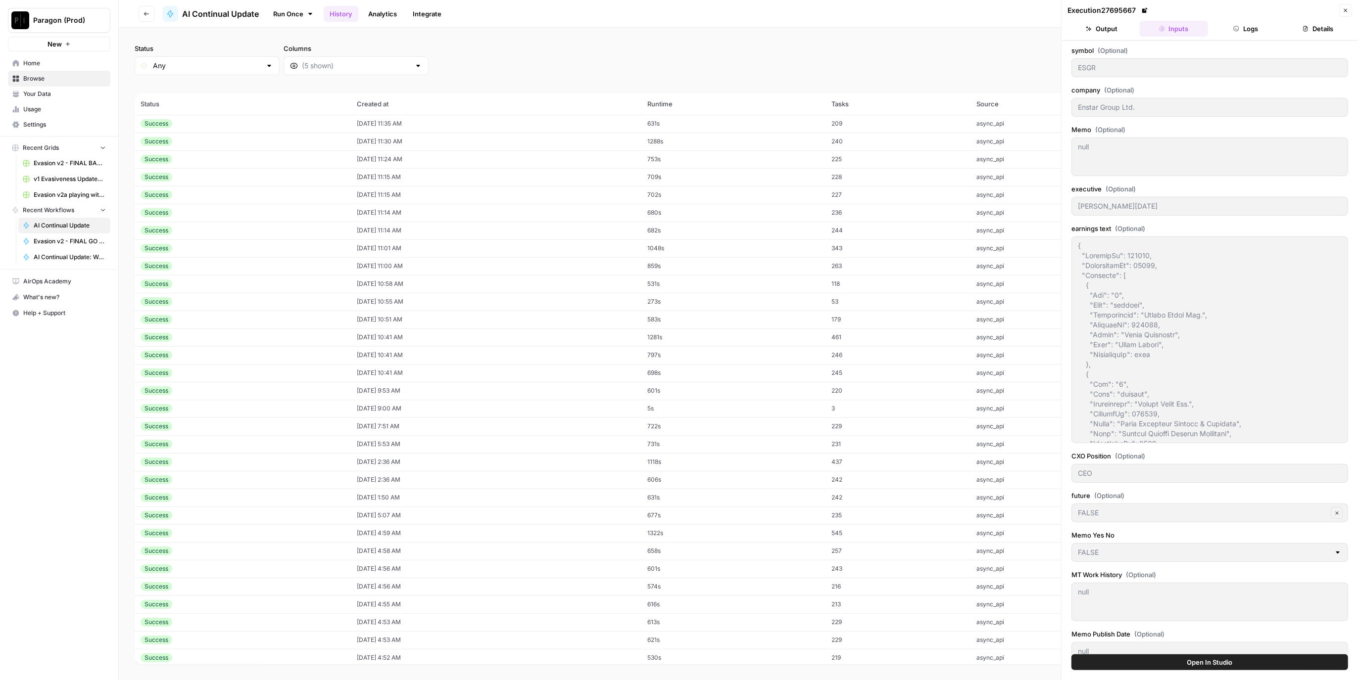
click at [618, 123] on td "08/18/25 at 11:35 AM" at bounding box center [496, 124] width 290 height 18
click at [615, 146] on td "08/18/25 at 11:30 AM" at bounding box center [496, 142] width 290 height 18
click at [616, 164] on td "08/18/25 at 11:24 AM" at bounding box center [496, 159] width 290 height 18
click at [619, 188] on td "08/18/25 at 11:15 AM" at bounding box center [496, 195] width 290 height 18
click at [626, 222] on td "08/18/25 at 11:14 AM" at bounding box center [496, 231] width 290 height 18
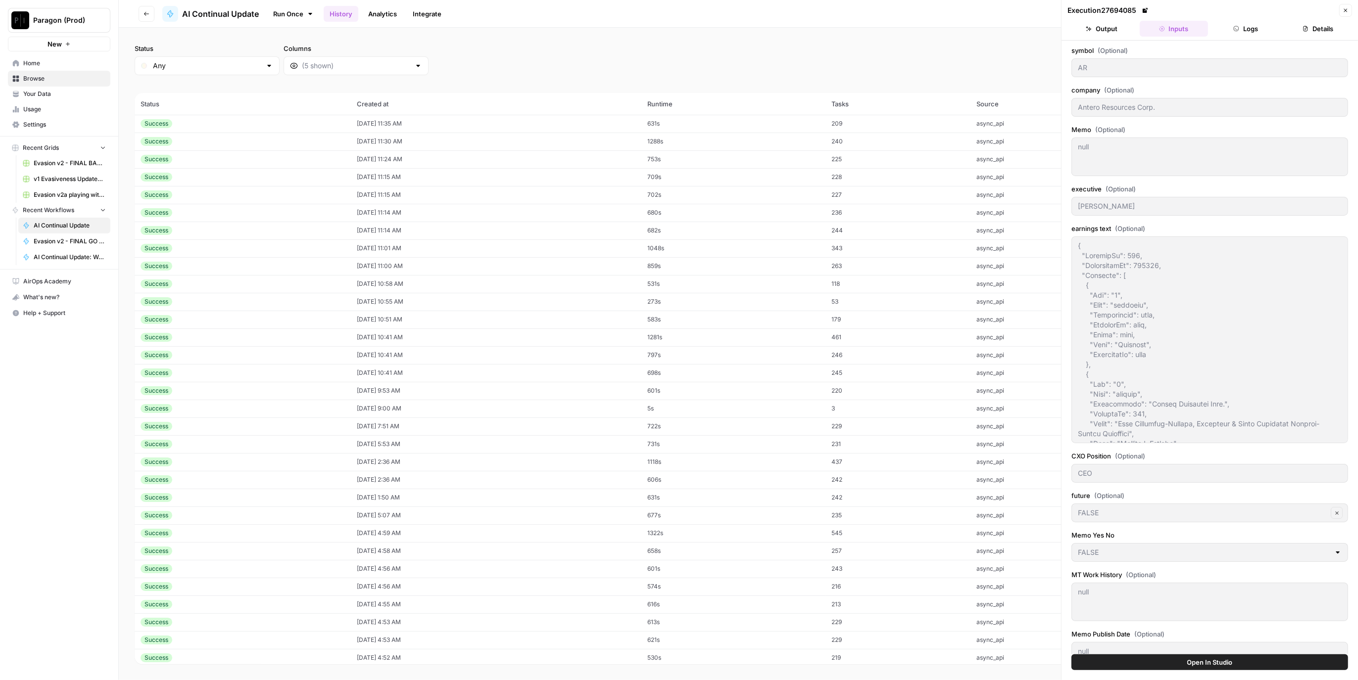
click at [628, 273] on td "08/18/25 at 11:00 AM" at bounding box center [496, 266] width 290 height 18
click at [632, 338] on td "08/18/25 at 10:41 AM" at bounding box center [496, 338] width 290 height 18
click at [641, 362] on td "08/18/25 at 10:41 AM" at bounding box center [496, 355] width 290 height 18
click at [641, 342] on td "08/18/25 at 10:41 AM" at bounding box center [496, 338] width 290 height 18
type input "SAN-ES"
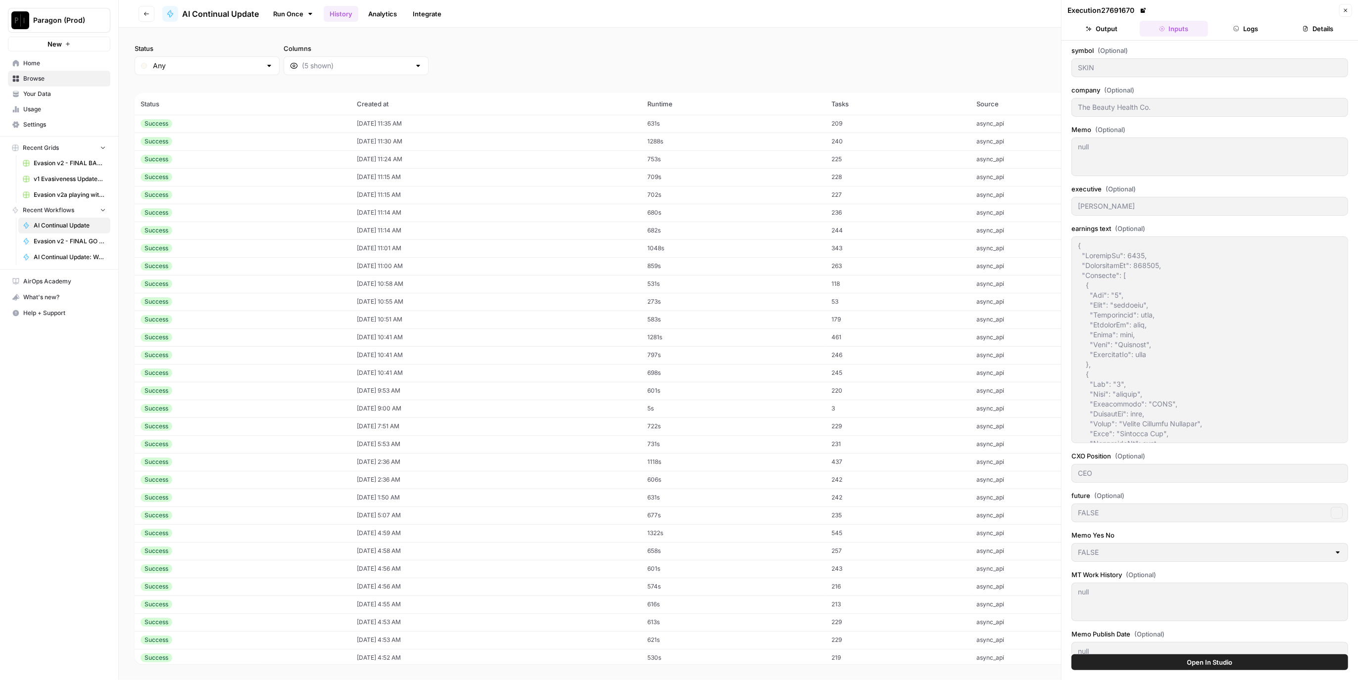
type input "Banco Santander SA"
type input "Héctor Blas Grisi Checa"
type textarea "{ "CompanyId": 24034, "TranscriptId": 431198, "Speakers": [ { "Key": "0", "Type…"
click at [639, 325] on td "08/18/25 at 10:51 AM" at bounding box center [496, 320] width 290 height 18
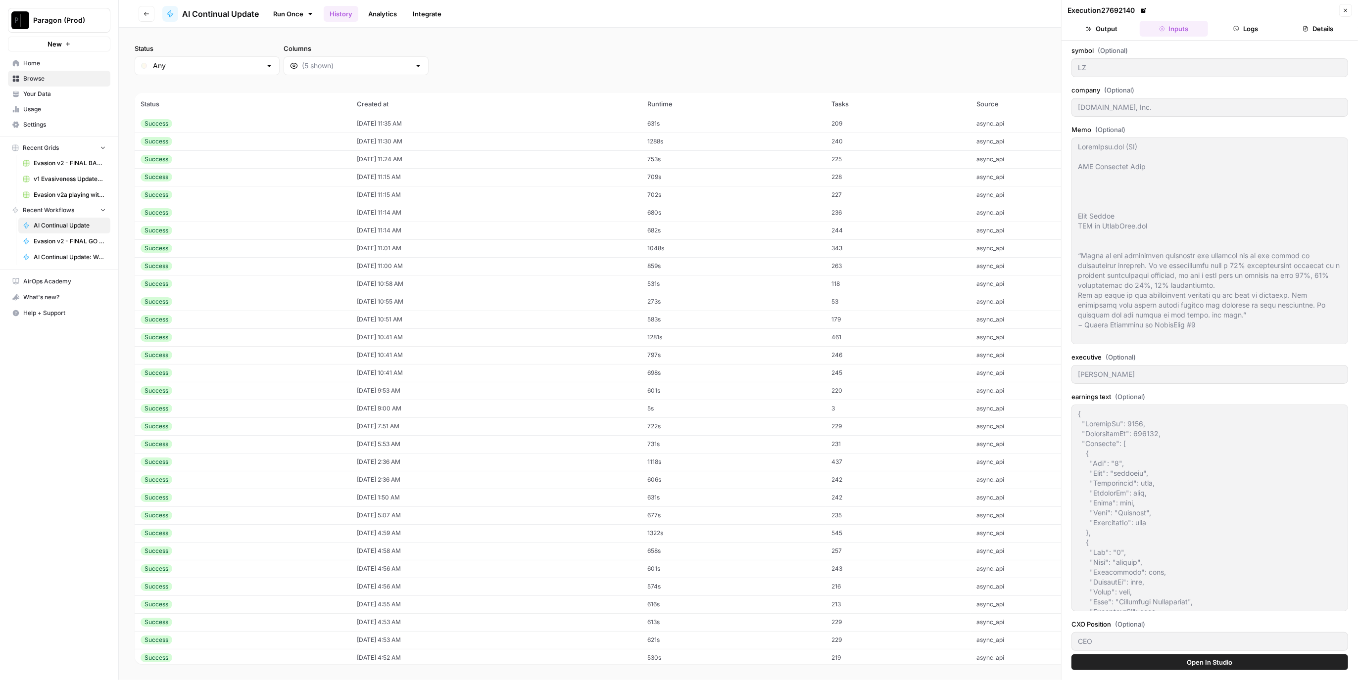
click at [641, 347] on td "08/18/25 at 10:41 AM" at bounding box center [496, 355] width 290 height 18
type textarea "LegalZoom.com (LZ) CEO Diligence Memo Jeff Stibel CEO at LegalZoom.com “Where h…"
type input "SKIN"
type input "The Beauty Health Co."
type textarea "LegalZoom.com (LZ) CEO Diligence Memo Jeff Stibel CEO at LegalZoom.com “Where h…"
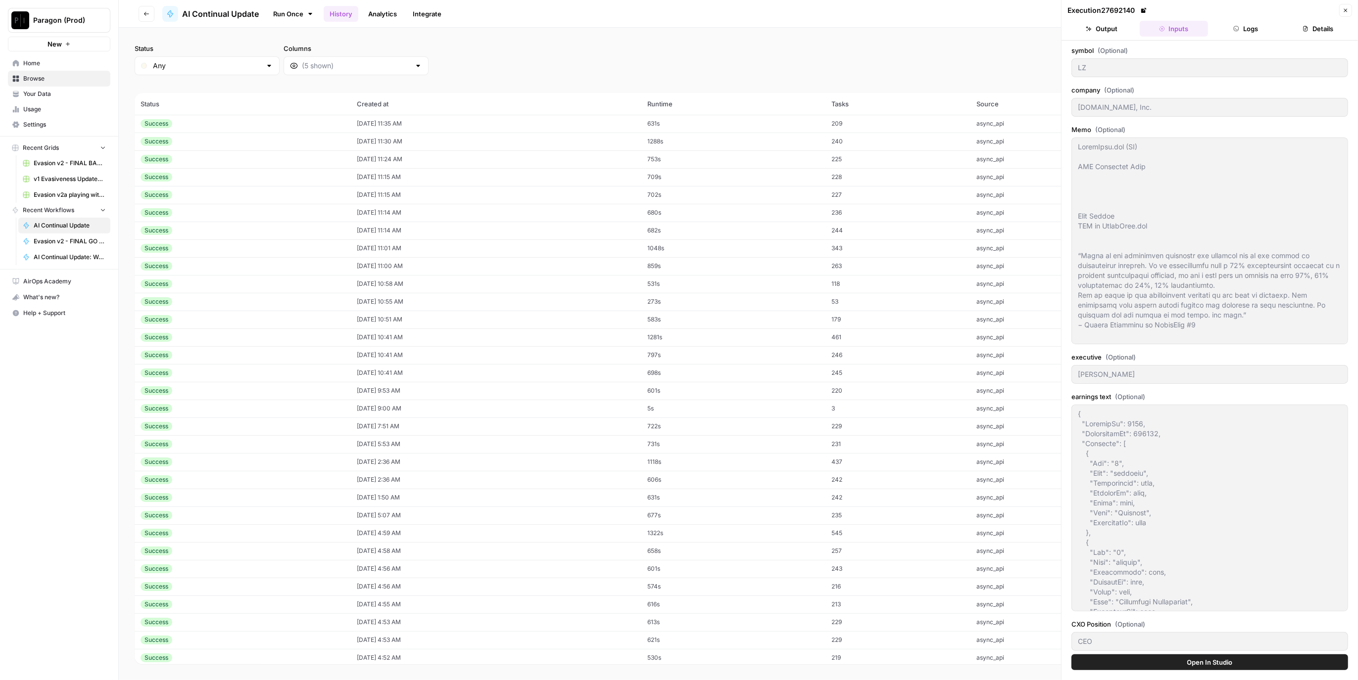
type input "Marla Beck"
type input "FALSE"
type input "null"
type textarea "null"
type textarea "{ "CompanyId": 1092, "TranscriptId": 433803, "Speakers": [ { "Key": "0", "Type"…"
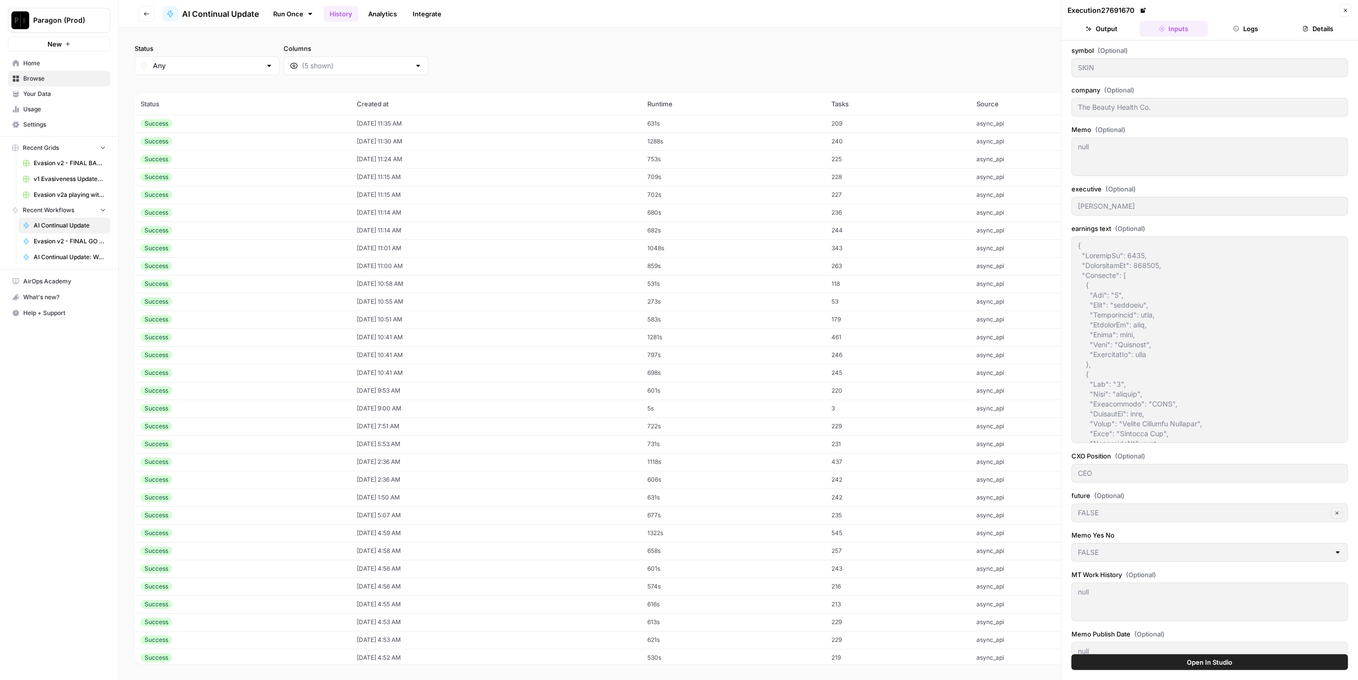
click at [641, 336] on td "08/18/25 at 10:41 AM" at bounding box center [496, 338] width 290 height 18
type input "SAN-ES"
type input "Banco Santander SA"
type input "Héctor Blas Grisi Checa"
type textarea "{ "CompanyId": 24034, "TranscriptId": 431198, "Speakers": [ { "Key": "0", "Type…"
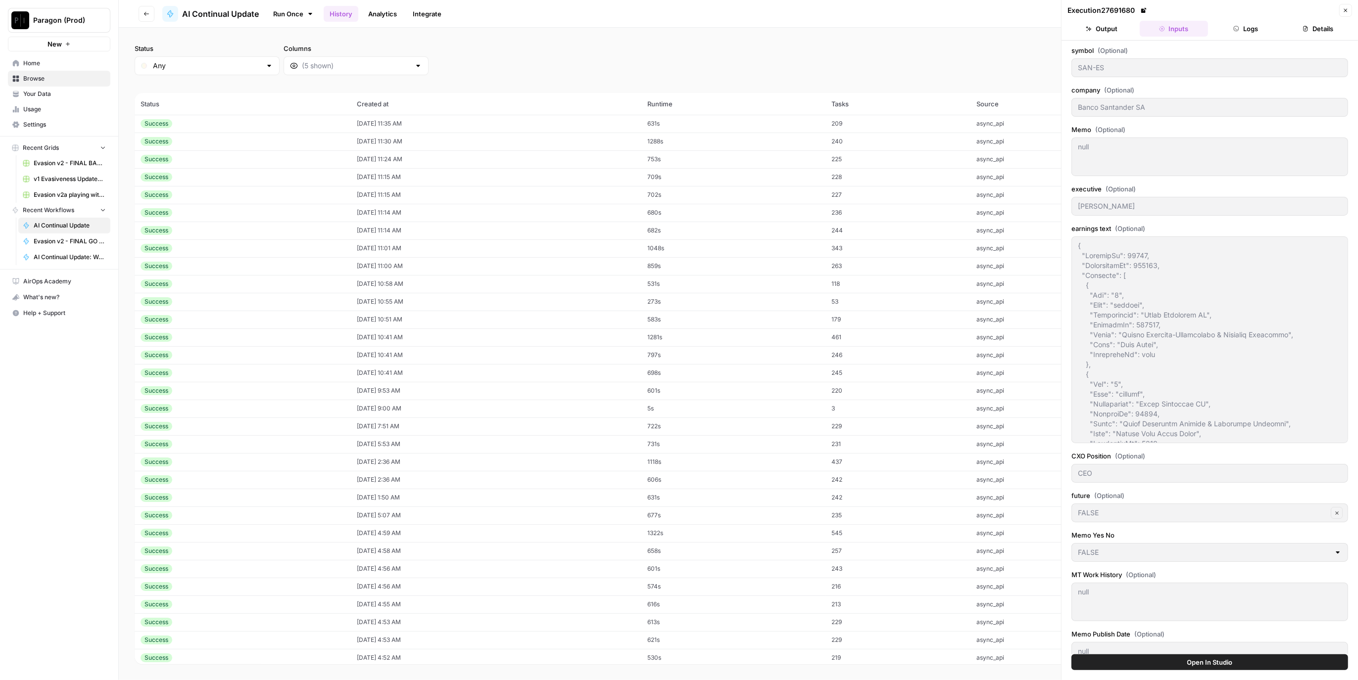
click at [641, 348] on td "08/18/25 at 10:41 AM" at bounding box center [496, 355] width 290 height 18
type input "SKIN"
type input "The Beauty Health Co."
type input "Marla Beck"
type textarea "{ "CompanyId": 1092, "TranscriptId": 433803, "Speakers": [ { "Key": "0", "Type"…"
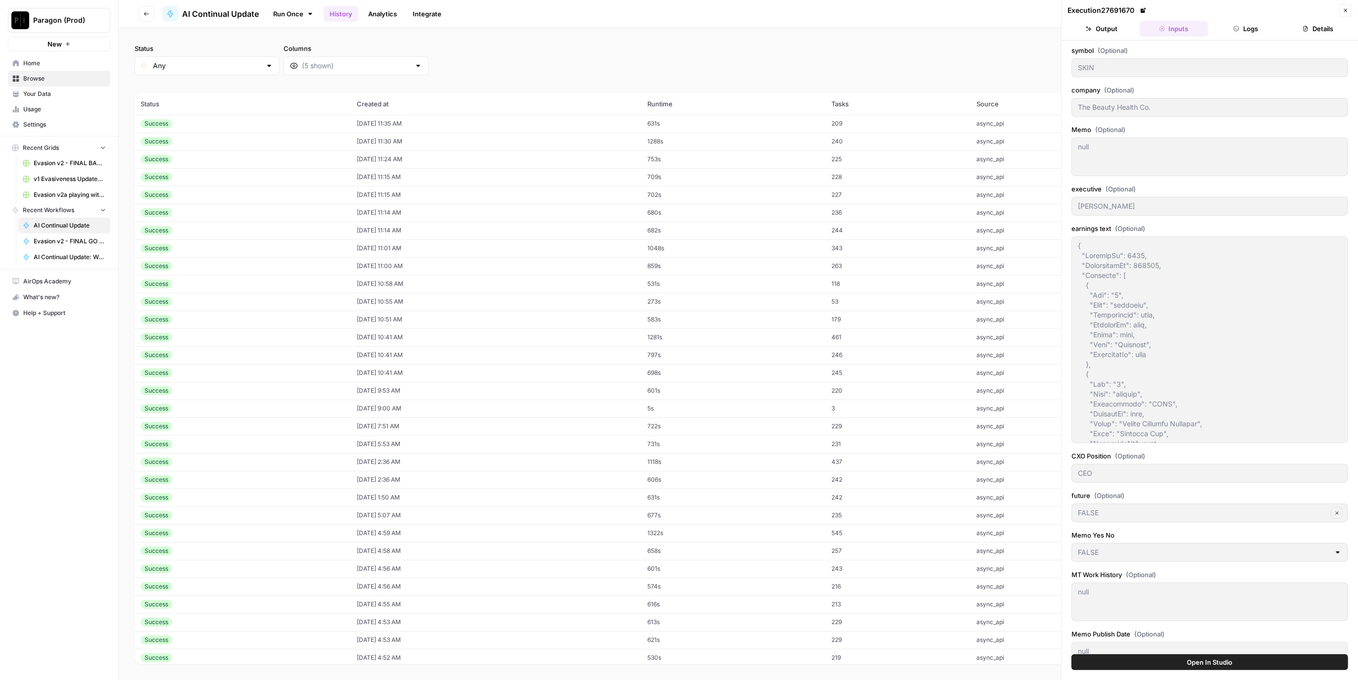
click at [1252, 25] on button "Logs" at bounding box center [1246, 29] width 68 height 16
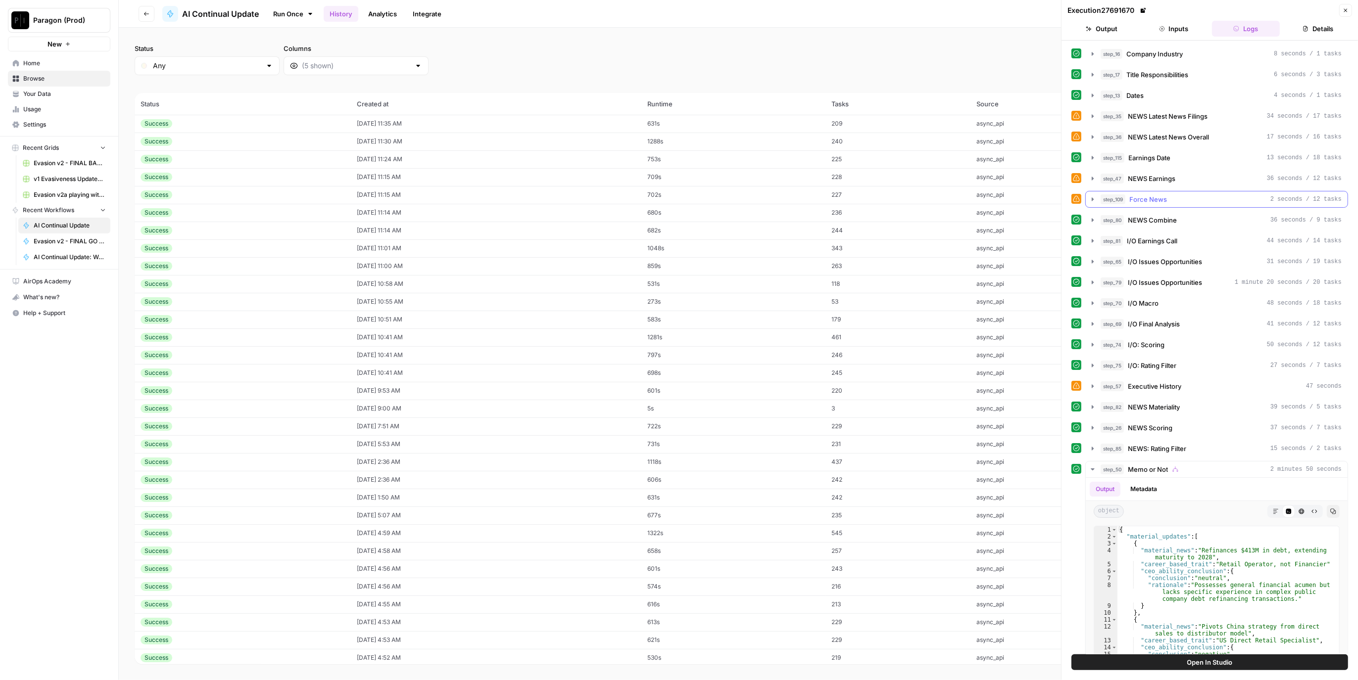
click at [1223, 203] on button "step_109 Force News 2 seconds / 12 tasks" at bounding box center [1216, 199] width 262 height 16
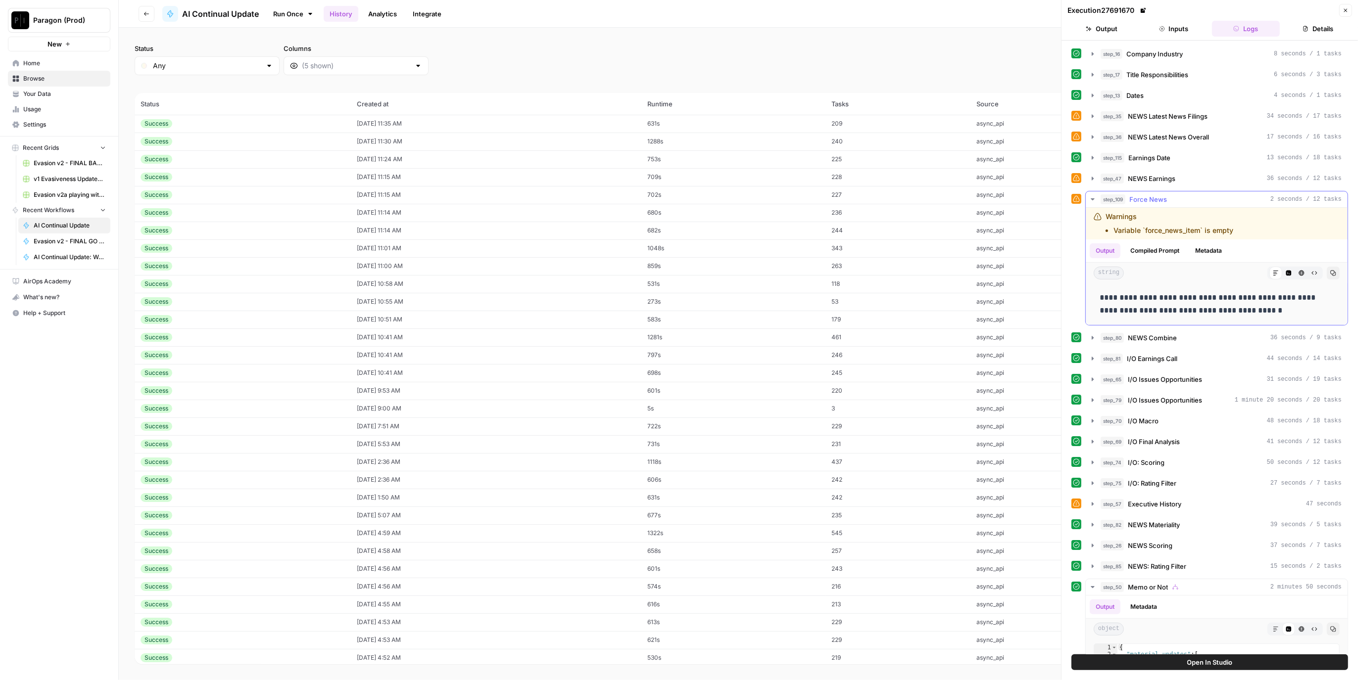
click at [1218, 199] on div "step_109 Force News 2 seconds / 12 tasks" at bounding box center [1220, 199] width 241 height 10
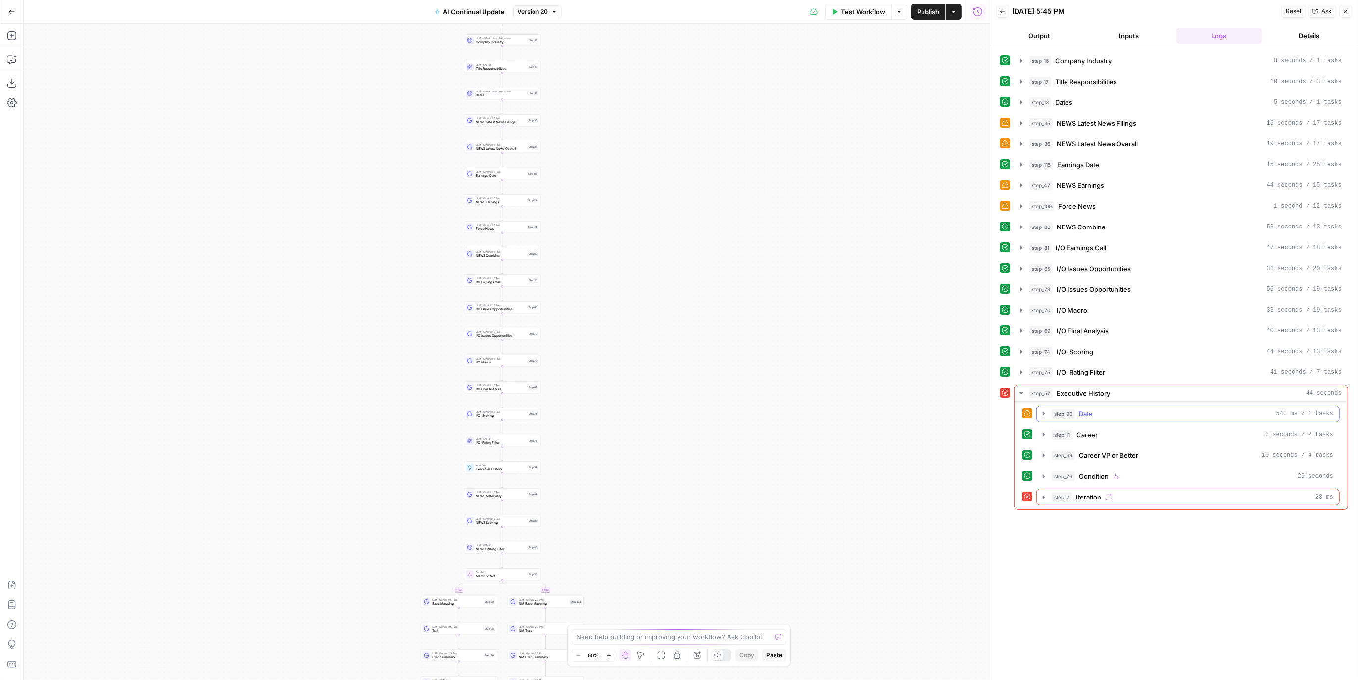
click at [1115, 410] on div "step_90 Date 543 ms / 1 tasks" at bounding box center [1192, 414] width 282 height 10
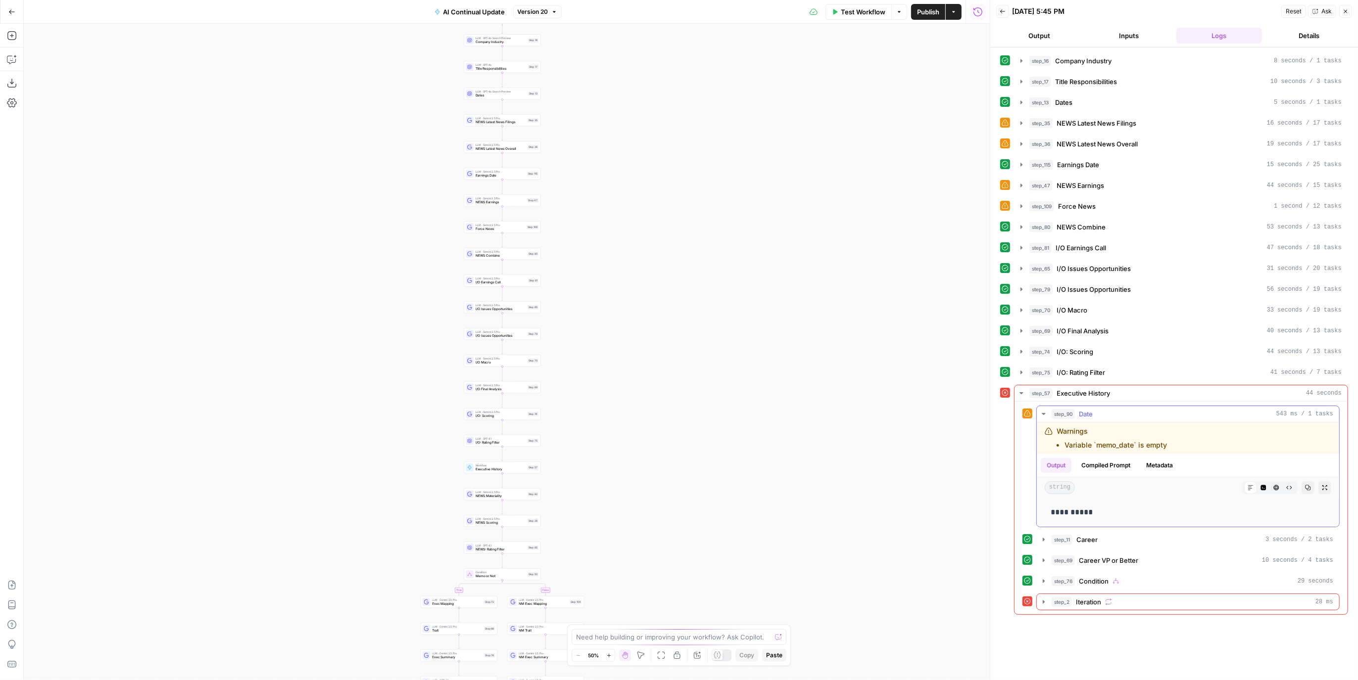
click at [1115, 410] on div "step_90 Date 543 ms / 1 tasks" at bounding box center [1192, 414] width 282 height 10
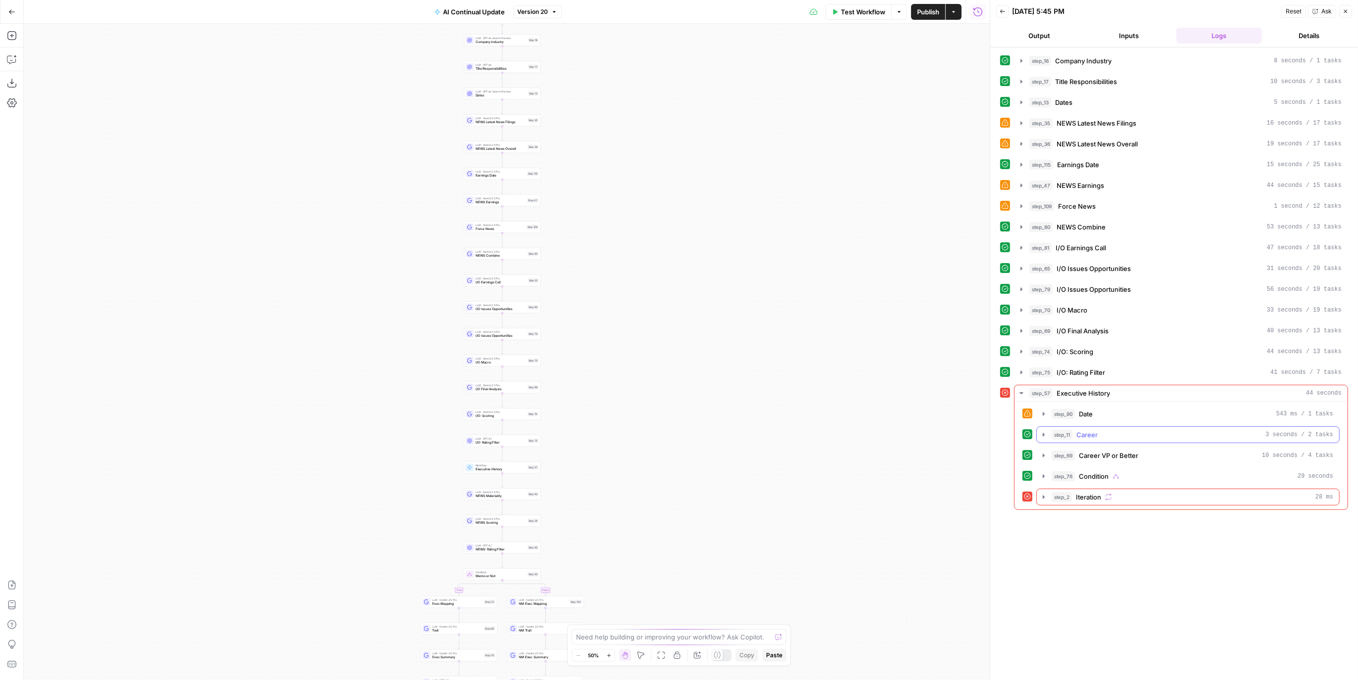
click at [1104, 430] on div "step_11 Career 3 seconds / 2 tasks" at bounding box center [1192, 435] width 282 height 10
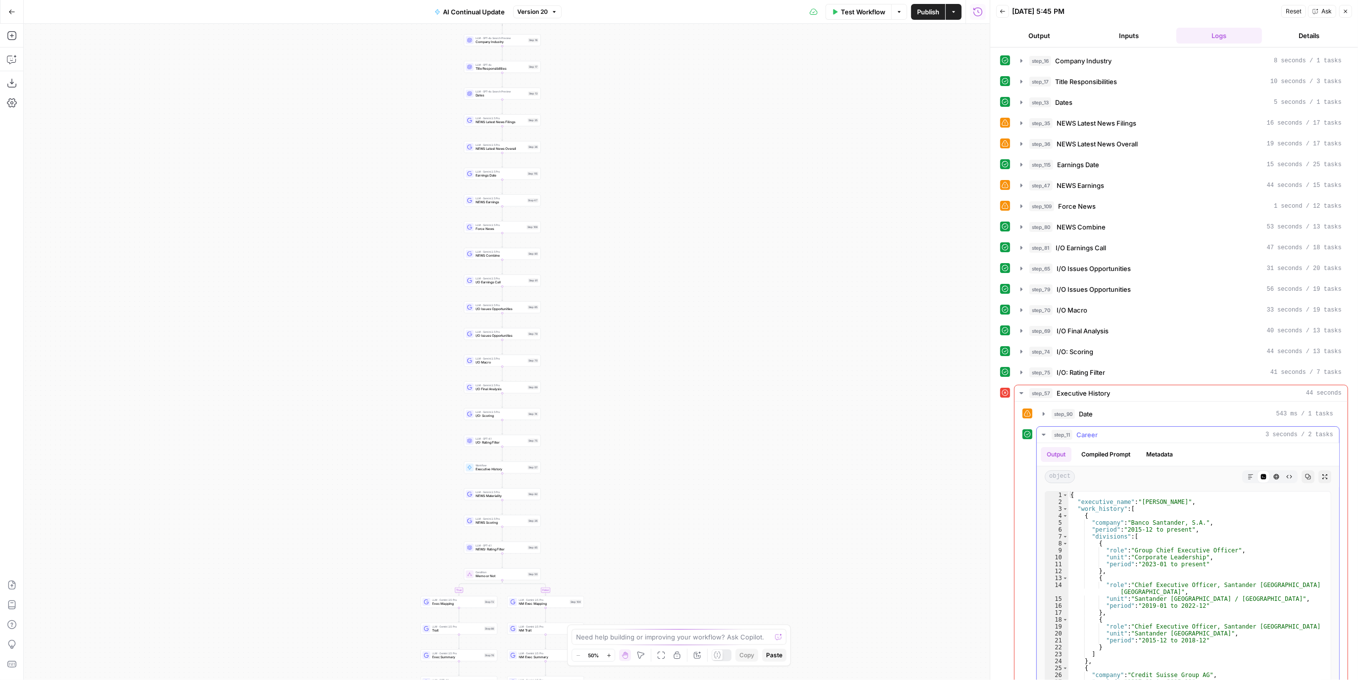
click at [1104, 430] on div "step_11 Career 3 seconds / 2 tasks" at bounding box center [1192, 435] width 282 height 10
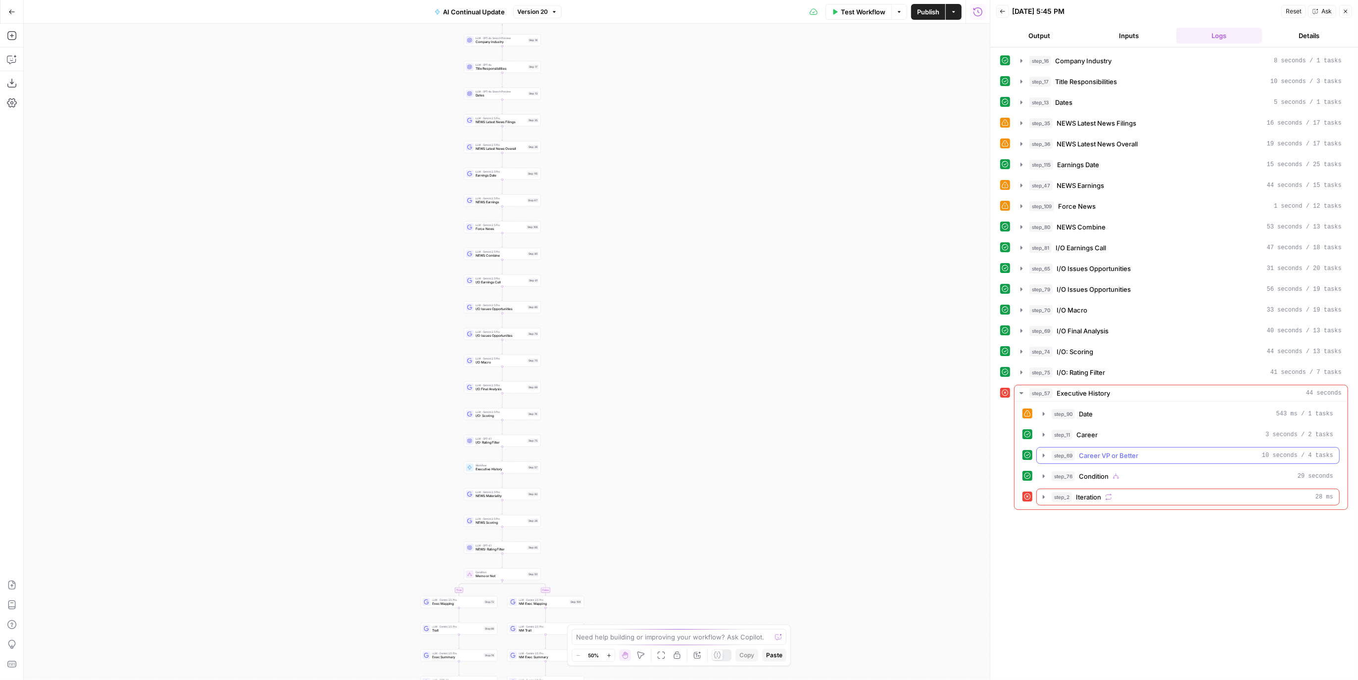
click at [1128, 454] on span "Career VP or Better" at bounding box center [1108, 456] width 59 height 10
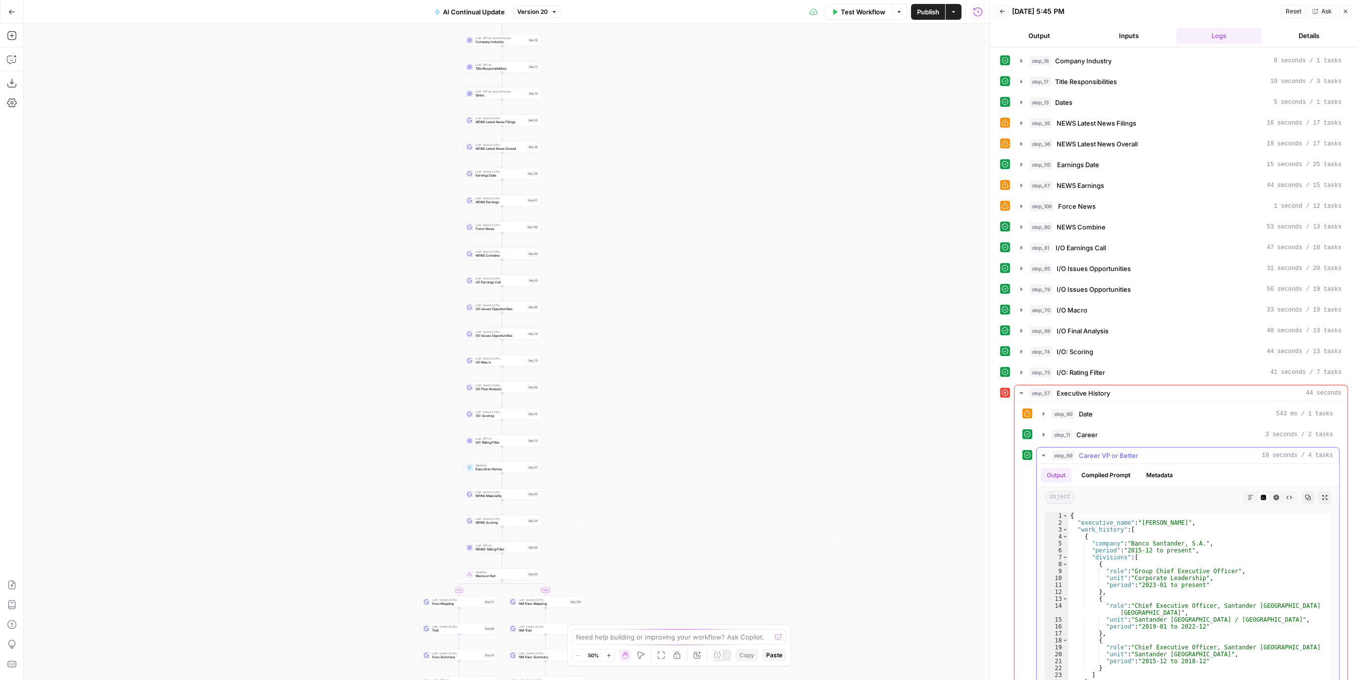
click at [1128, 454] on span "Career VP or Better" at bounding box center [1108, 456] width 59 height 10
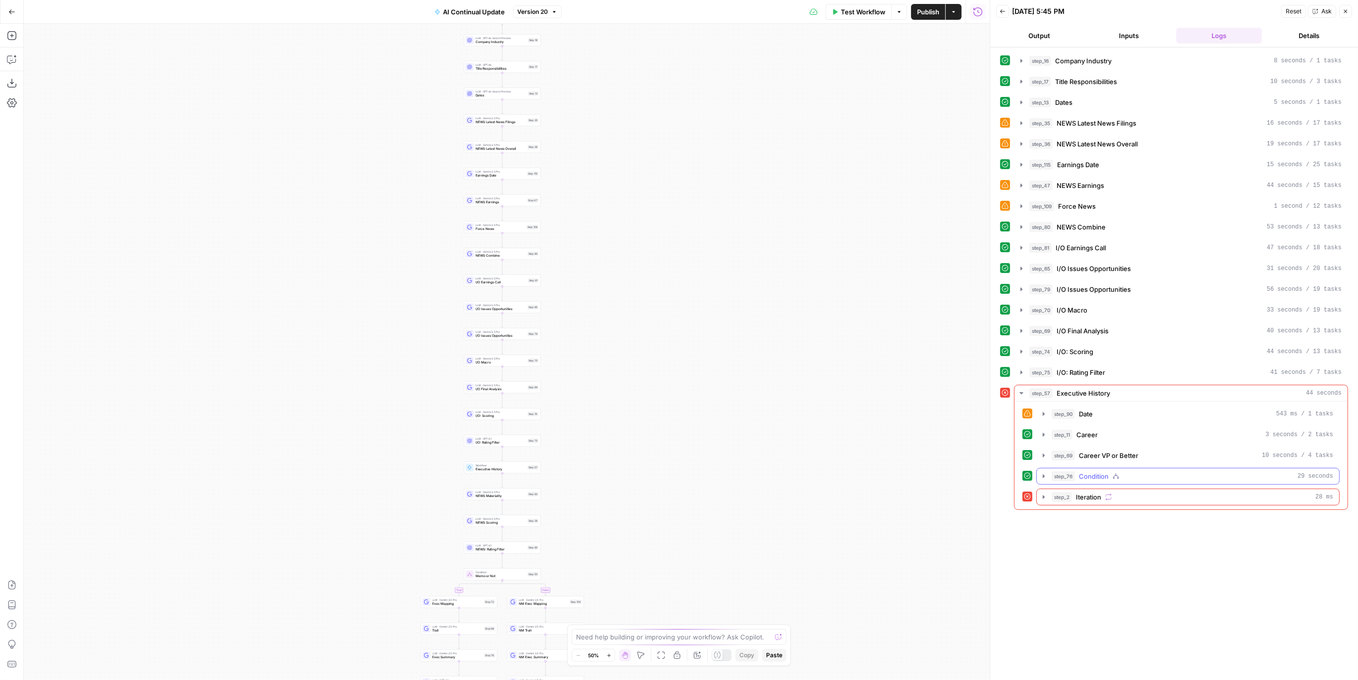
click at [1122, 475] on button "step_76 Condition 29 seconds" at bounding box center [1187, 477] width 302 height 16
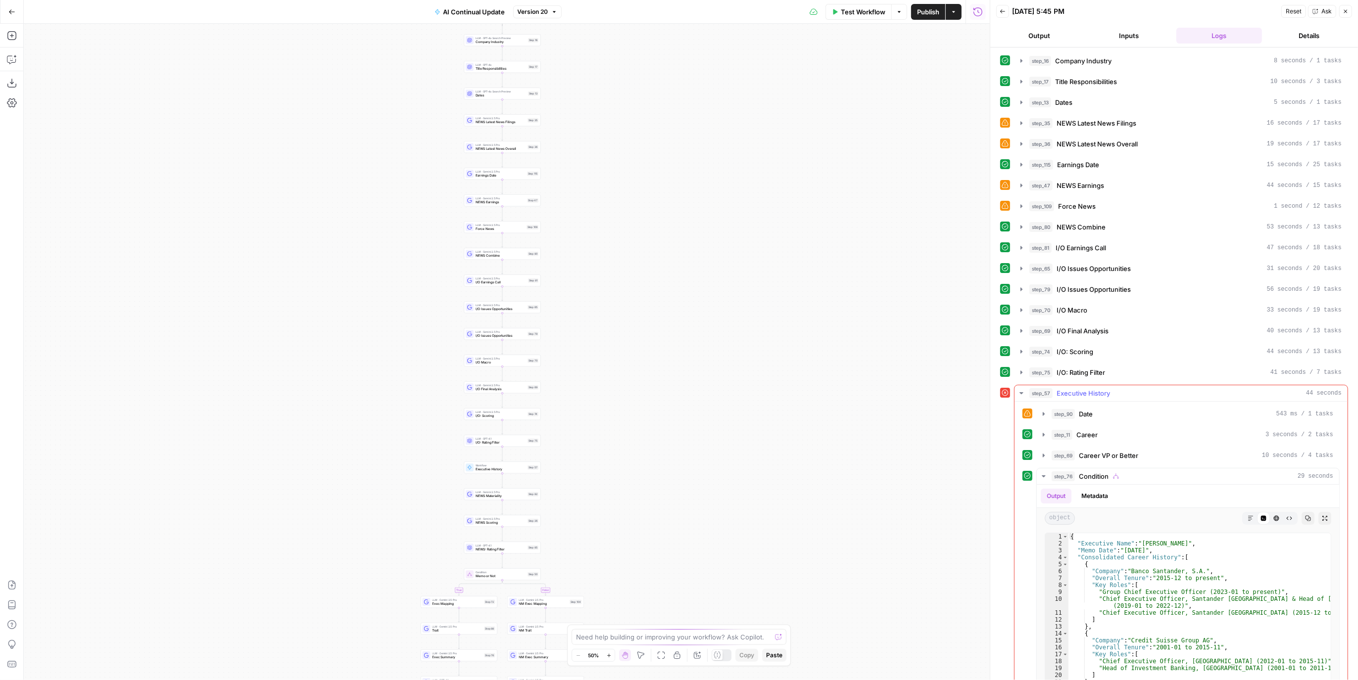
scroll to position [120, 0]
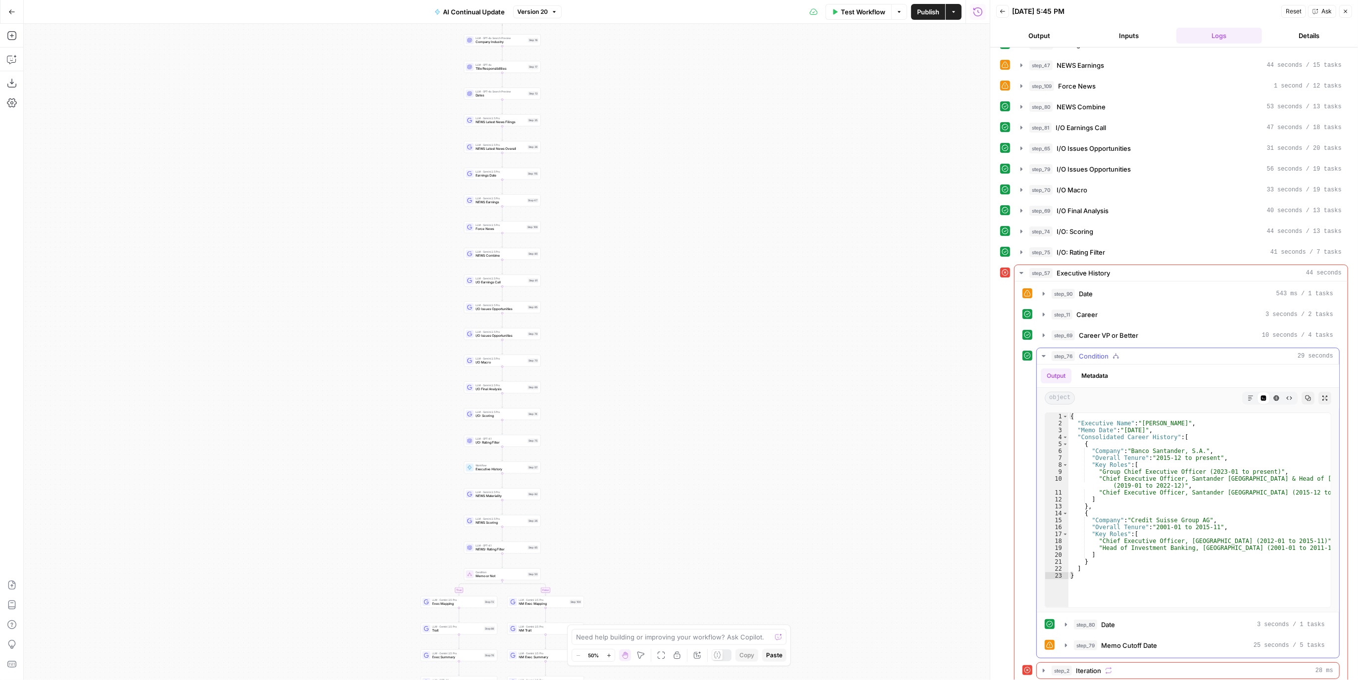
click at [1101, 352] on span "Condition" at bounding box center [1094, 356] width 30 height 10
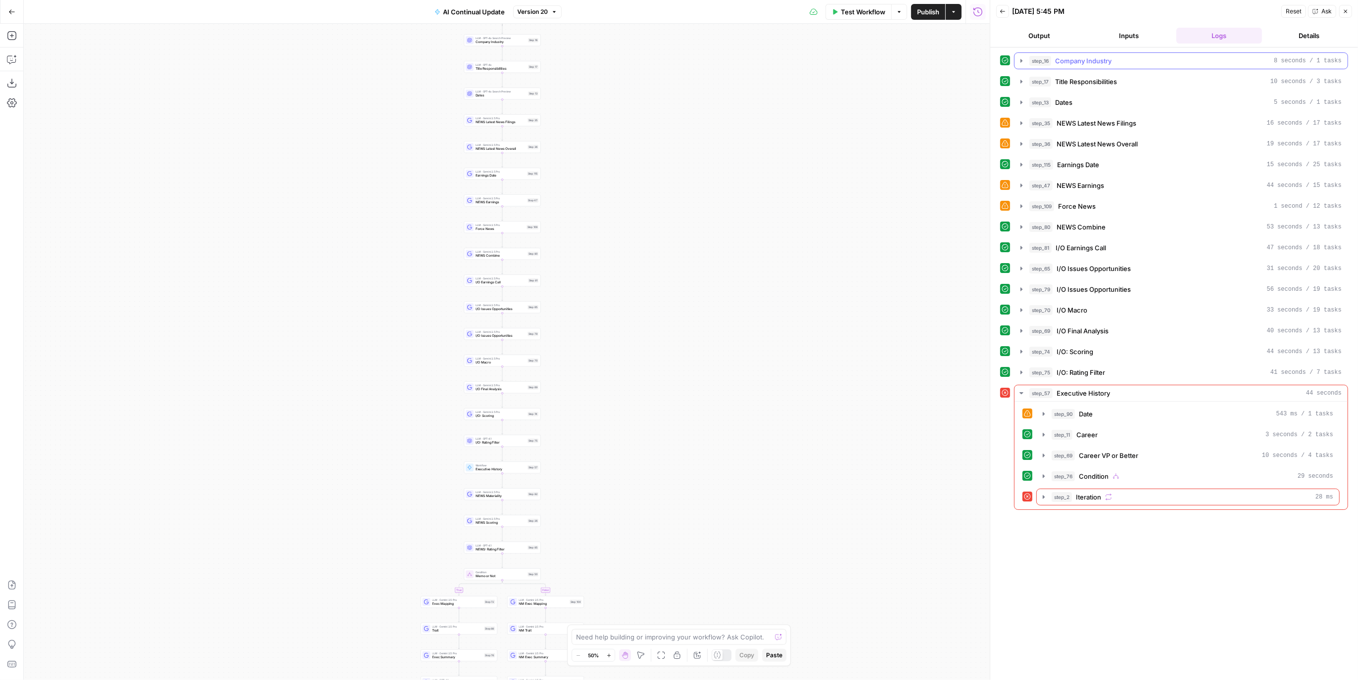
click at [1128, 29] on button "Inputs" at bounding box center [1129, 36] width 86 height 16
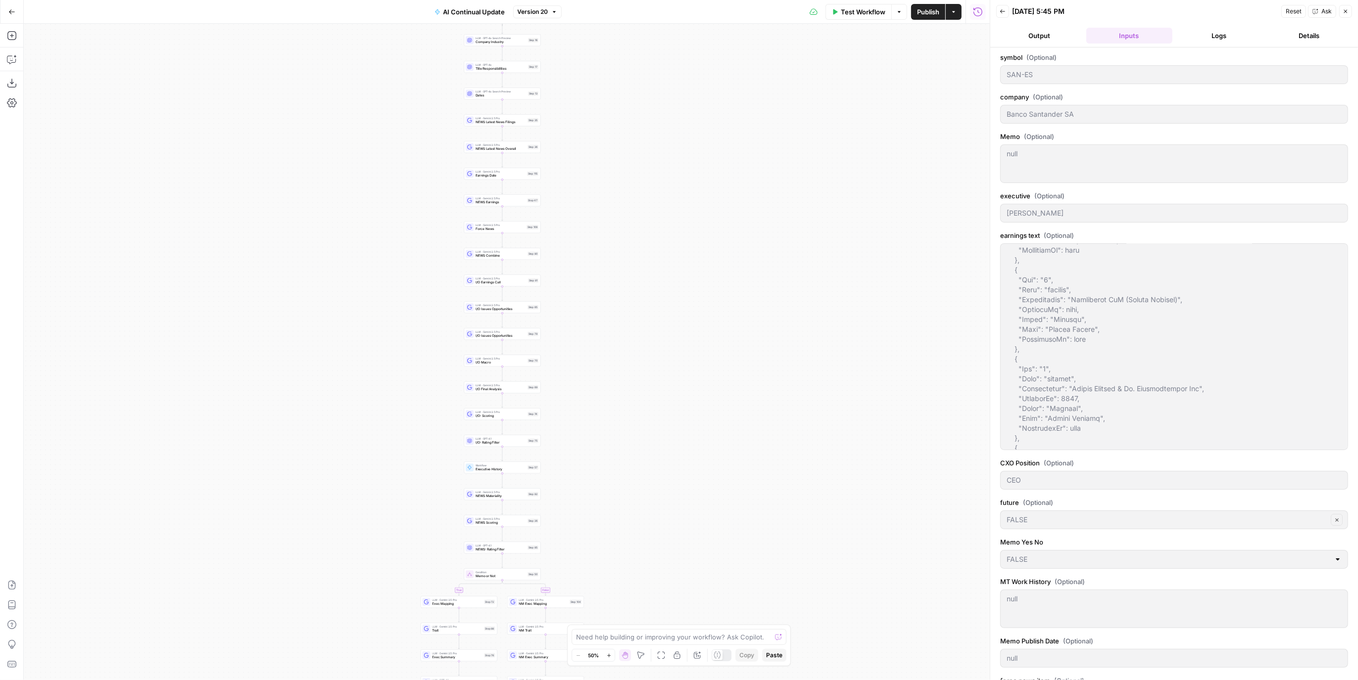
click at [1221, 37] on button "Logs" at bounding box center [1219, 36] width 86 height 16
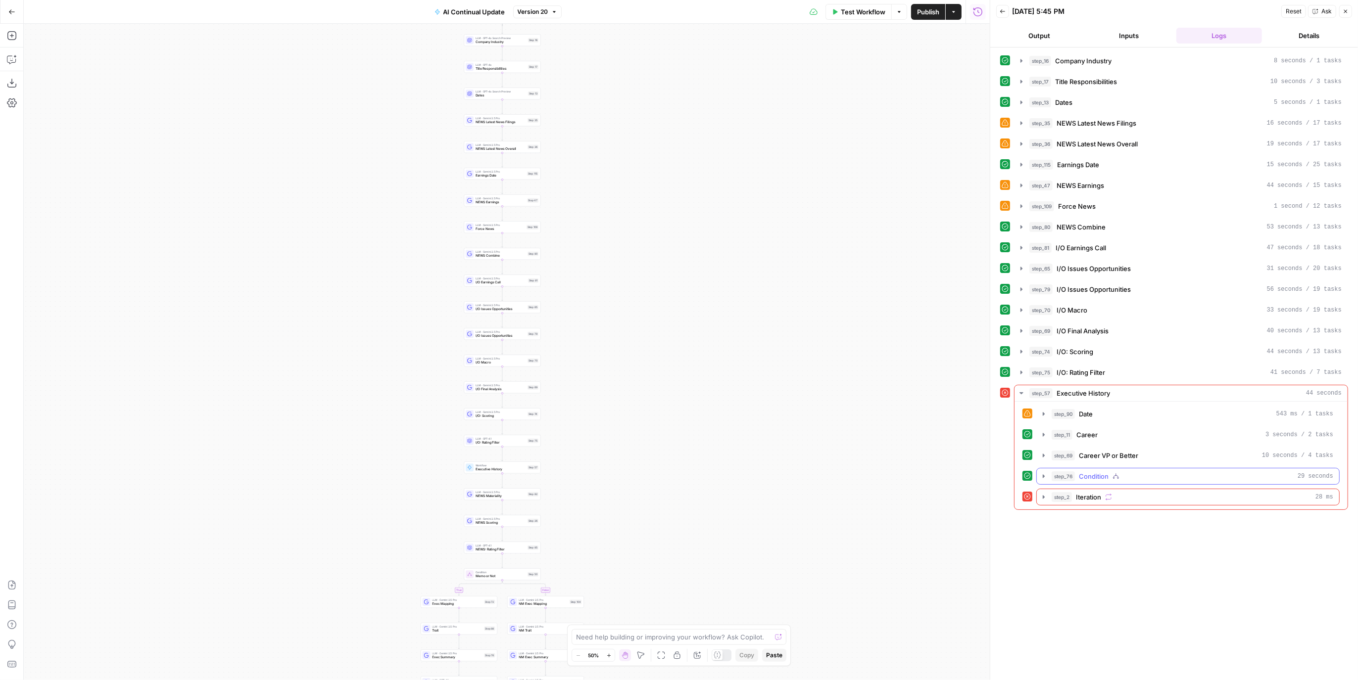
click at [1106, 473] on span "Condition" at bounding box center [1094, 476] width 30 height 10
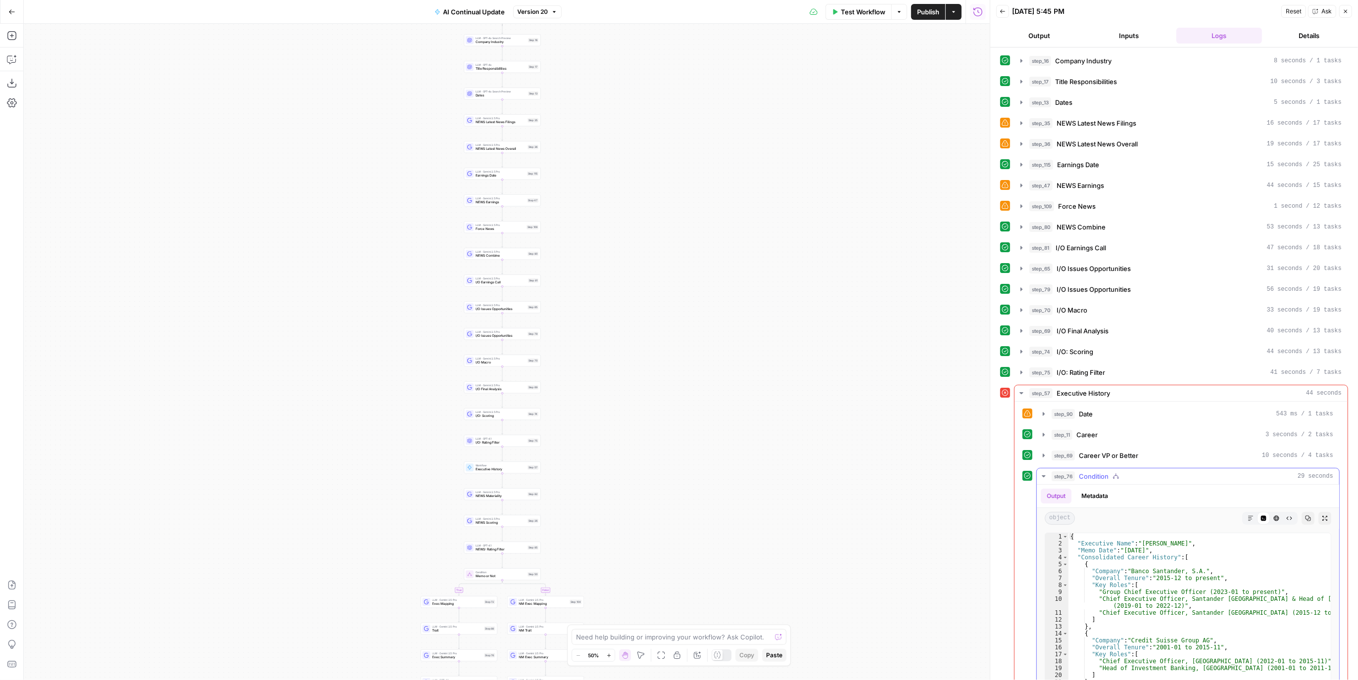
scroll to position [120, 0]
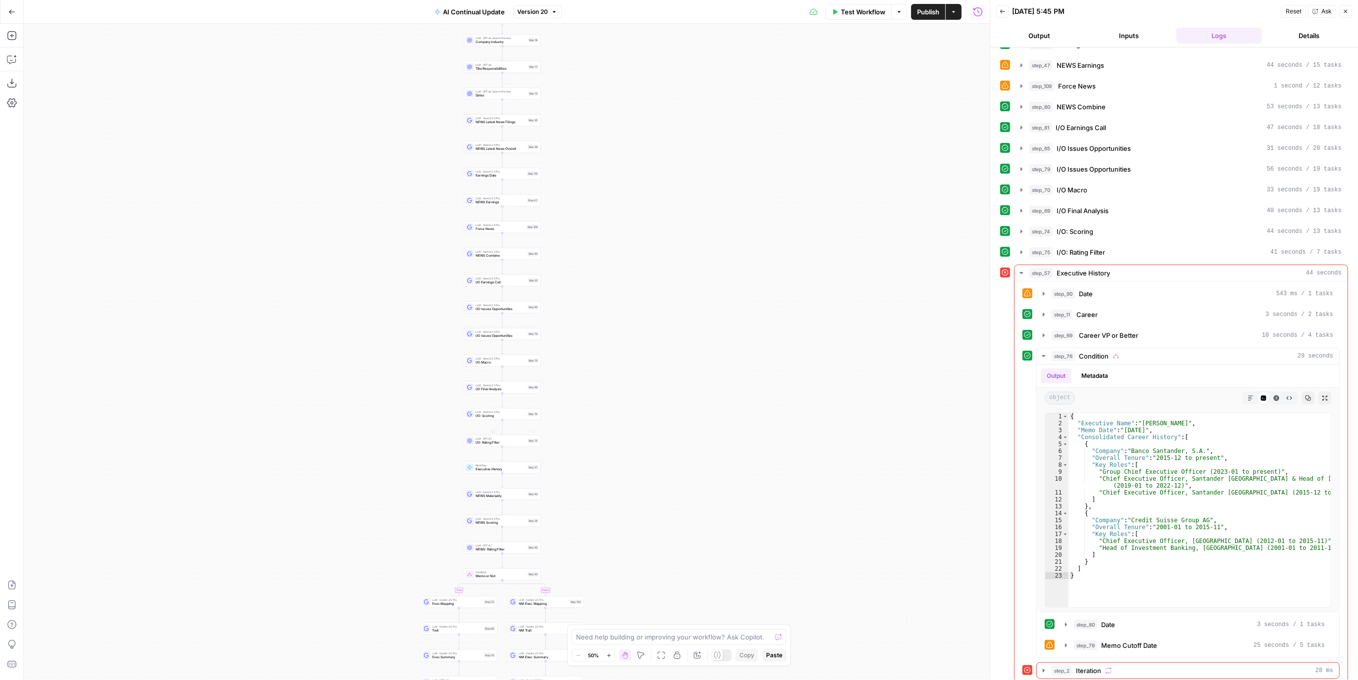
click at [517, 469] on span "Executive History" at bounding box center [500, 469] width 50 height 5
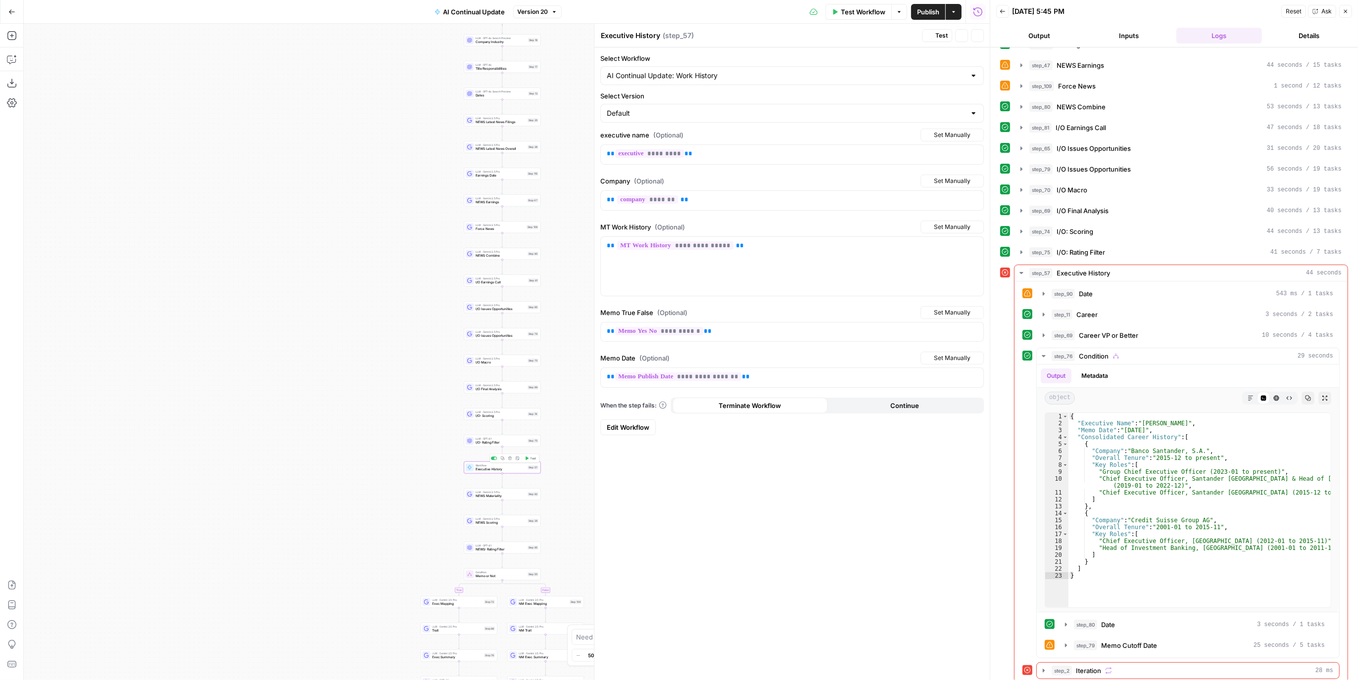
type input "AI Continual Update: Work History"
click at [621, 425] on span "Edit Workflow" at bounding box center [628, 428] width 43 height 10
click at [1168, 330] on div "step_69 Career VP or Better 10 seconds / 4 tasks" at bounding box center [1192, 335] width 282 height 10
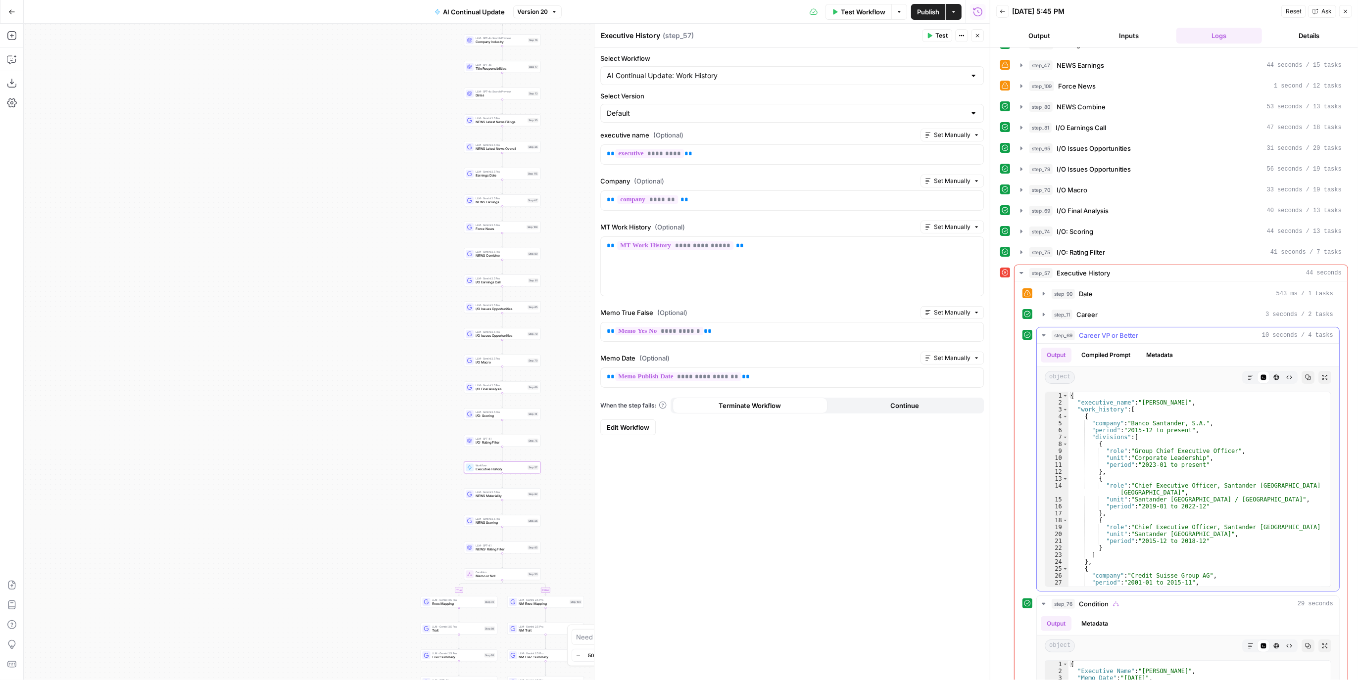
click at [1168, 330] on div "step_69 Career VP or Better 10 seconds / 4 tasks" at bounding box center [1192, 335] width 282 height 10
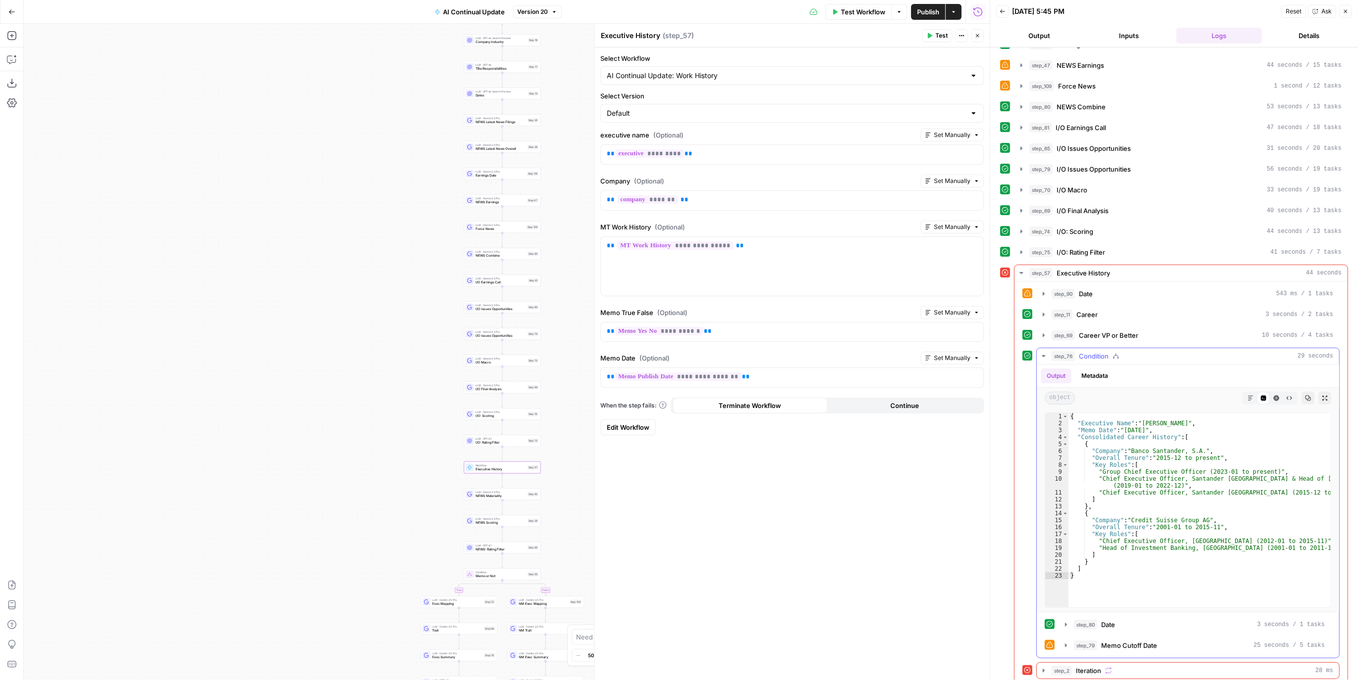
click at [1135, 351] on div "step_76 Condition 29 seconds" at bounding box center [1192, 356] width 282 height 10
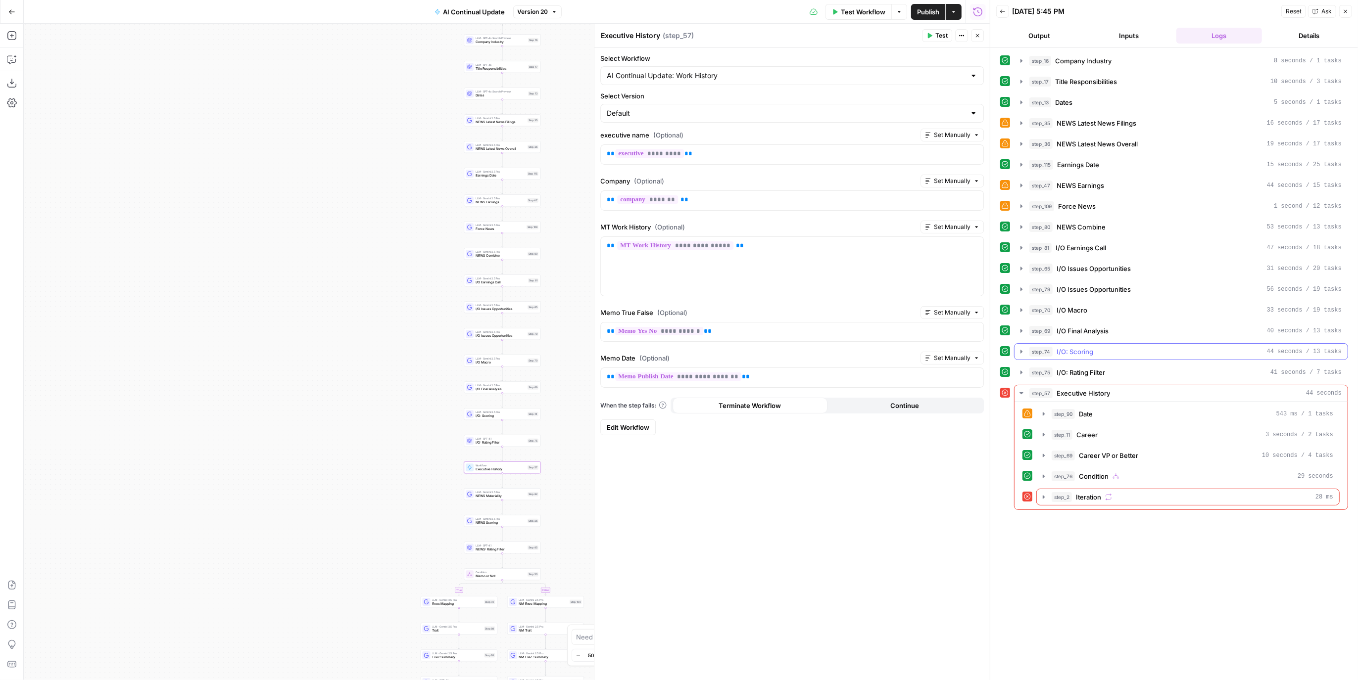
scroll to position [0, 0]
click at [1118, 368] on div "step_75 I/O: Rating Filter 41 seconds / 7 tasks" at bounding box center [1185, 373] width 312 height 10
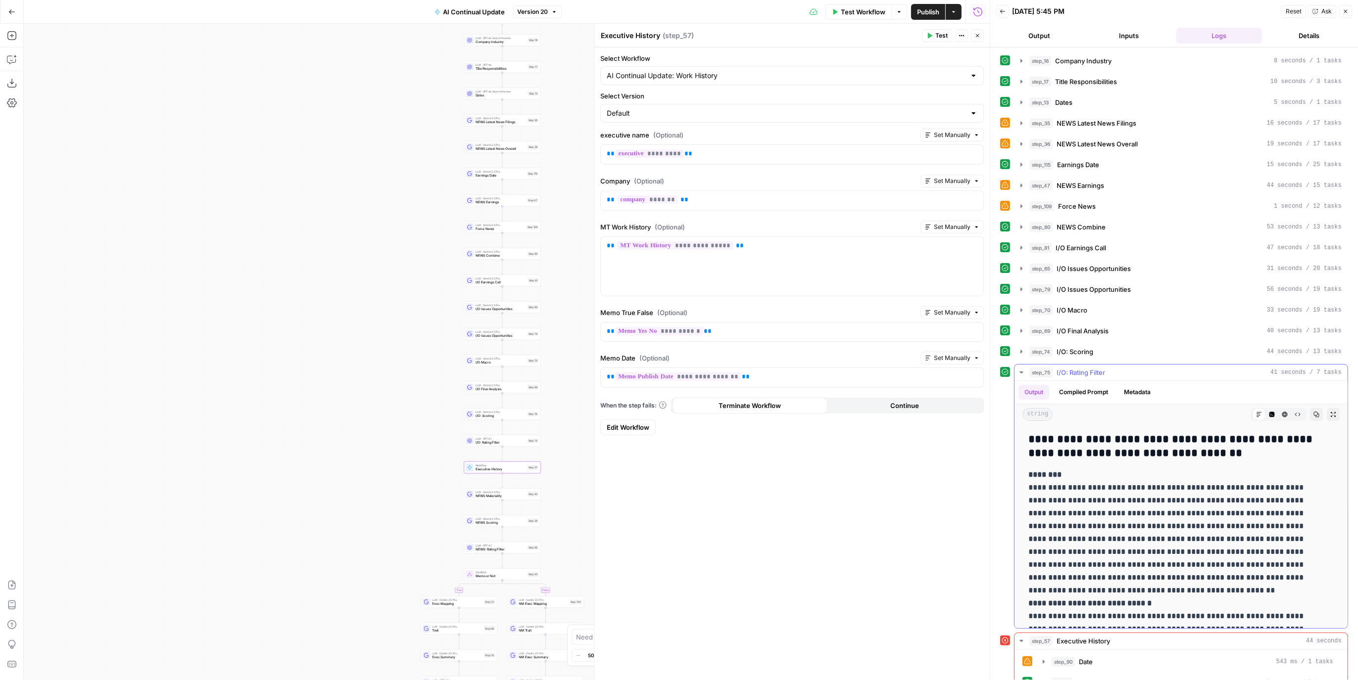
click at [1118, 368] on div "step_75 I/O: Rating Filter 41 seconds / 7 tasks" at bounding box center [1185, 373] width 312 height 10
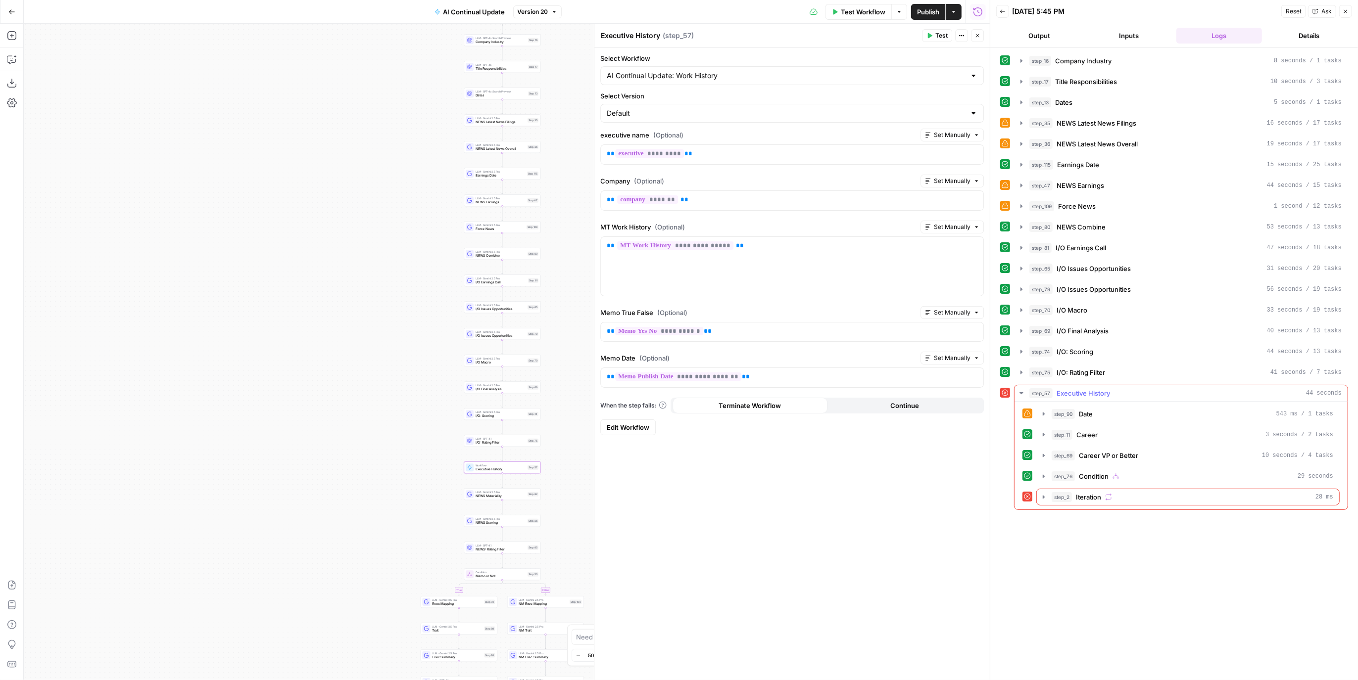
click at [1094, 471] on span "Condition" at bounding box center [1094, 476] width 30 height 10
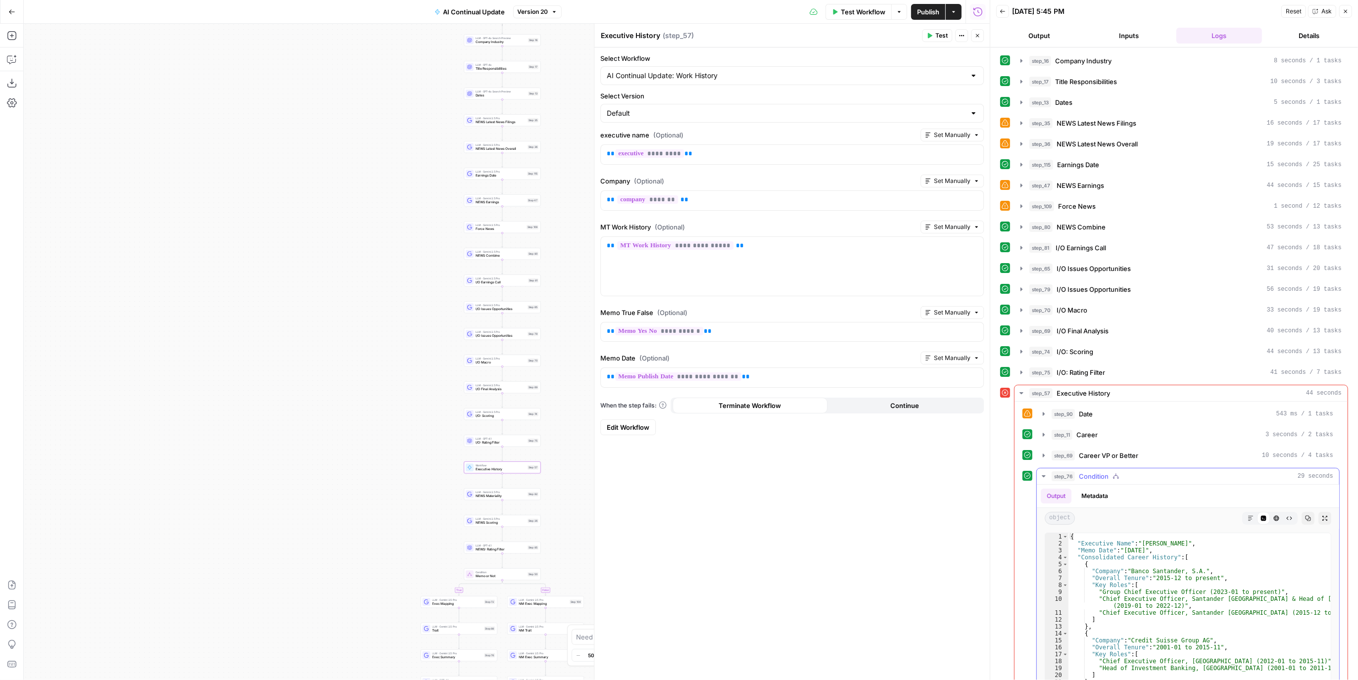
click at [1094, 471] on span "Condition" at bounding box center [1094, 476] width 30 height 10
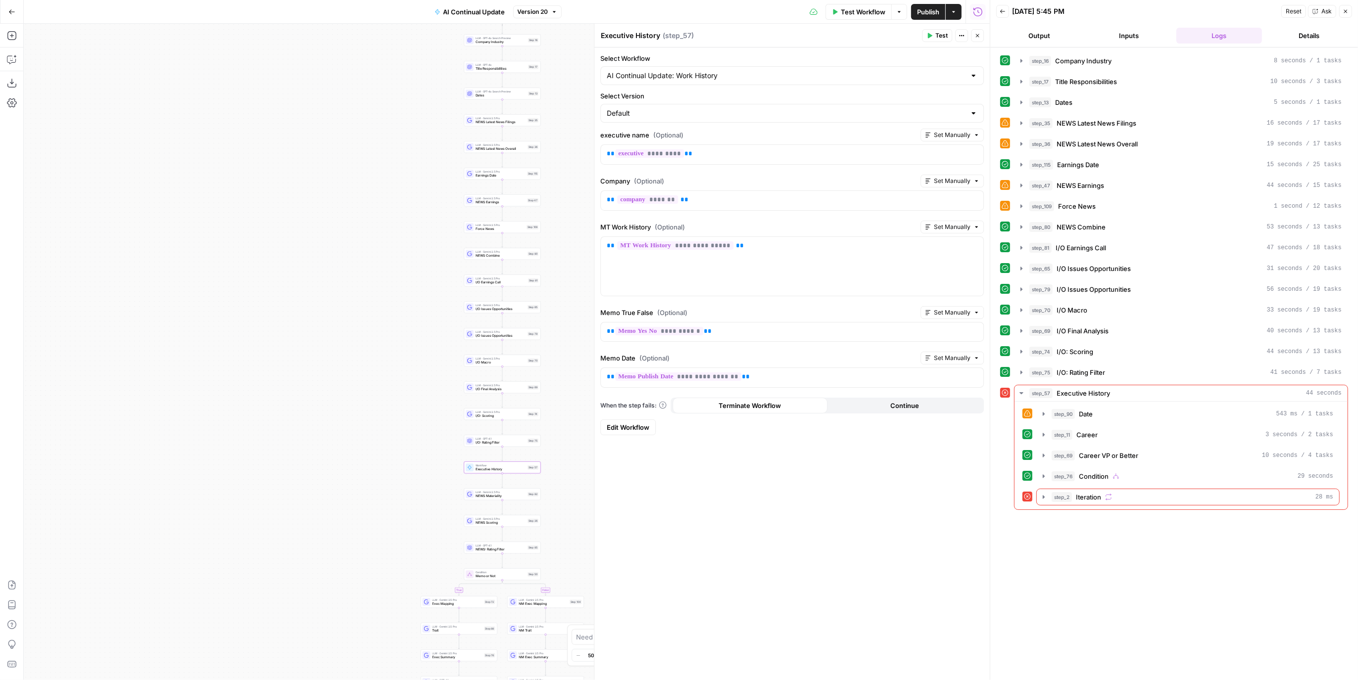
click at [930, 15] on span "Publish" at bounding box center [928, 12] width 22 height 10
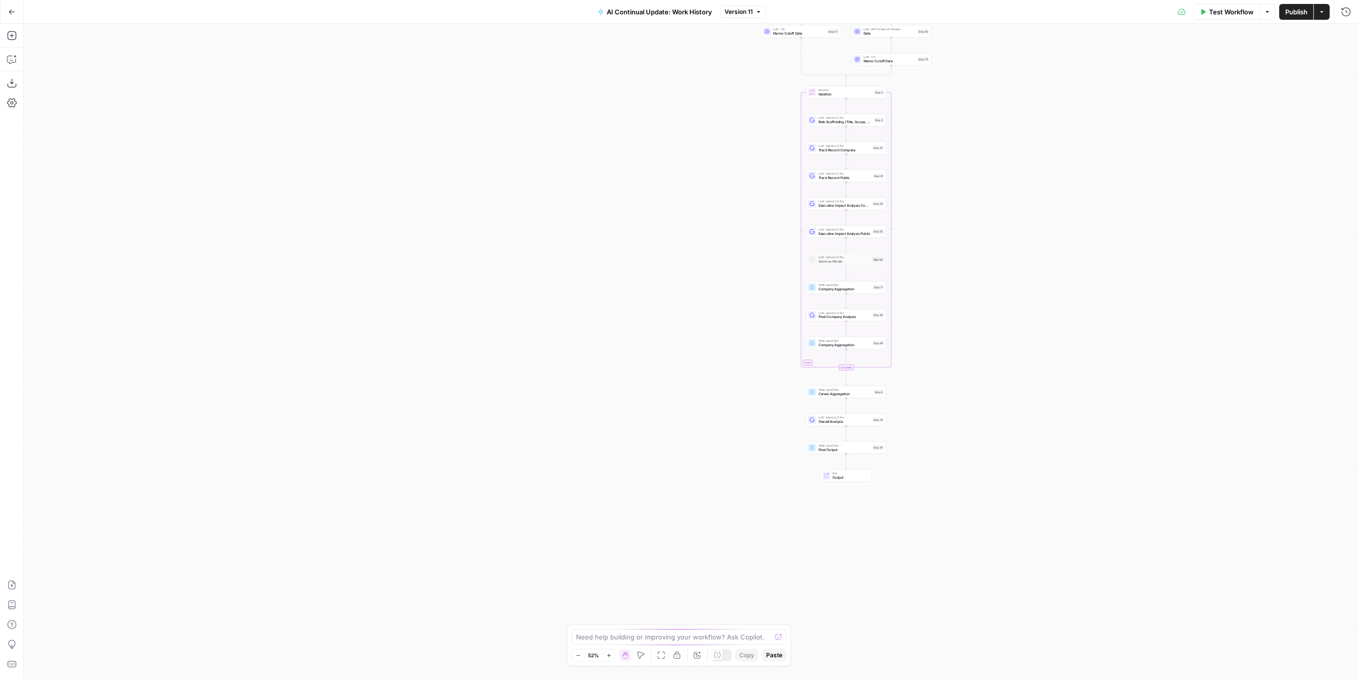
drag, startPoint x: 844, startPoint y: 336, endPoint x: 967, endPoint y: 198, distance: 185.0
click at [967, 198] on div "true false Workflow Set Inputs Inputs LLM · GPT-4.1 Date Step 90 LLM · GPT-4.1 …" at bounding box center [691, 352] width 1334 height 657
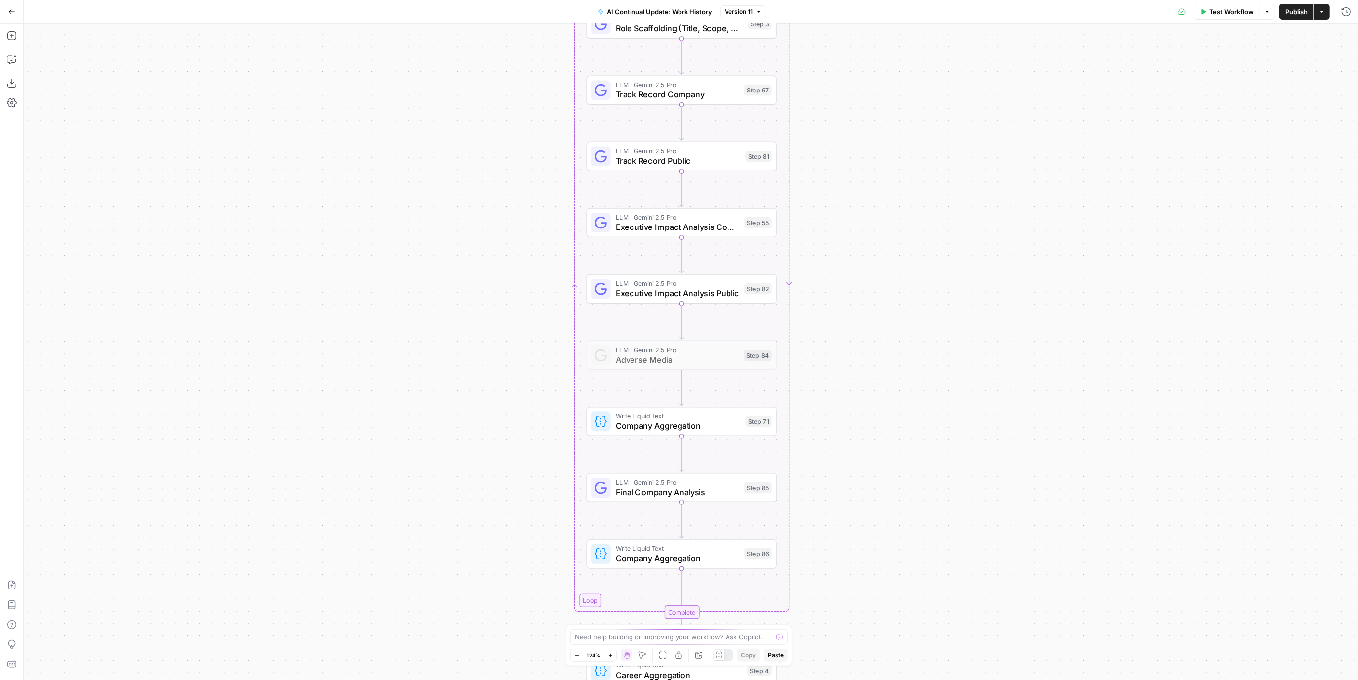
drag, startPoint x: 935, startPoint y: 205, endPoint x: 878, endPoint y: 419, distance: 221.6
click at [878, 419] on div "true false Workflow Set Inputs Inputs LLM · GPT-4.1 Date Step 90 LLM · GPT-4.1 …" at bounding box center [691, 352] width 1334 height 657
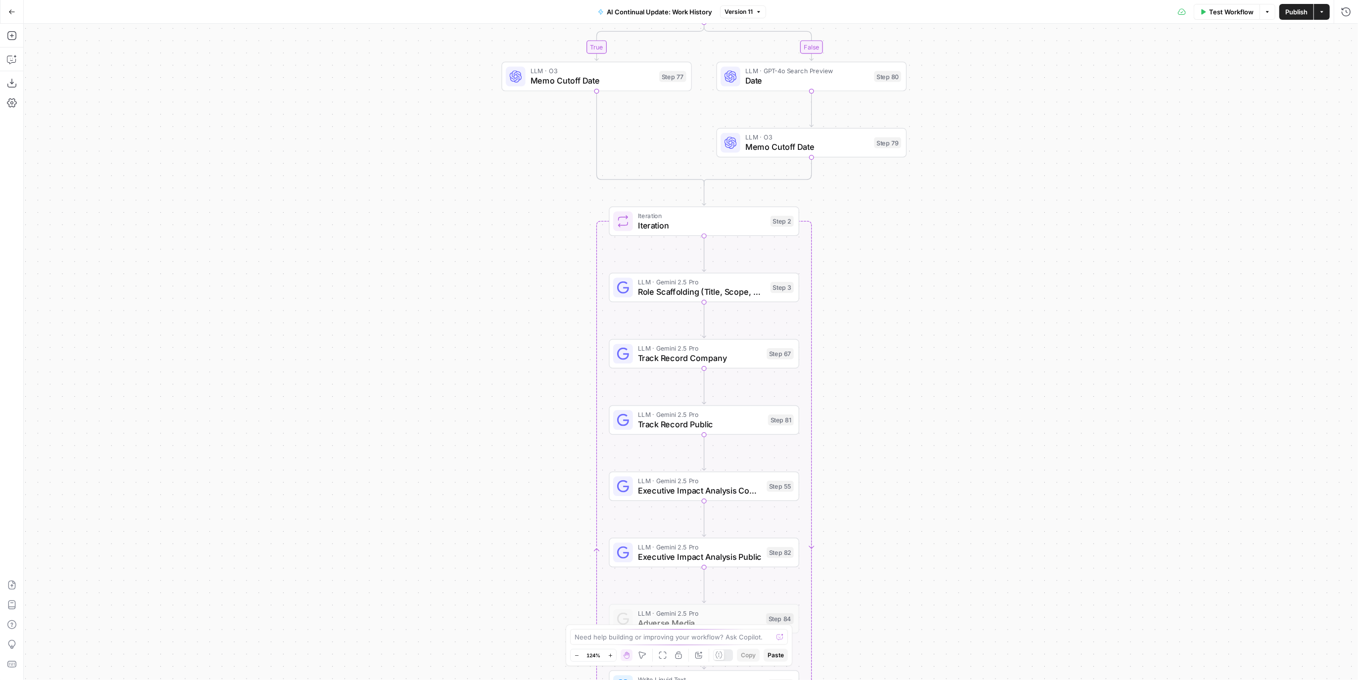
drag, startPoint x: 894, startPoint y: 338, endPoint x: 973, endPoint y: 186, distance: 171.5
click at [913, 507] on div "true false Workflow Set Inputs Inputs LLM · GPT-4.1 Date Step 90 LLM · GPT-4.1 …" at bounding box center [691, 352] width 1334 height 657
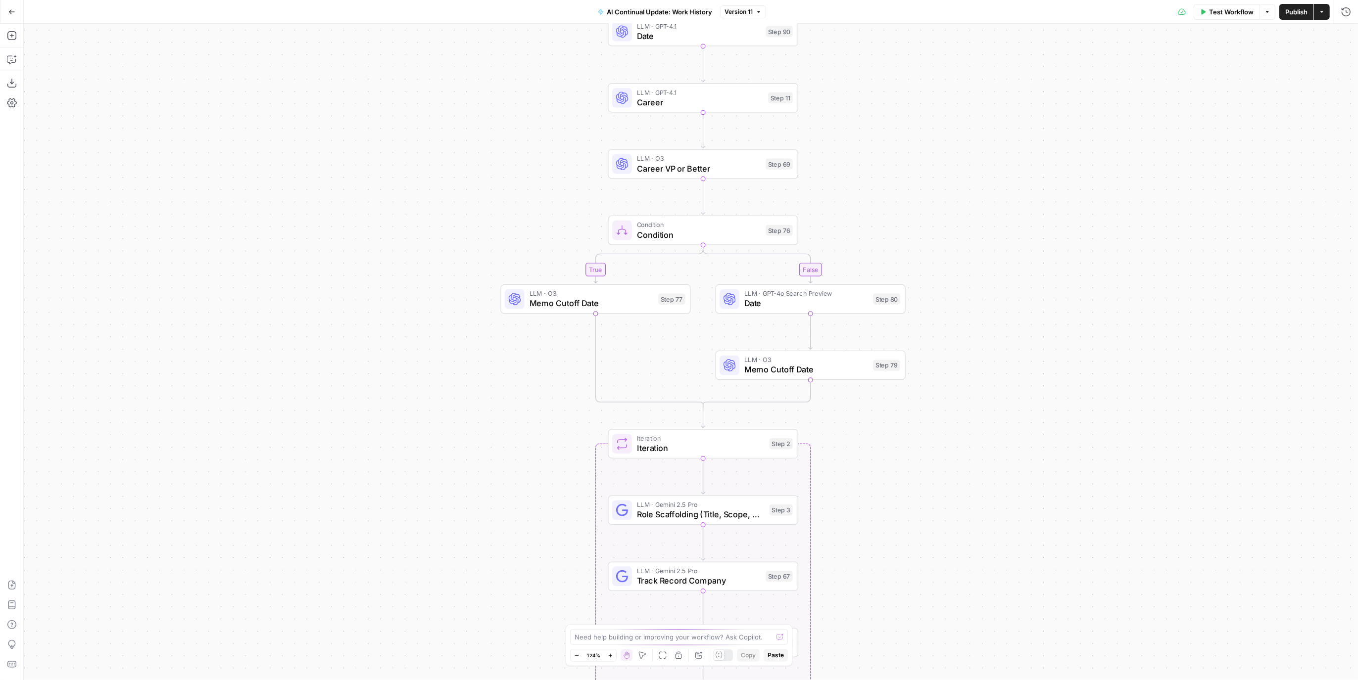
drag, startPoint x: 973, startPoint y: 387, endPoint x: 972, endPoint y: 407, distance: 20.3
click at [972, 407] on div "true false Workflow Set Inputs Inputs LLM · GPT-4.1 Date Step 90 LLM · GPT-4.1 …" at bounding box center [691, 352] width 1334 height 657
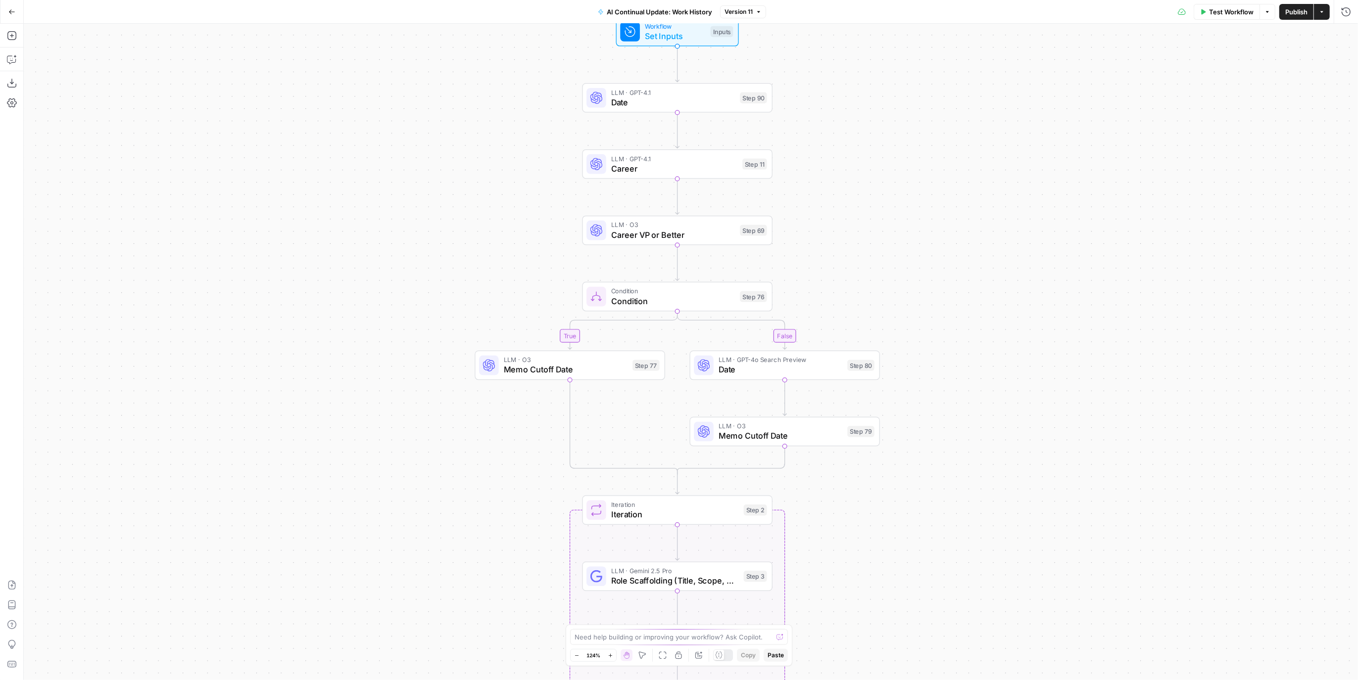
drag, startPoint x: 989, startPoint y: 286, endPoint x: 964, endPoint y: 352, distance: 71.1
click at [964, 352] on div "true false Workflow Set Inputs Inputs LLM · GPT-4.1 Date Step 90 LLM · GPT-4.1 …" at bounding box center [691, 352] width 1334 height 657
click at [863, 437] on div "LLM · O3 Memo Cutoff Date Step 79 Copy step Delete step Add Note Test" at bounding box center [784, 432] width 181 height 21
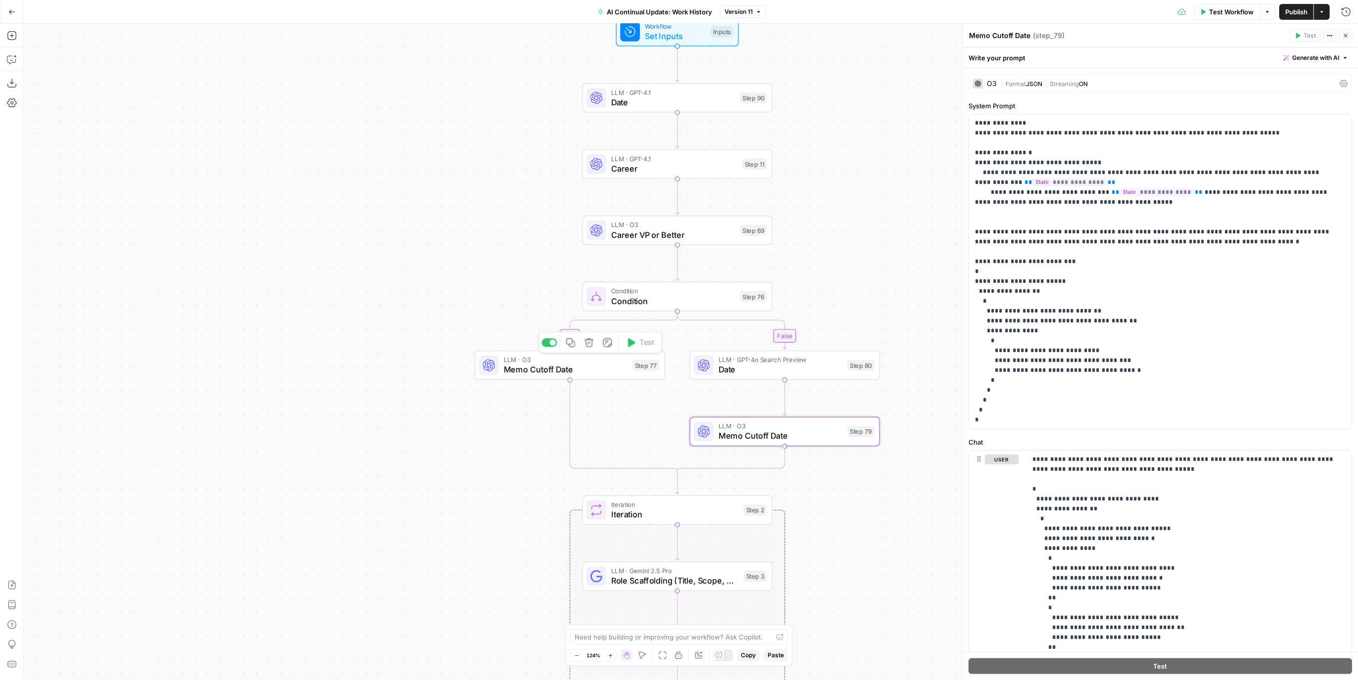
click at [529, 373] on span "Memo Cutoff Date" at bounding box center [566, 370] width 124 height 12
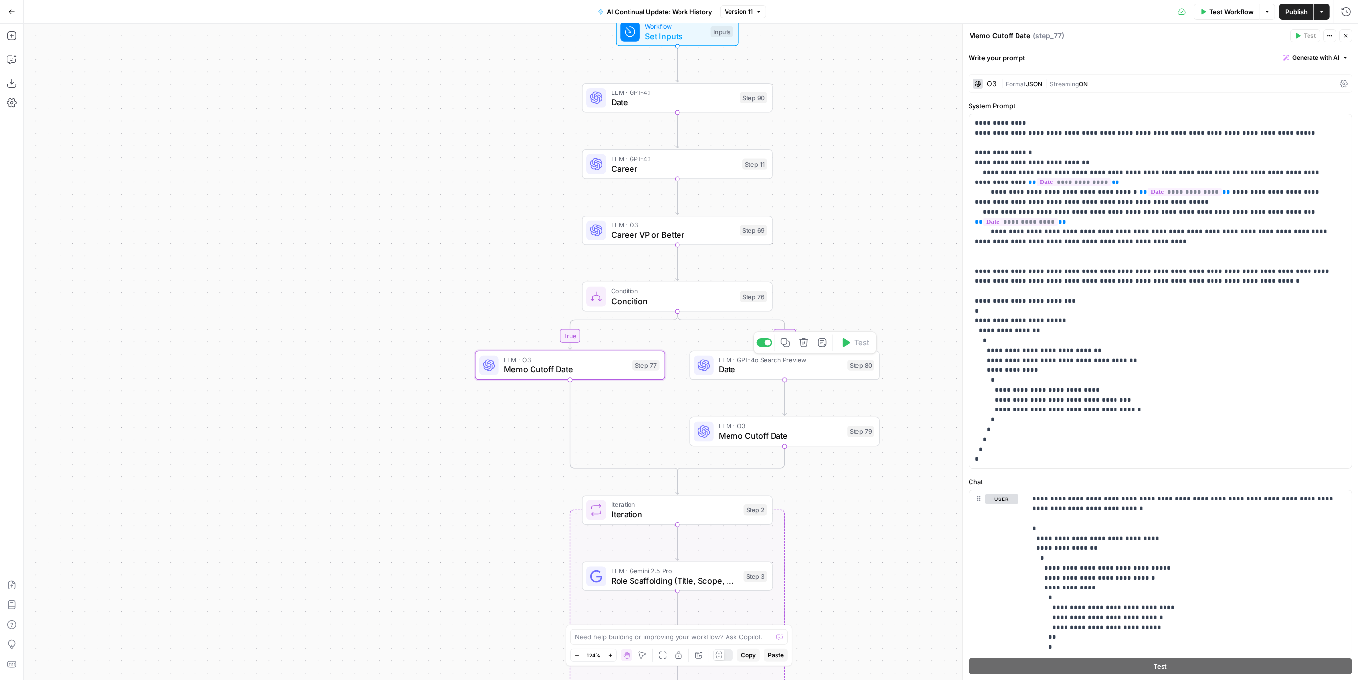
click at [784, 363] on span "LLM · GPT-4o Search Preview" at bounding box center [780, 360] width 124 height 10
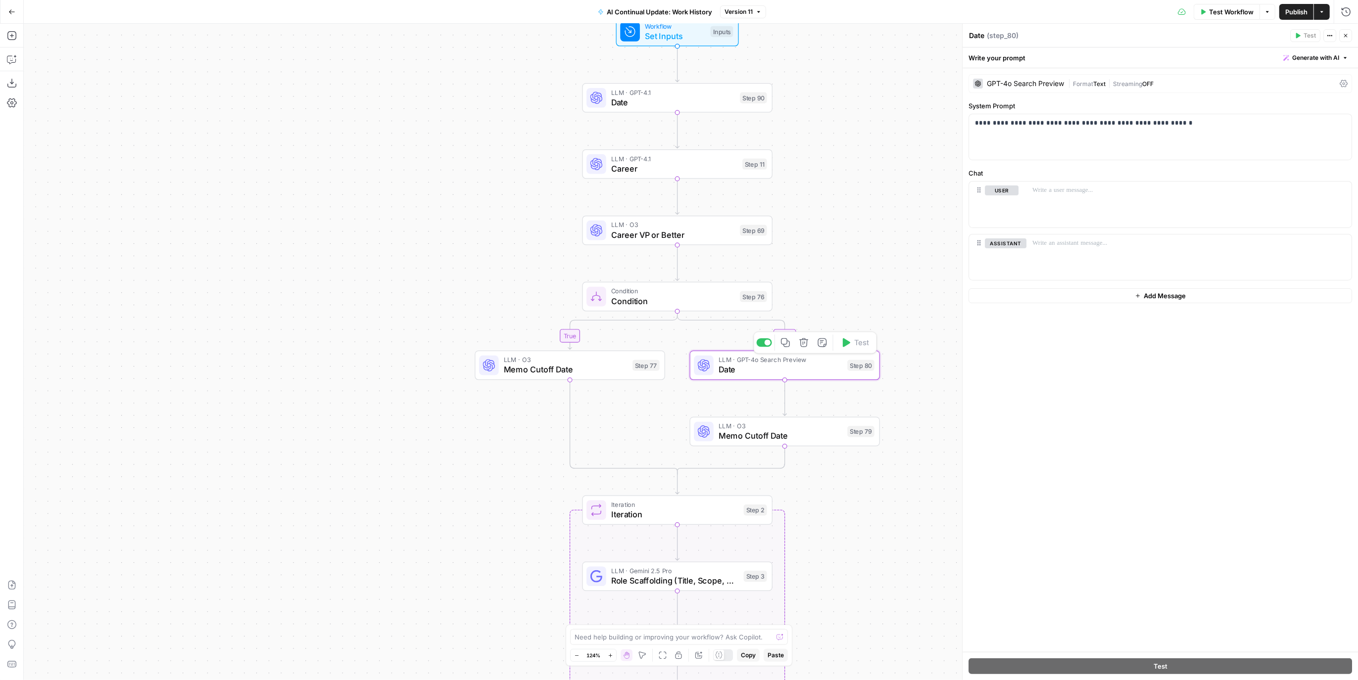
click at [522, 368] on span "Memo Cutoff Date" at bounding box center [566, 370] width 124 height 12
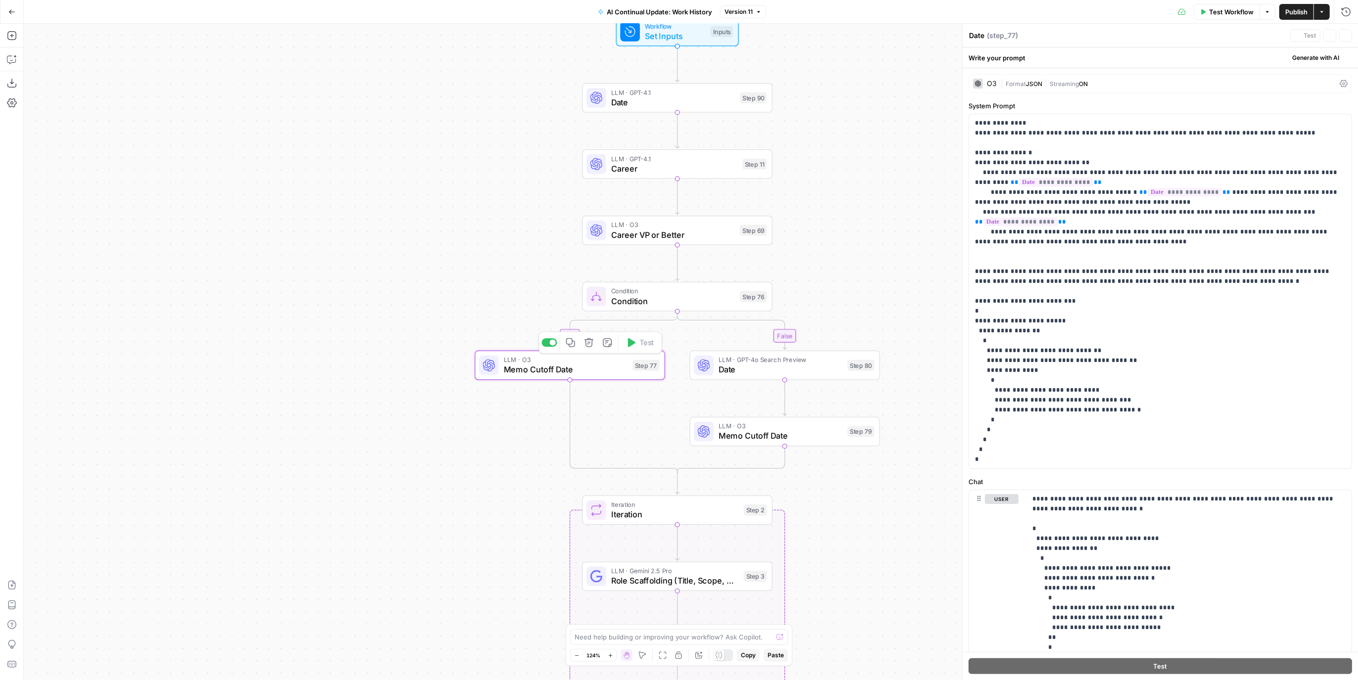
type textarea "Memo Cutoff Date"
click at [830, 366] on span "Date" at bounding box center [780, 370] width 124 height 12
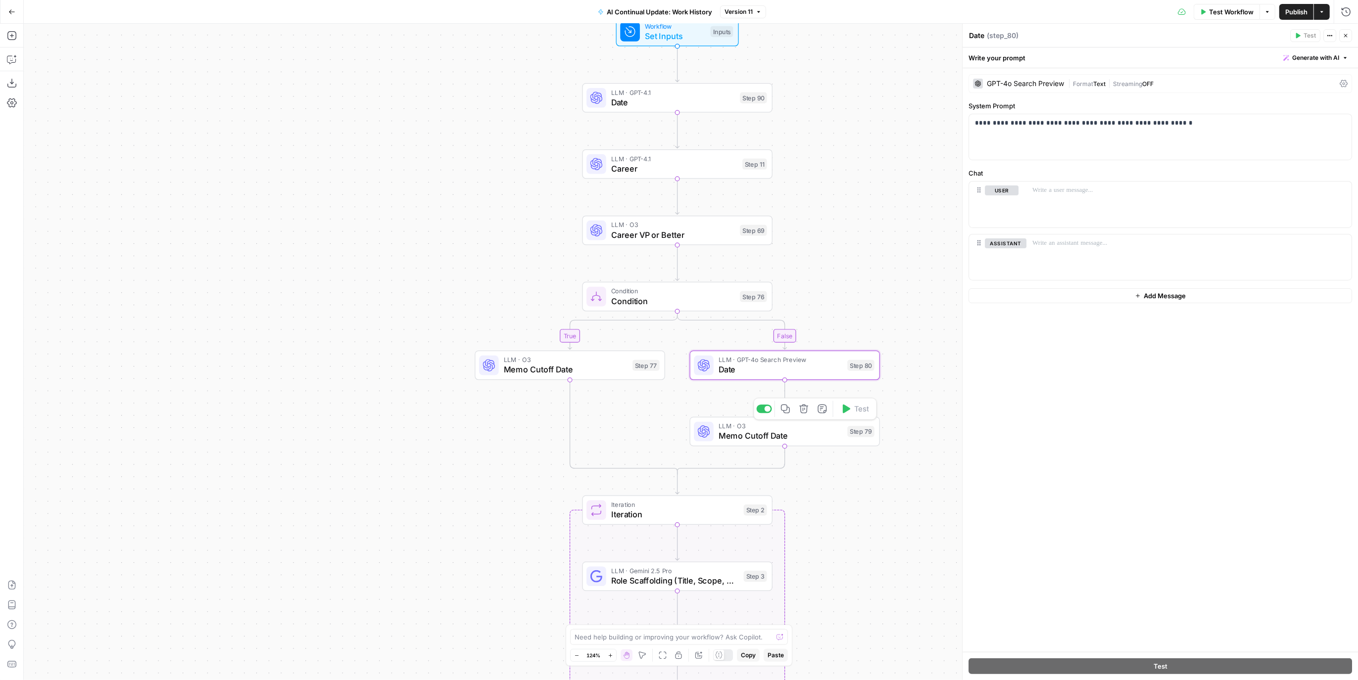
click at [847, 433] on div "Step 79" at bounding box center [860, 431] width 27 height 11
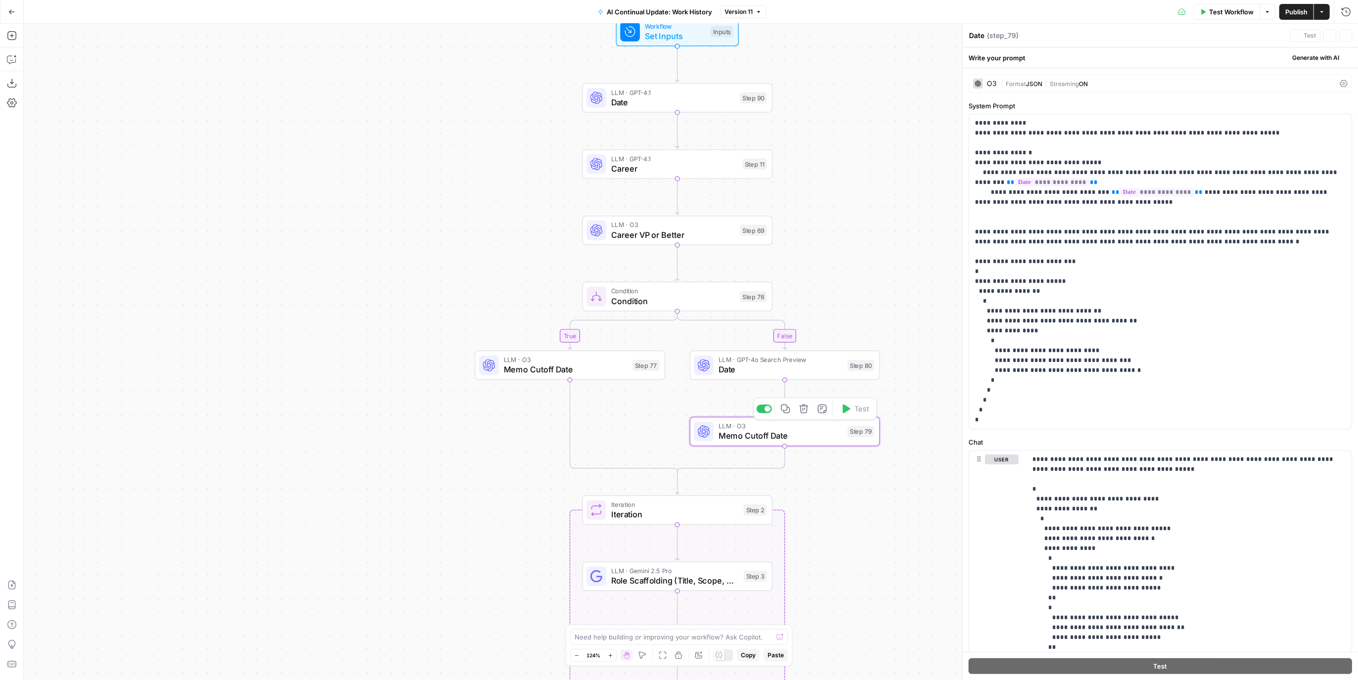
type textarea "Memo Cutoff Date"
click at [4, 63] on button "Copilot" at bounding box center [12, 59] width 16 height 16
click at [138, 640] on div "Write your question here Auto Mode Send" at bounding box center [118, 654] width 173 height 37
click at [116, 645] on textarea at bounding box center [118, 645] width 160 height 10
click at [107, 642] on textarea at bounding box center [118, 645] width 160 height 10
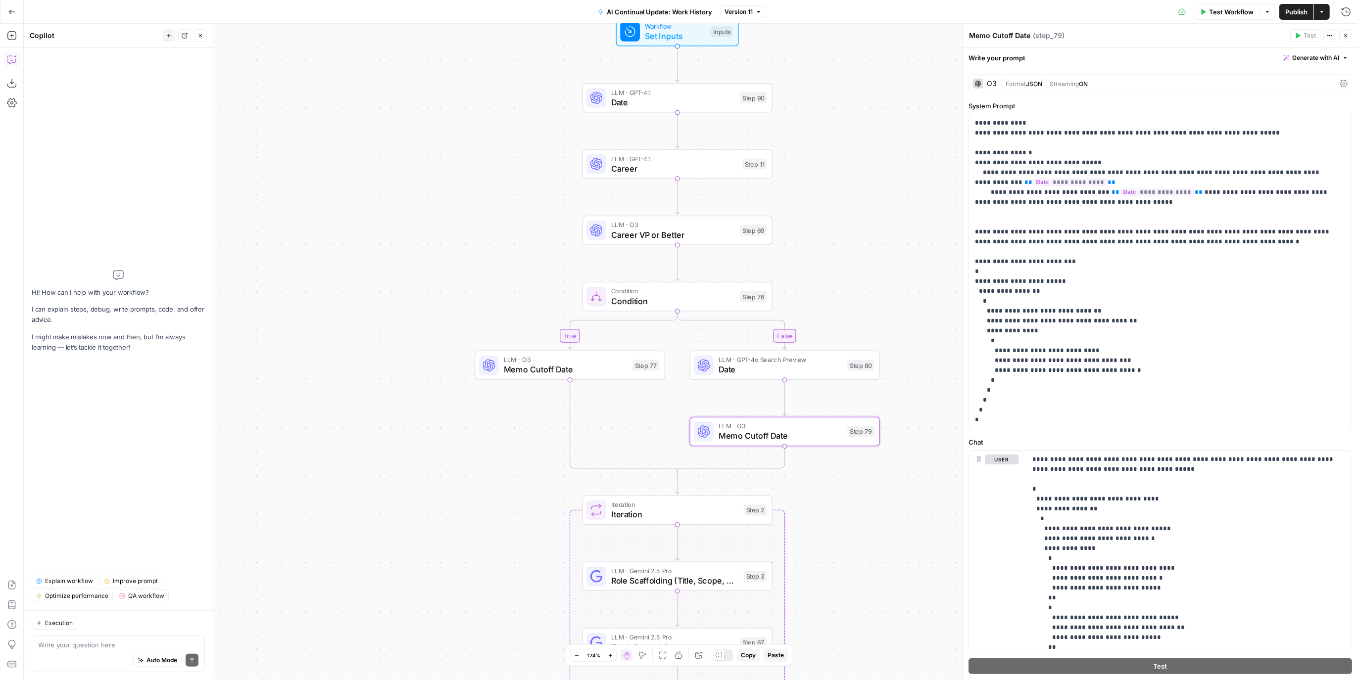
click at [96, 653] on div "Auto Mode Send" at bounding box center [118, 661] width 160 height 22
type textarea "I am still getting step 79 outputting fields like "conslidated_work_history" in…"
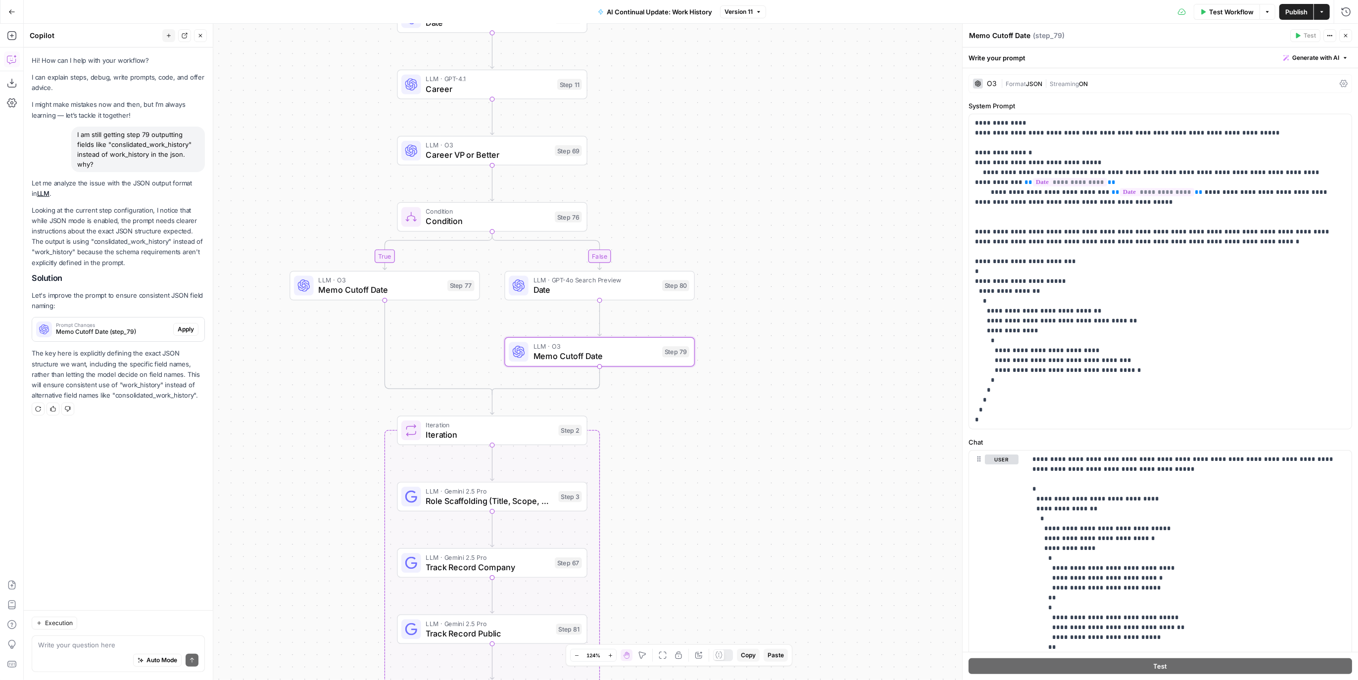
click at [190, 332] on span "Apply" at bounding box center [186, 329] width 16 height 9
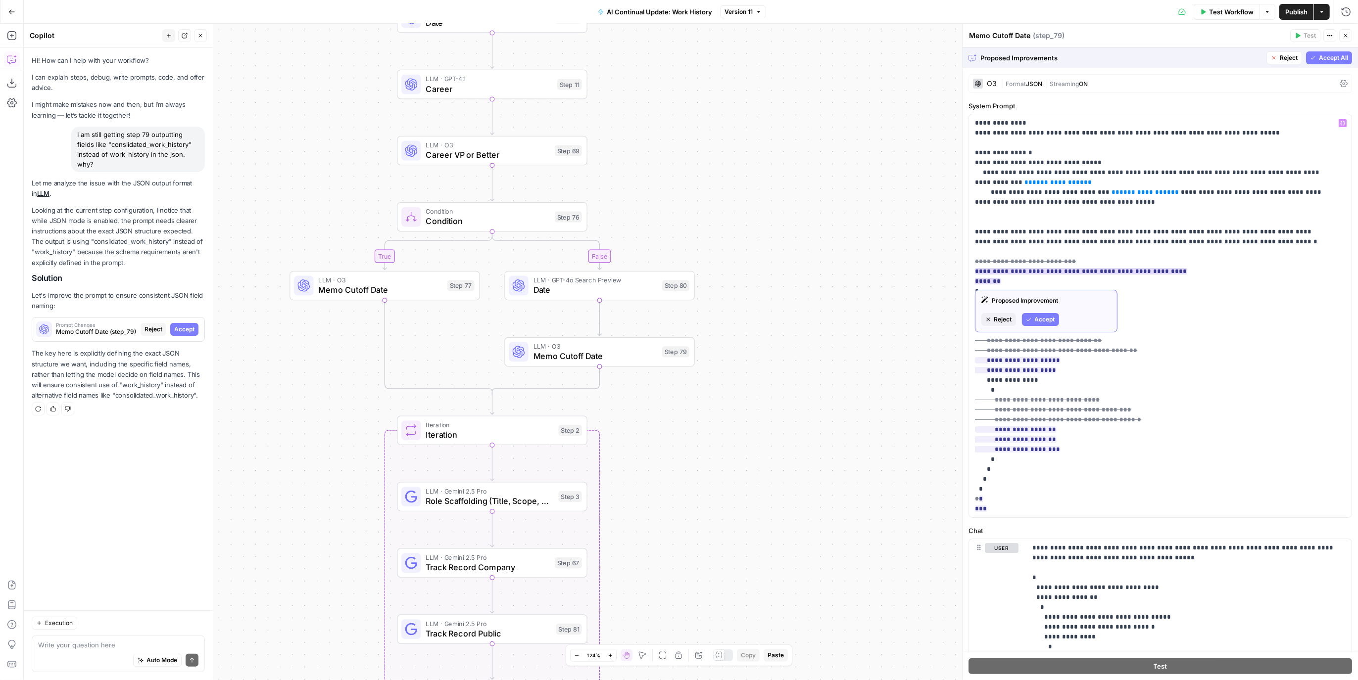
click at [1045, 315] on span "Accept" at bounding box center [1044, 319] width 20 height 9
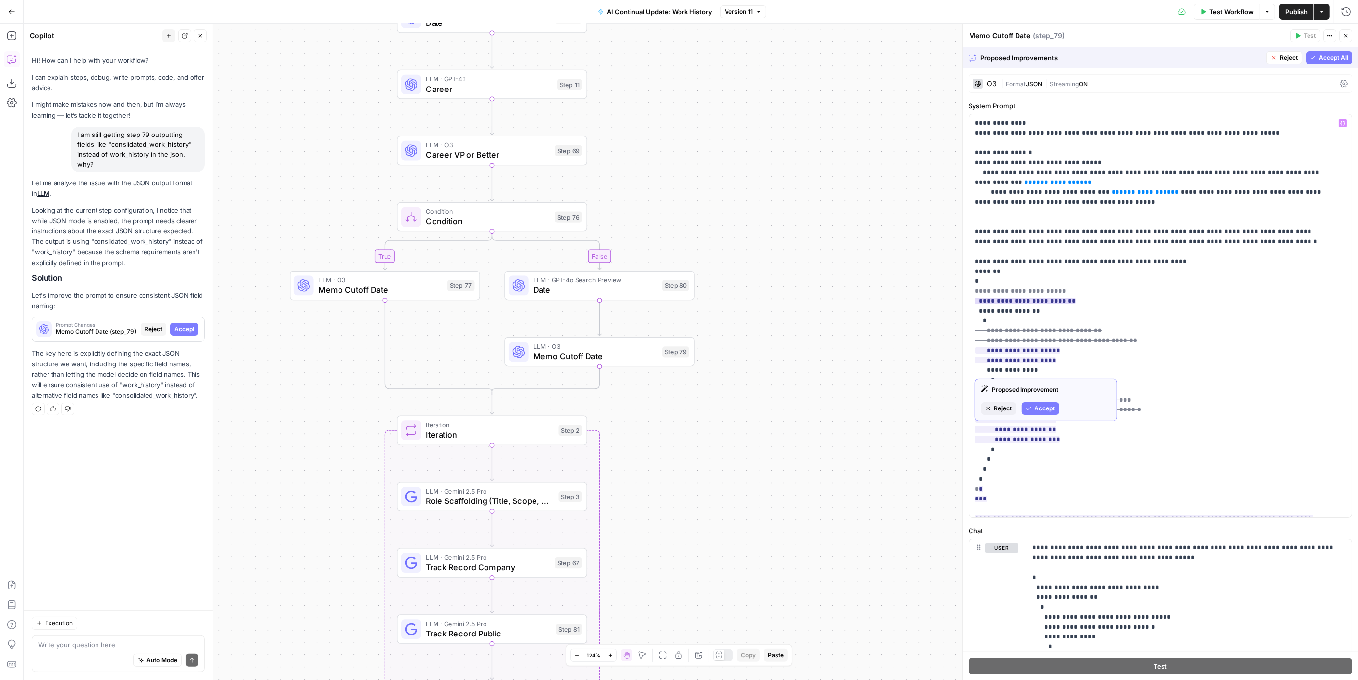
click at [994, 407] on span "Reject" at bounding box center [1003, 408] width 18 height 9
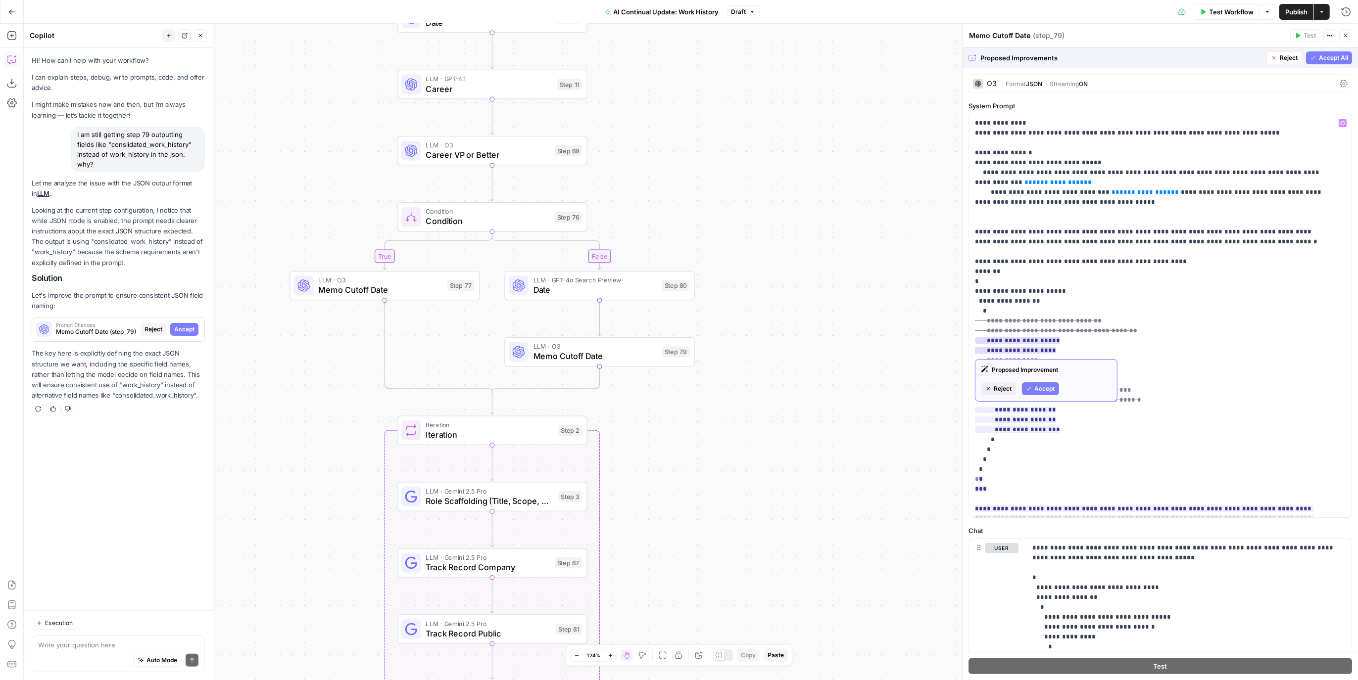
click at [1005, 390] on span "Reject" at bounding box center [1003, 388] width 18 height 9
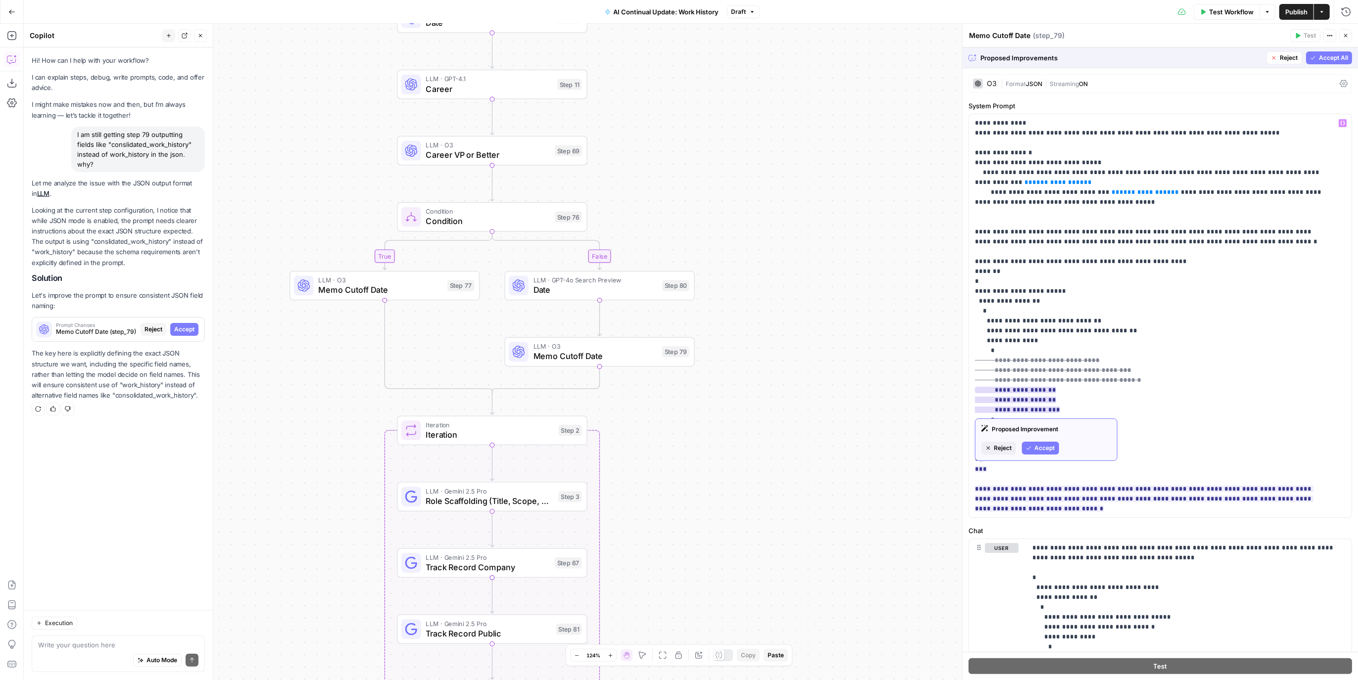
click at [1007, 451] on span "Reject" at bounding box center [1003, 448] width 18 height 9
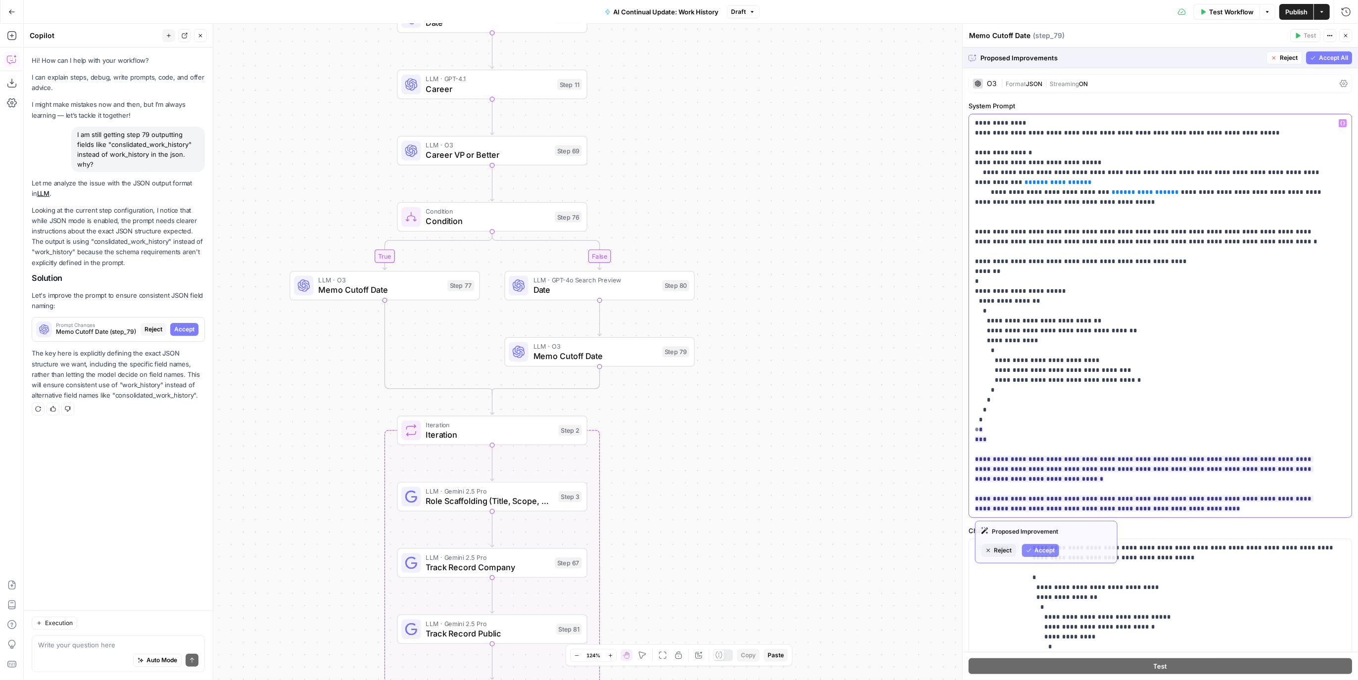
scroll to position [0, 0]
drag, startPoint x: 1015, startPoint y: 440, endPoint x: 974, endPoint y: 437, distance: 41.6
click at [974, 437] on div "**********" at bounding box center [1156, 315] width 374 height 403
click at [982, 430] on p "**********" at bounding box center [1151, 316] width 353 height 396
click at [977, 428] on span "**********" at bounding box center [1144, 469] width 338 height 86
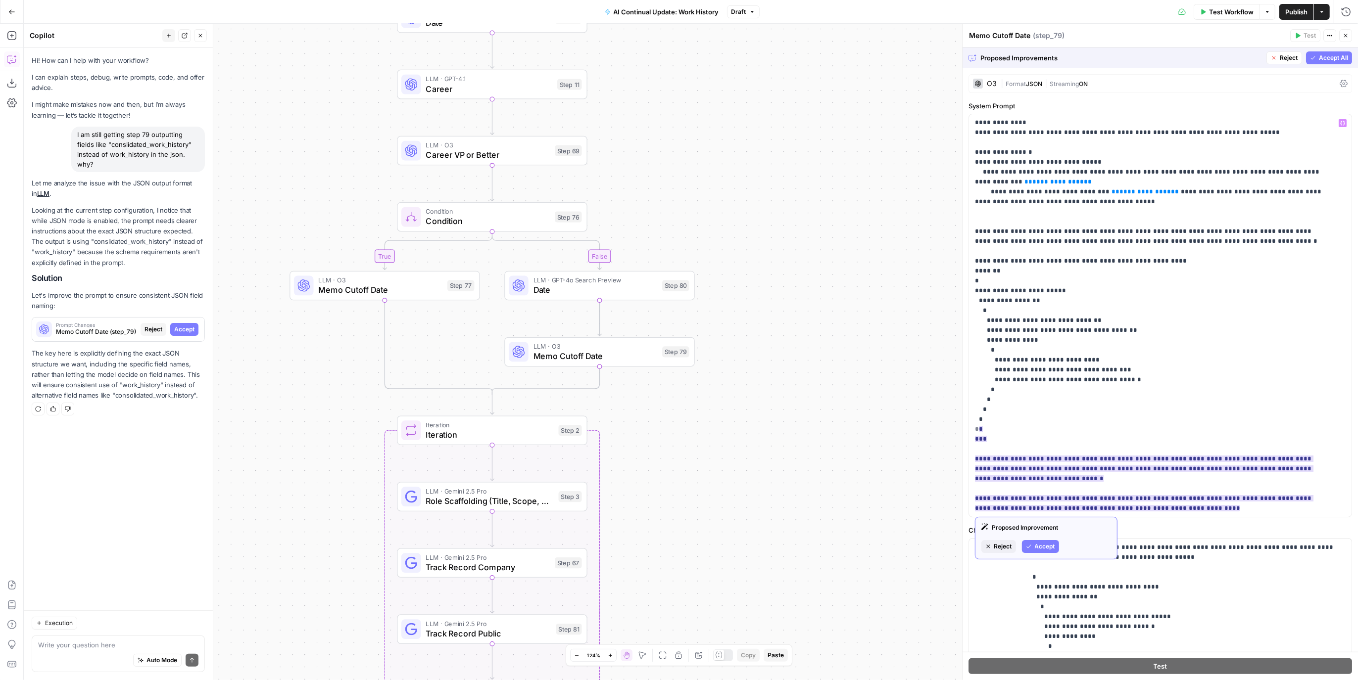
click at [996, 550] on span "Reject" at bounding box center [1003, 546] width 18 height 9
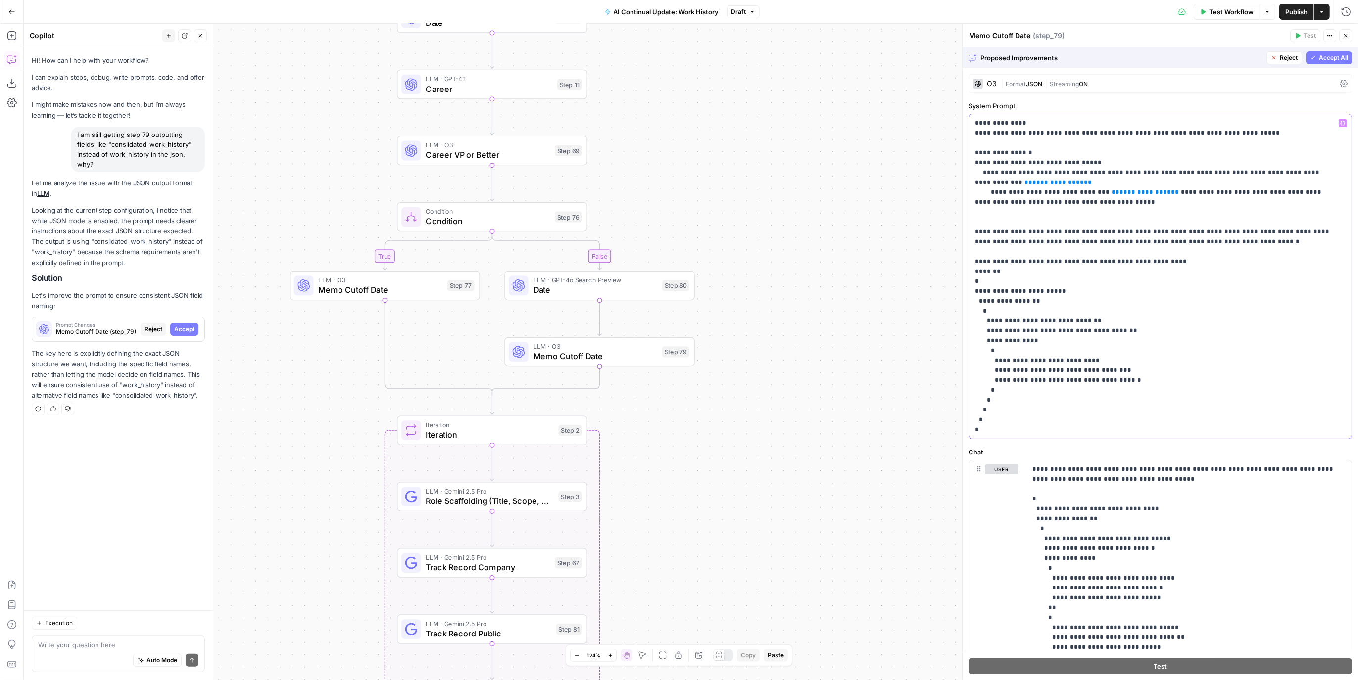
click at [987, 431] on p "**********" at bounding box center [1156, 276] width 362 height 317
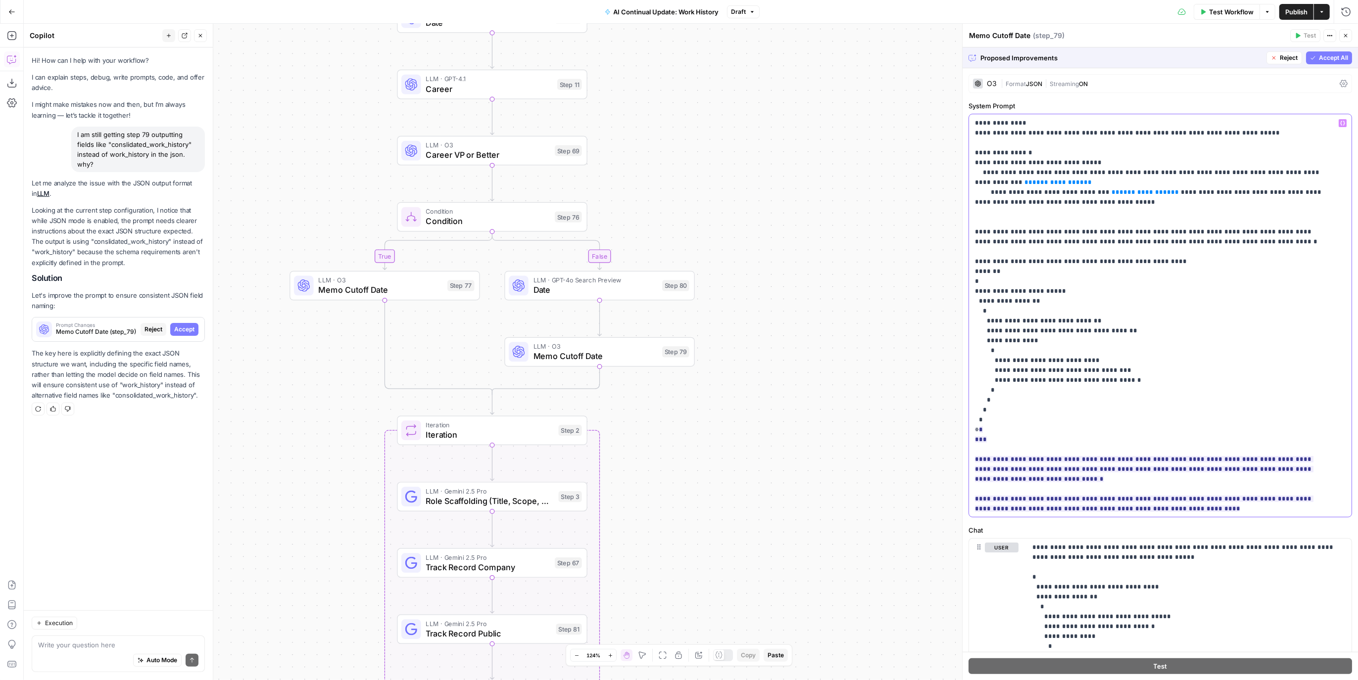
click at [1112, 378] on p "**********" at bounding box center [1151, 316] width 353 height 396
click at [1056, 542] on button "Accept" at bounding box center [1040, 547] width 37 height 13
click at [971, 435] on div "**********" at bounding box center [1156, 315] width 374 height 403
drag, startPoint x: 976, startPoint y: 274, endPoint x: 966, endPoint y: 276, distance: 10.1
click at [966, 276] on div "**********" at bounding box center [1160, 352] width 396 height 657
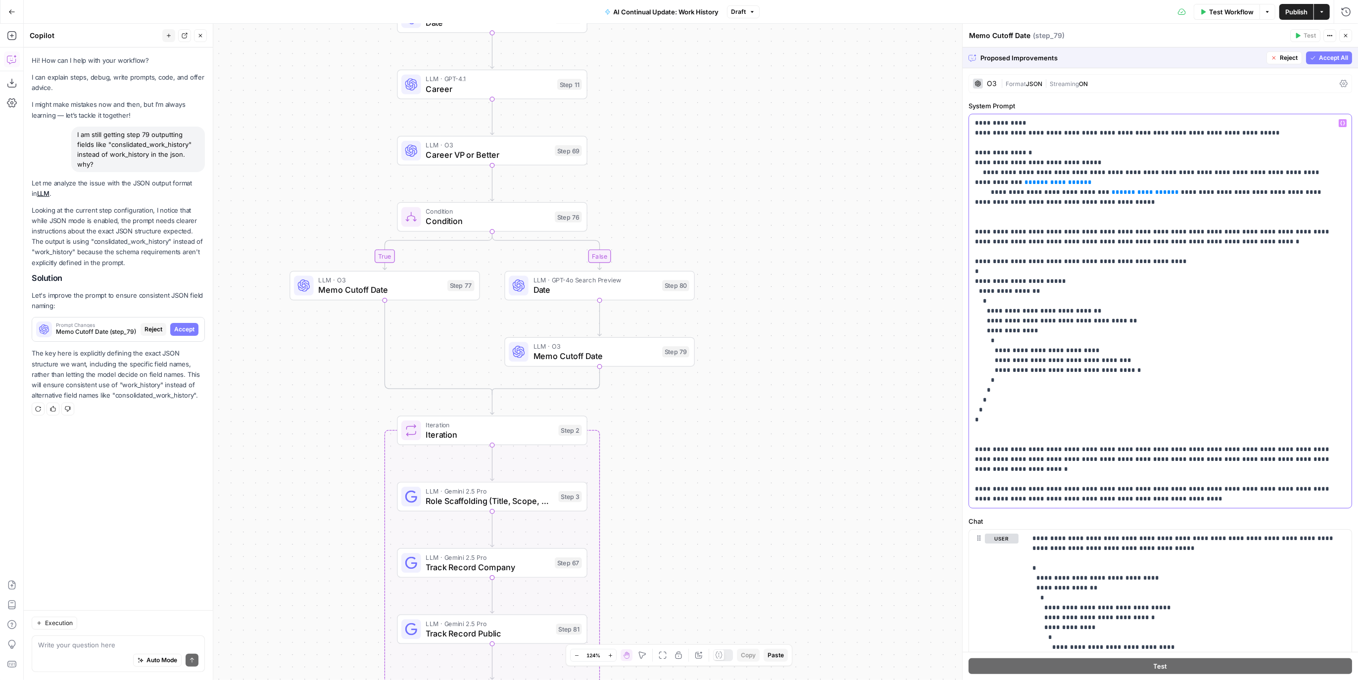
drag, startPoint x: 1132, startPoint y: 459, endPoint x: 1287, endPoint y: 452, distance: 155.5
click at [1287, 452] on p "**********" at bounding box center [1156, 311] width 362 height 386
click at [1098, 473] on p "**********" at bounding box center [1156, 311] width 362 height 386
drag, startPoint x: 1068, startPoint y: 460, endPoint x: 970, endPoint y: 461, distance: 98.5
click at [970, 461] on div "**********" at bounding box center [1156, 311] width 374 height 394
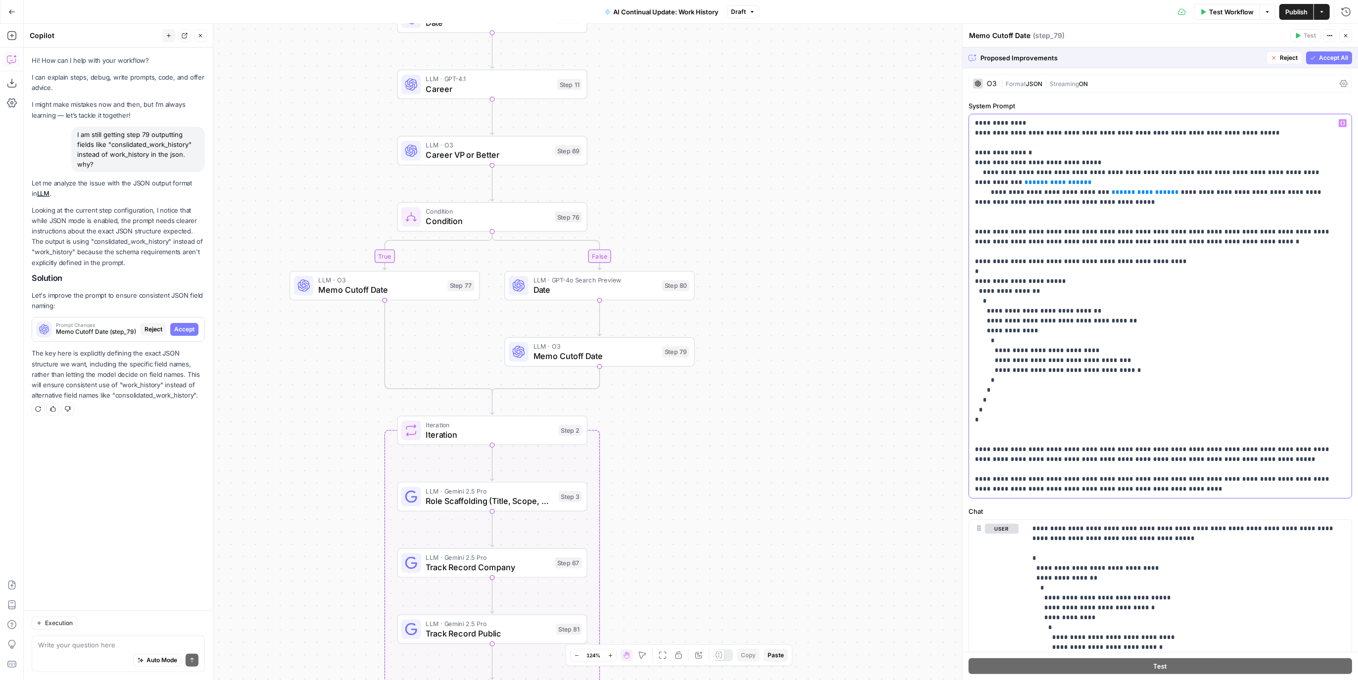
drag, startPoint x: 1148, startPoint y: 494, endPoint x: 965, endPoint y: 262, distance: 295.9
click at [965, 262] on div "**********" at bounding box center [1160, 352] width 396 height 657
copy p "**********"
click at [384, 291] on span "Memo Cutoff Date" at bounding box center [381, 290] width 124 height 12
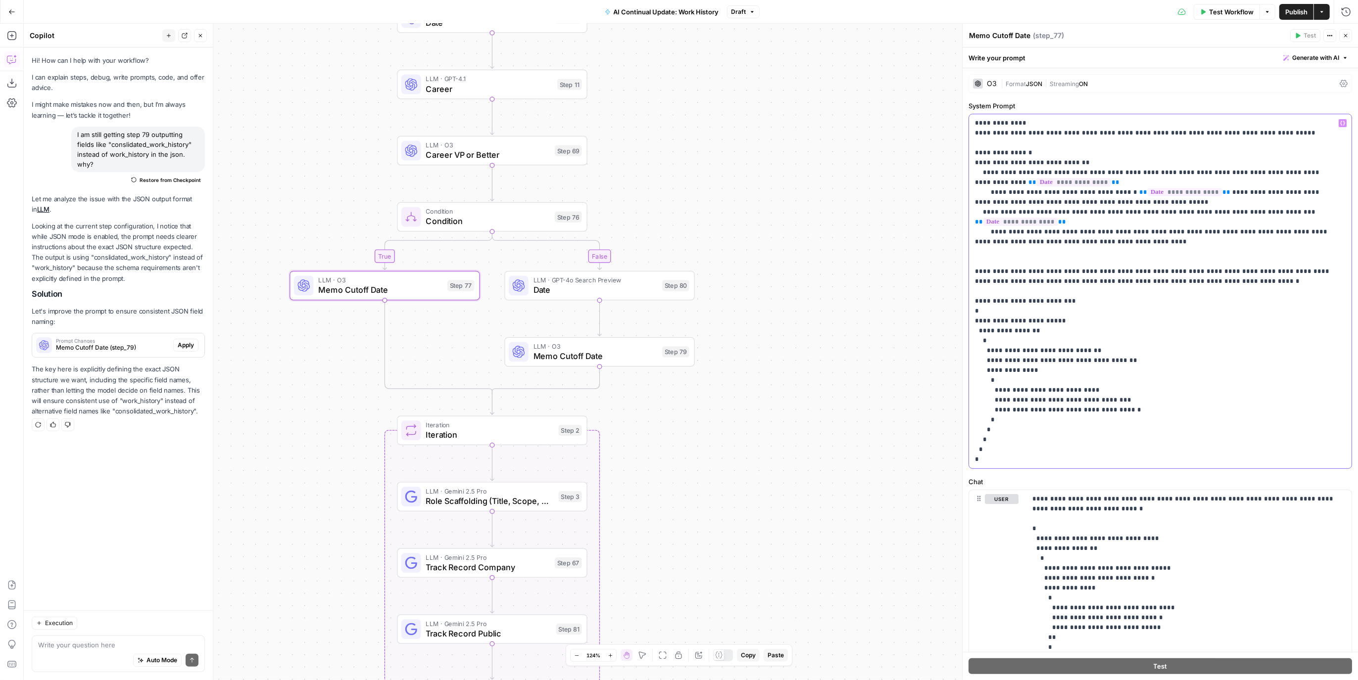
drag, startPoint x: 992, startPoint y: 464, endPoint x: 967, endPoint y: 302, distance: 163.2
click at [967, 302] on div "**********" at bounding box center [1160, 352] width 396 height 657
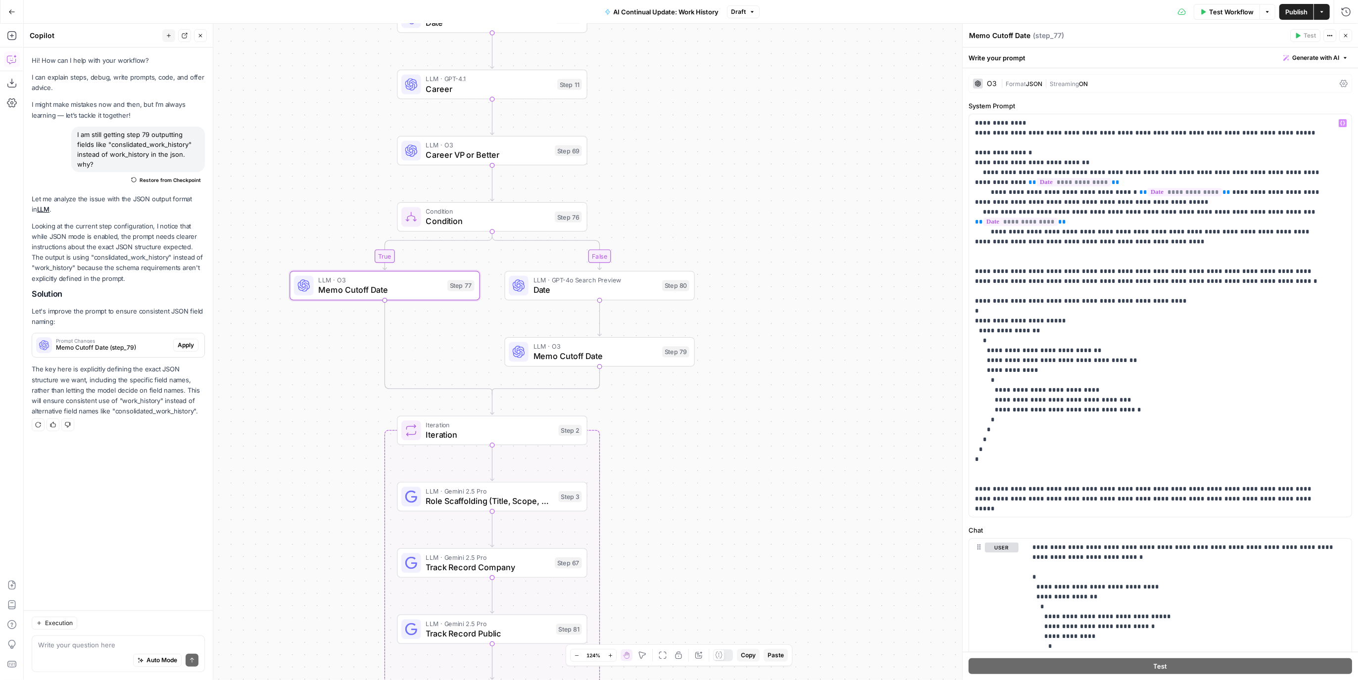
click at [1291, 13] on span "Publish" at bounding box center [1296, 12] width 22 height 10
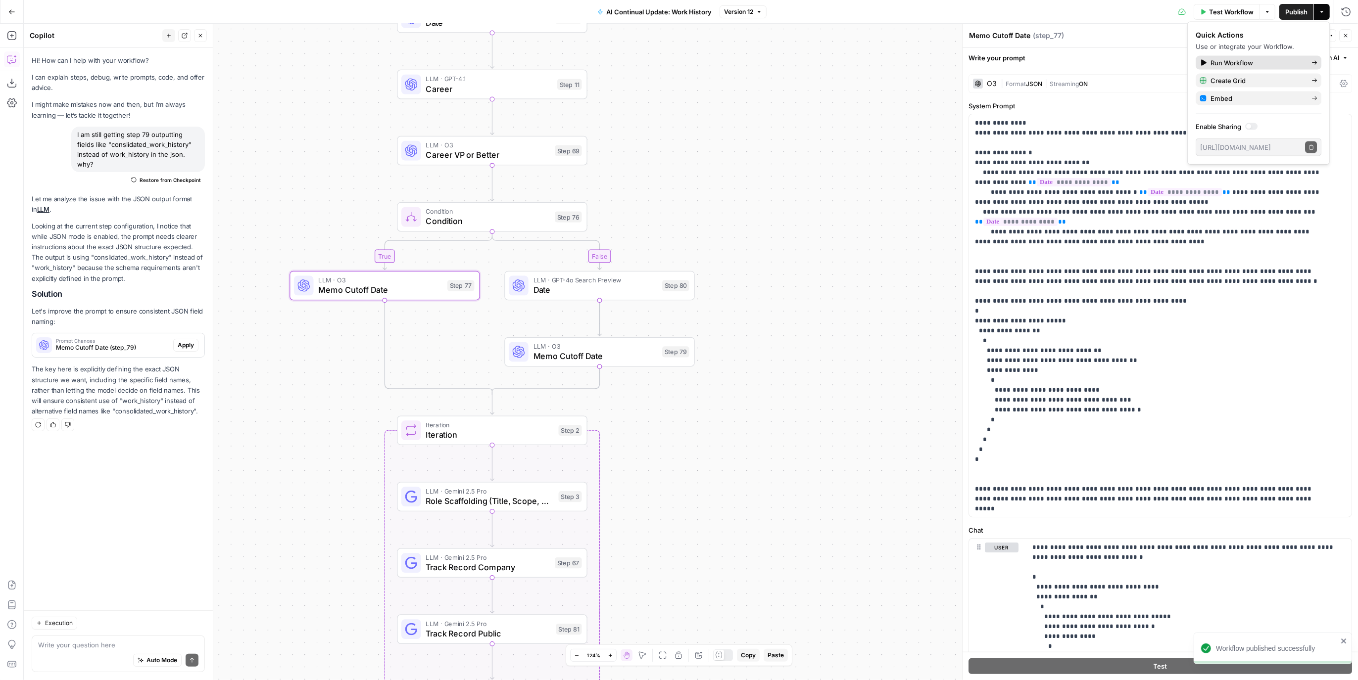
drag, startPoint x: 1277, startPoint y: 63, endPoint x: 1263, endPoint y: 22, distance: 43.7
click at [1277, 63] on span "Run Workflow" at bounding box center [1256, 63] width 93 height 10
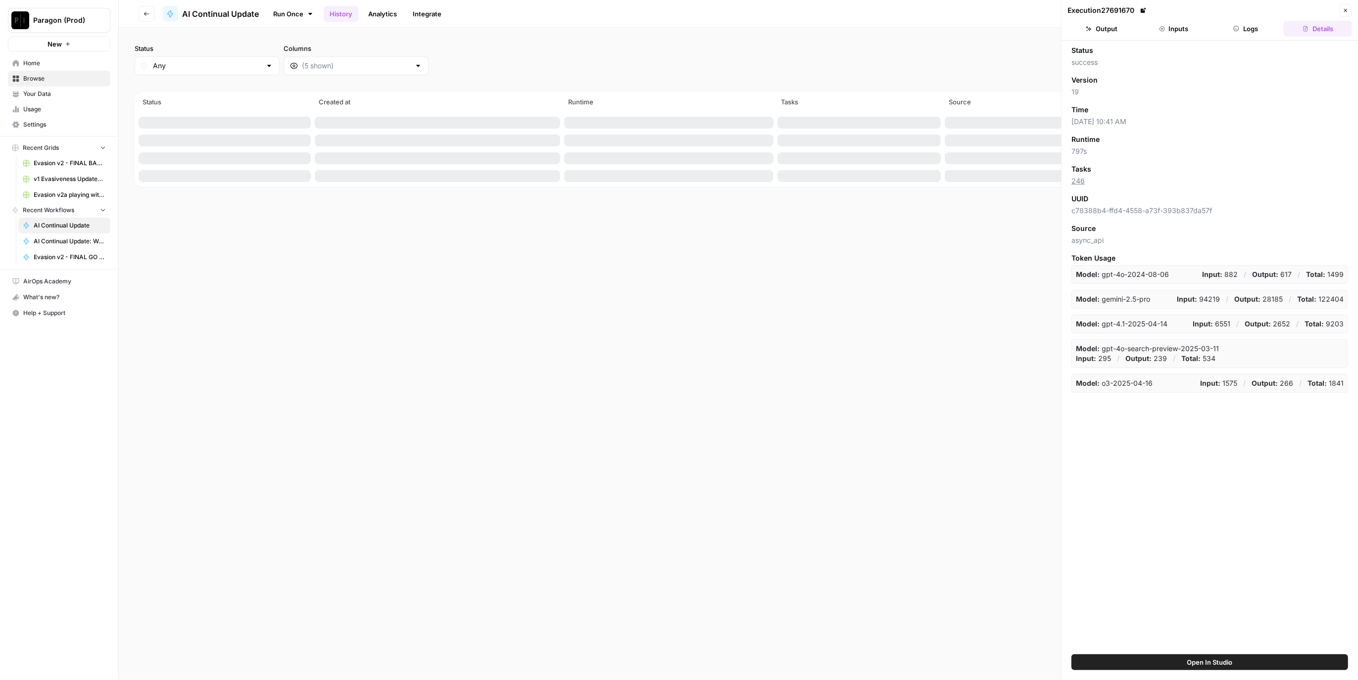
click at [1349, 13] on button "Close" at bounding box center [1345, 10] width 13 height 13
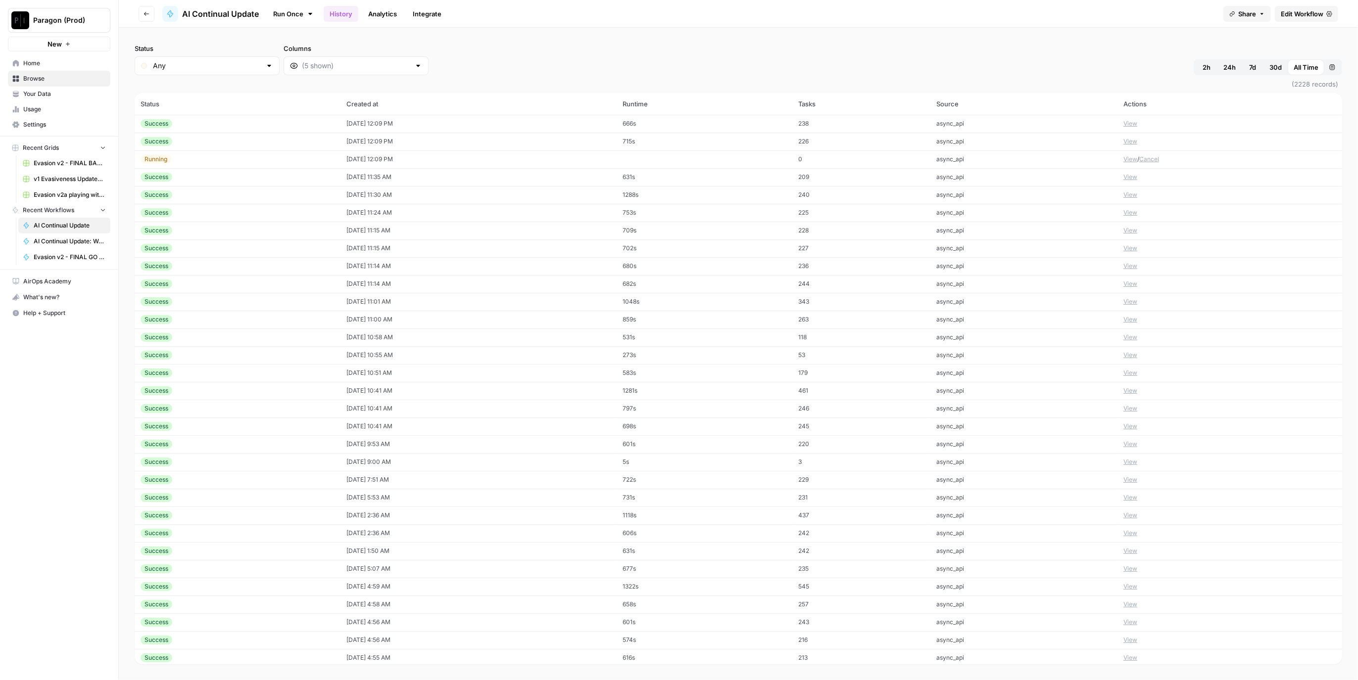
click at [238, 141] on div "Success" at bounding box center [238, 141] width 194 height 9
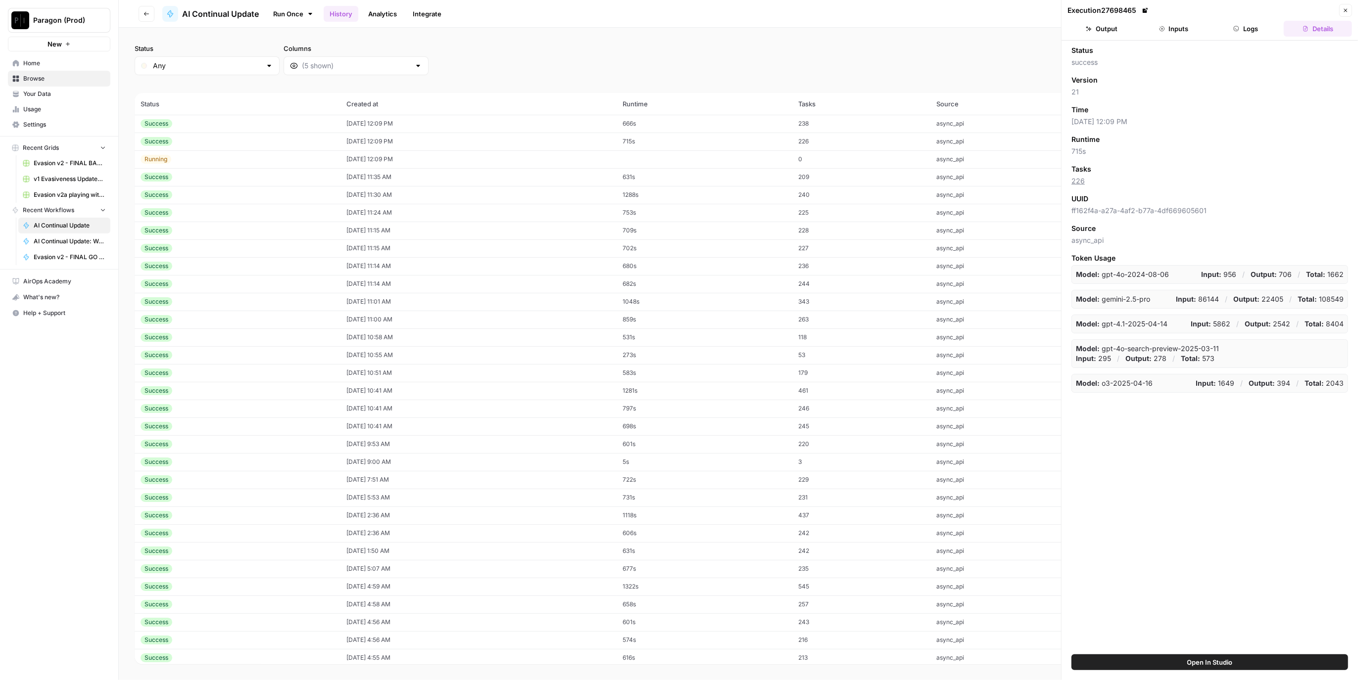
click at [1178, 31] on button "Inputs" at bounding box center [1173, 29] width 68 height 16
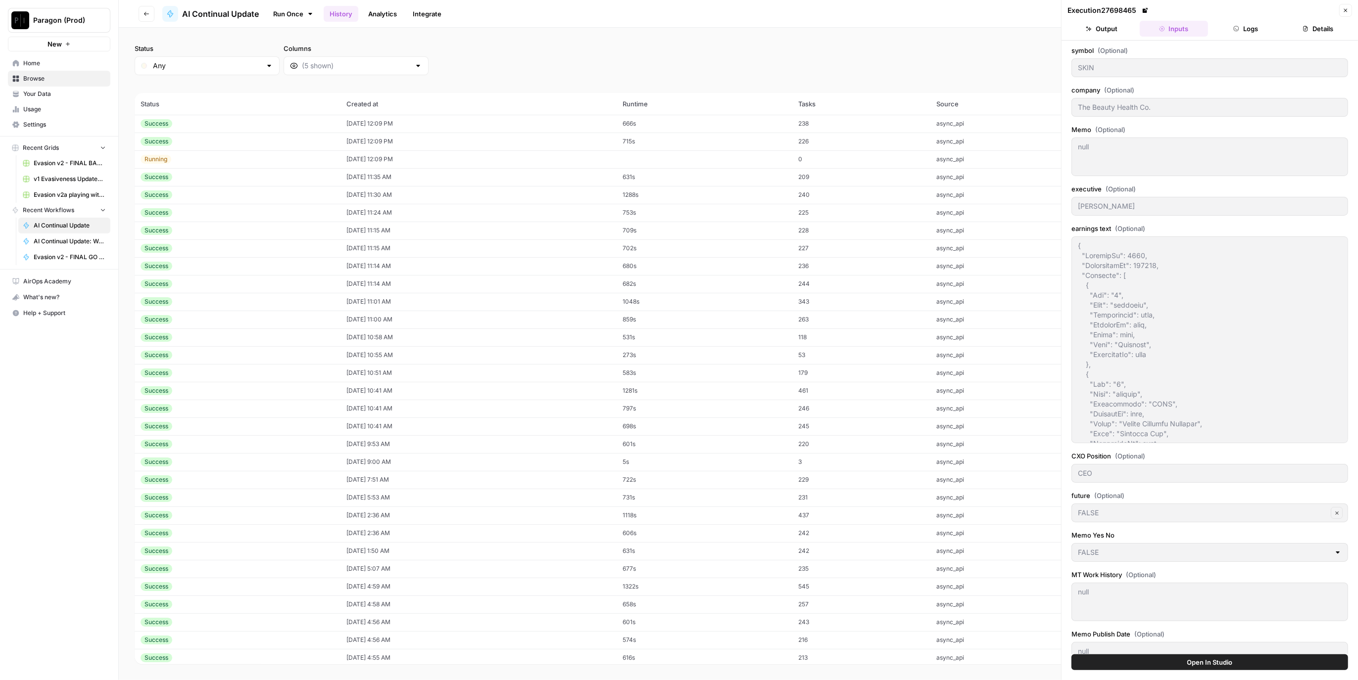
click at [1238, 30] on icon "button" at bounding box center [1236, 29] width 6 height 6
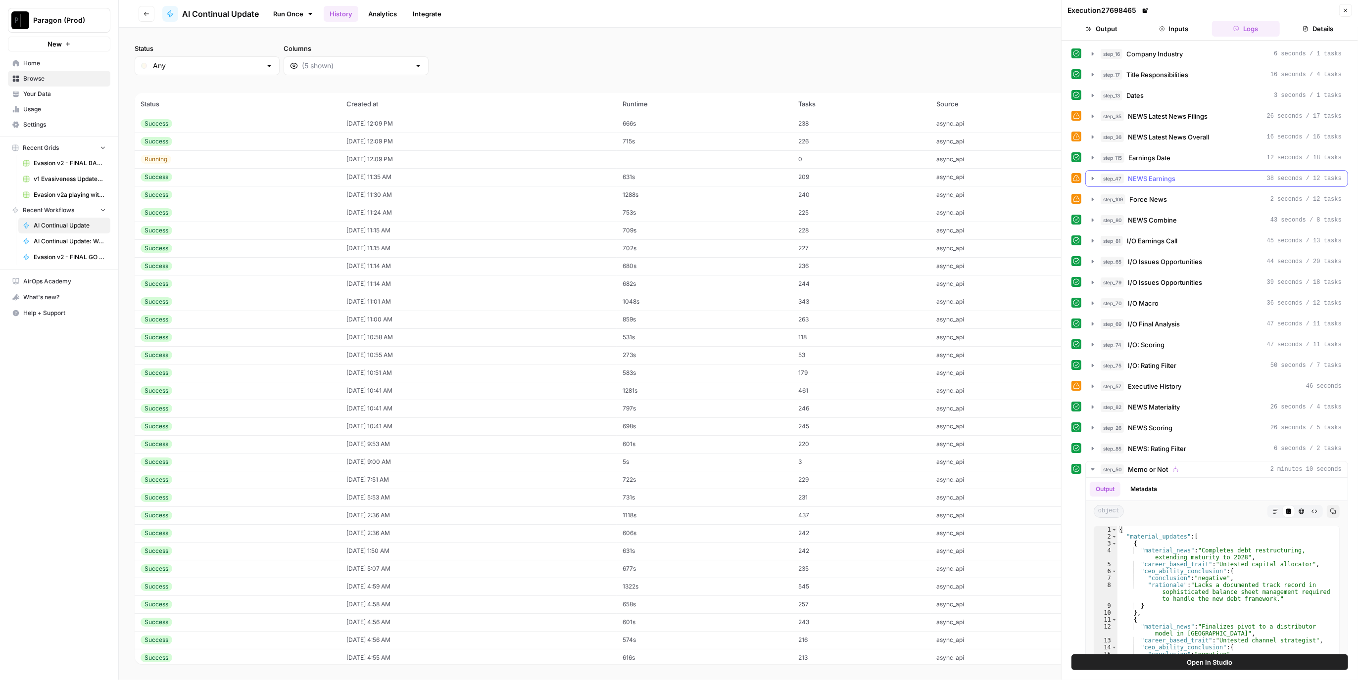
click at [1195, 194] on div "step_109 Force News 2 seconds / 12 tasks" at bounding box center [1220, 199] width 241 height 10
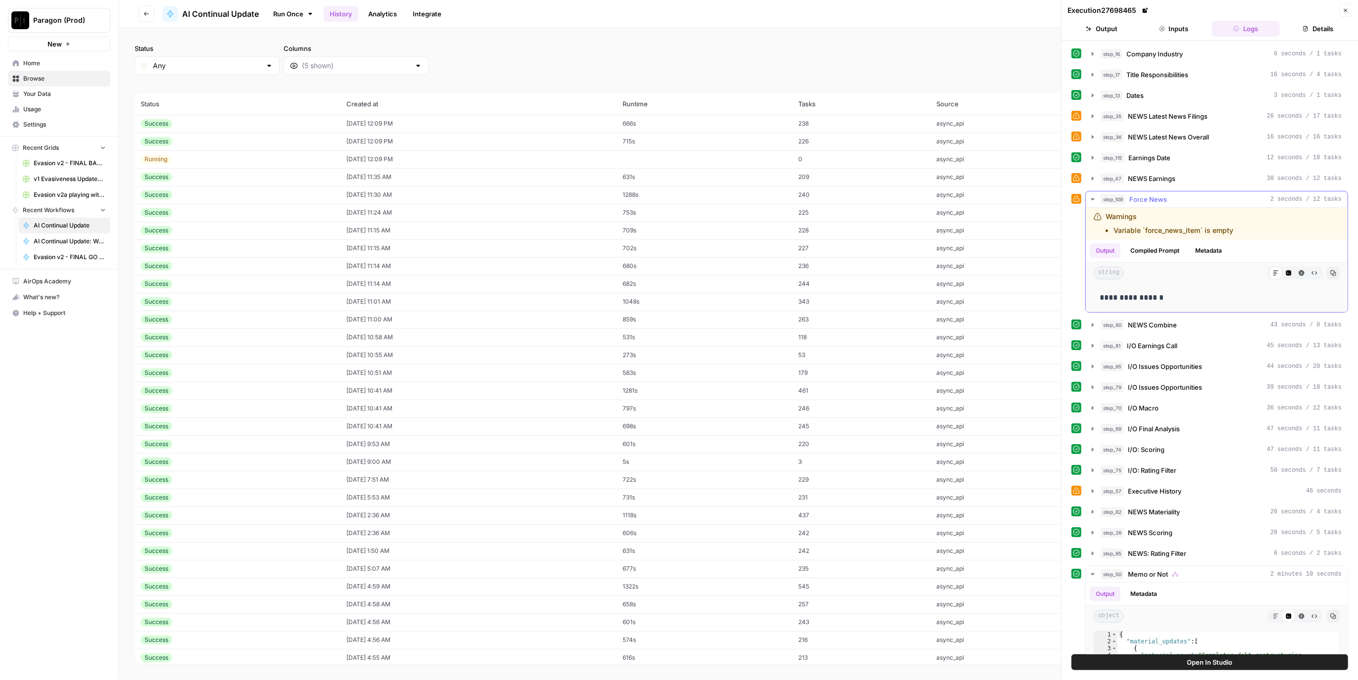
click at [1195, 194] on div "step_109 Force News 2 seconds / 12 tasks" at bounding box center [1220, 199] width 241 height 10
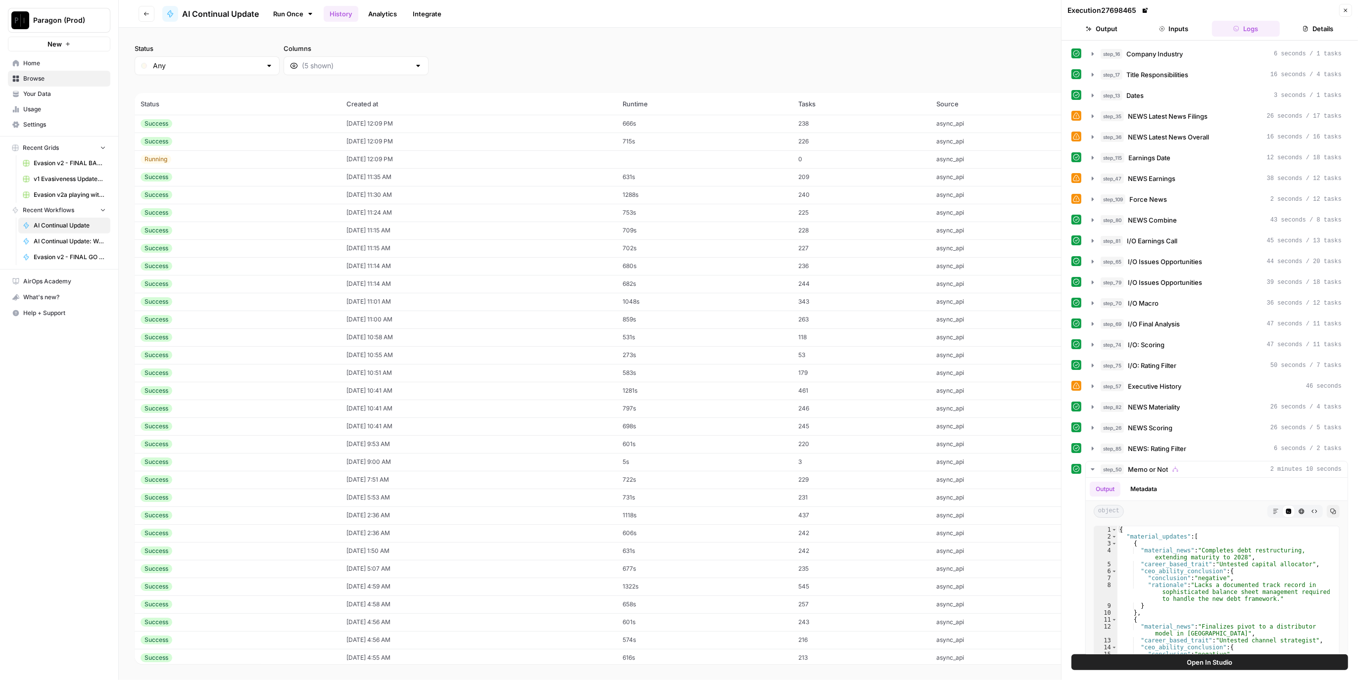
click at [360, 129] on td "[DATE] 12:09 PM" at bounding box center [478, 124] width 276 height 18
click at [1168, 194] on div "step_109 Force News 2 seconds / 12 tasks" at bounding box center [1220, 199] width 241 height 10
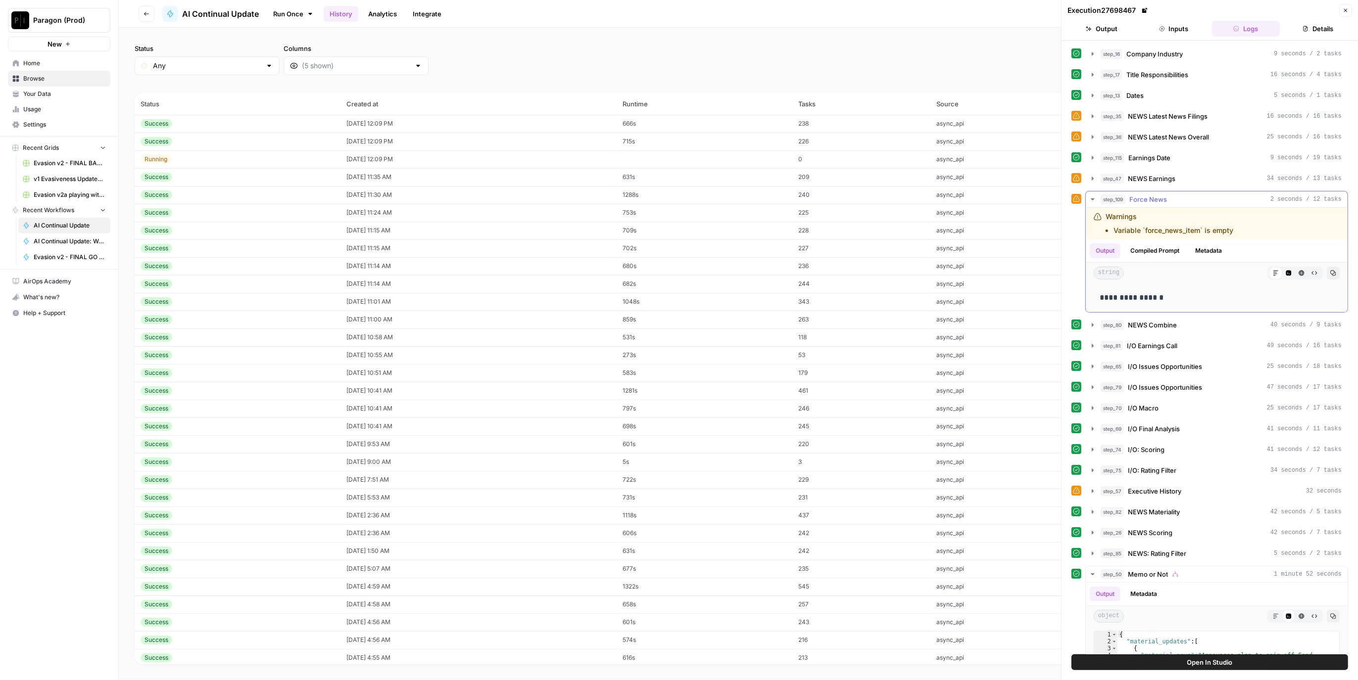
click at [1168, 194] on div "step_109 Force News 2 seconds / 12 tasks" at bounding box center [1220, 199] width 241 height 10
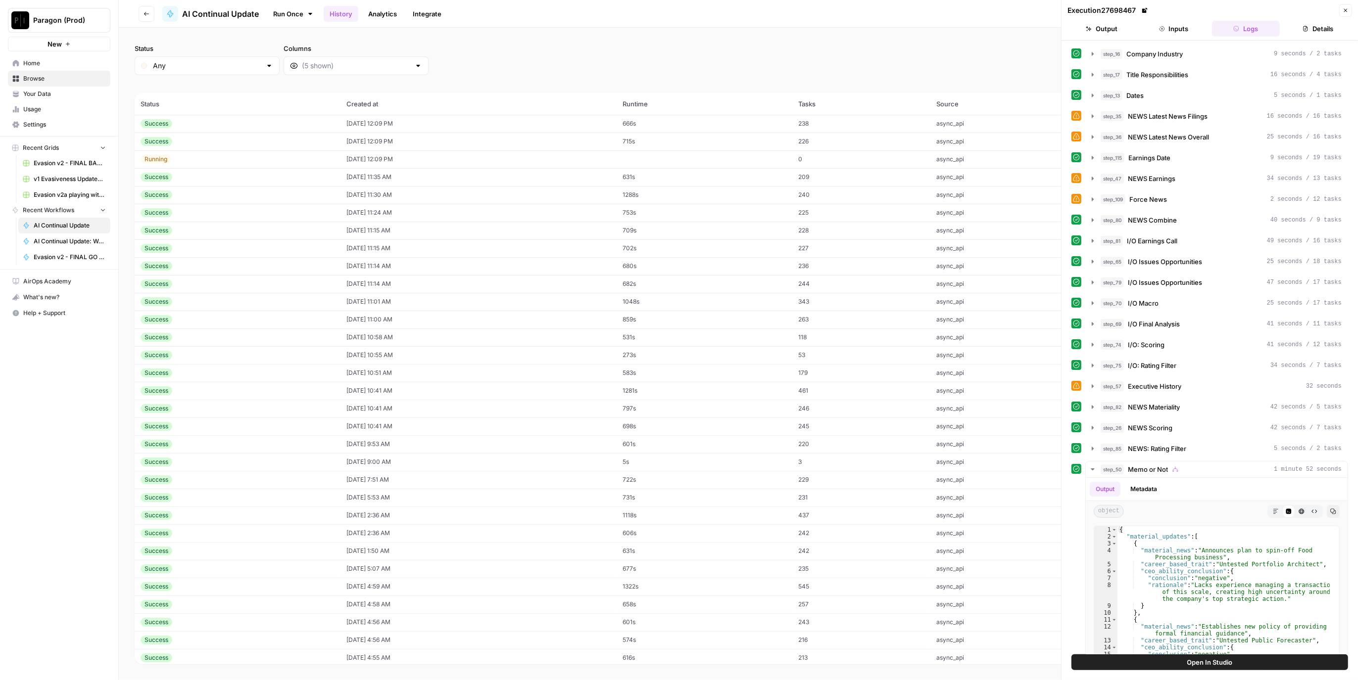
click at [351, 157] on td "[DATE] 12:09 PM" at bounding box center [478, 159] width 276 height 18
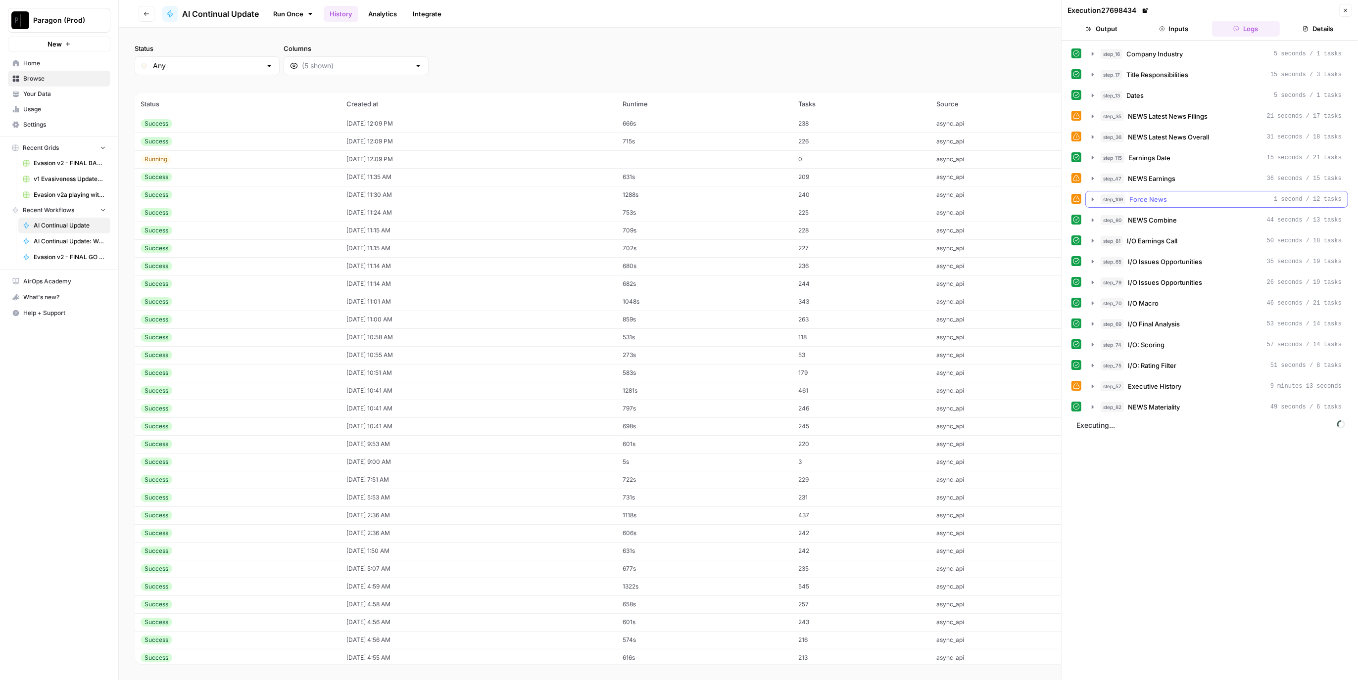
click at [1181, 196] on div "step_109 Force News 1 second / 12 tasks" at bounding box center [1220, 199] width 241 height 10
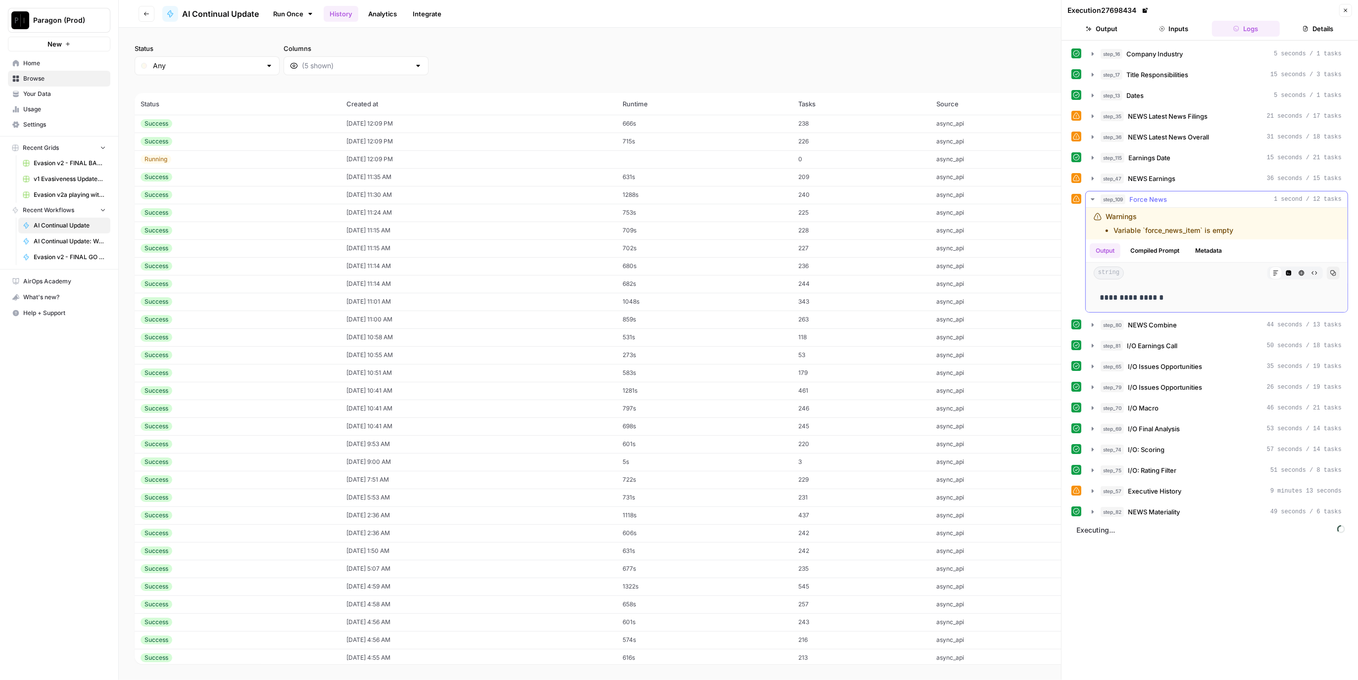
click at [1181, 196] on div "step_109 Force News 1 second / 12 tasks" at bounding box center [1220, 199] width 241 height 10
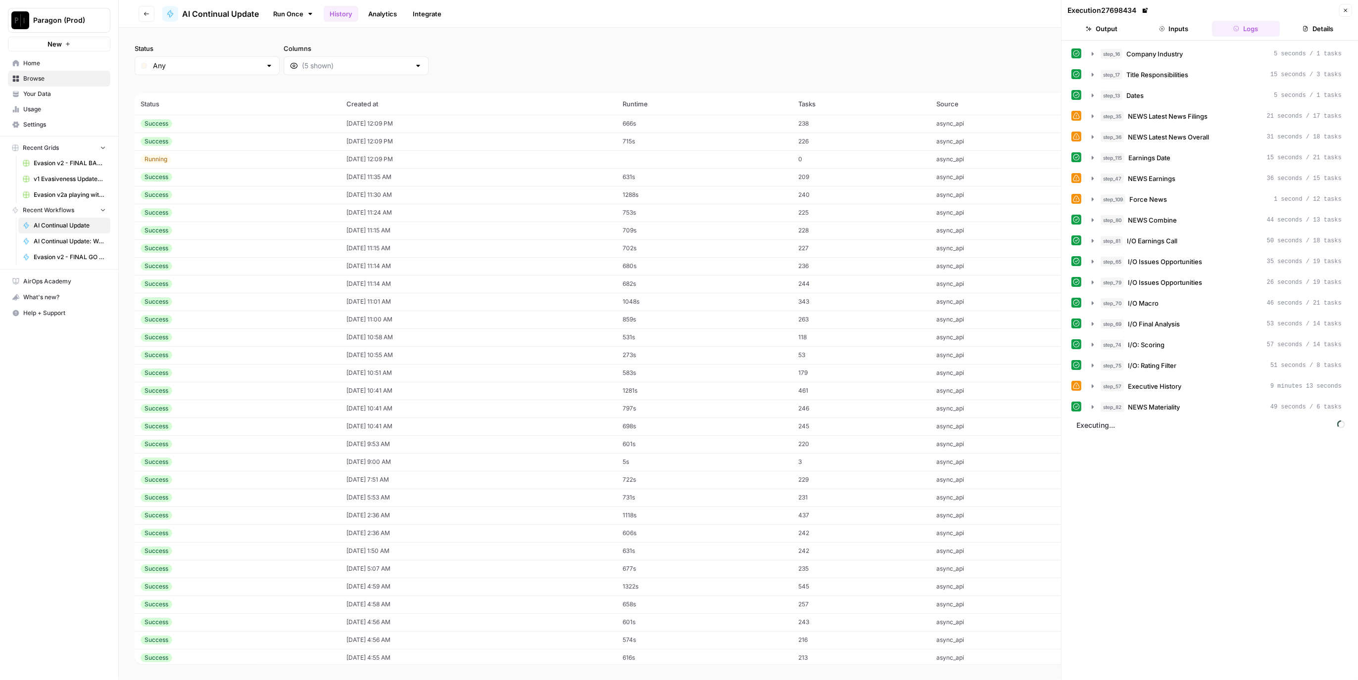
click at [1344, 8] on icon "button" at bounding box center [1345, 10] width 6 height 6
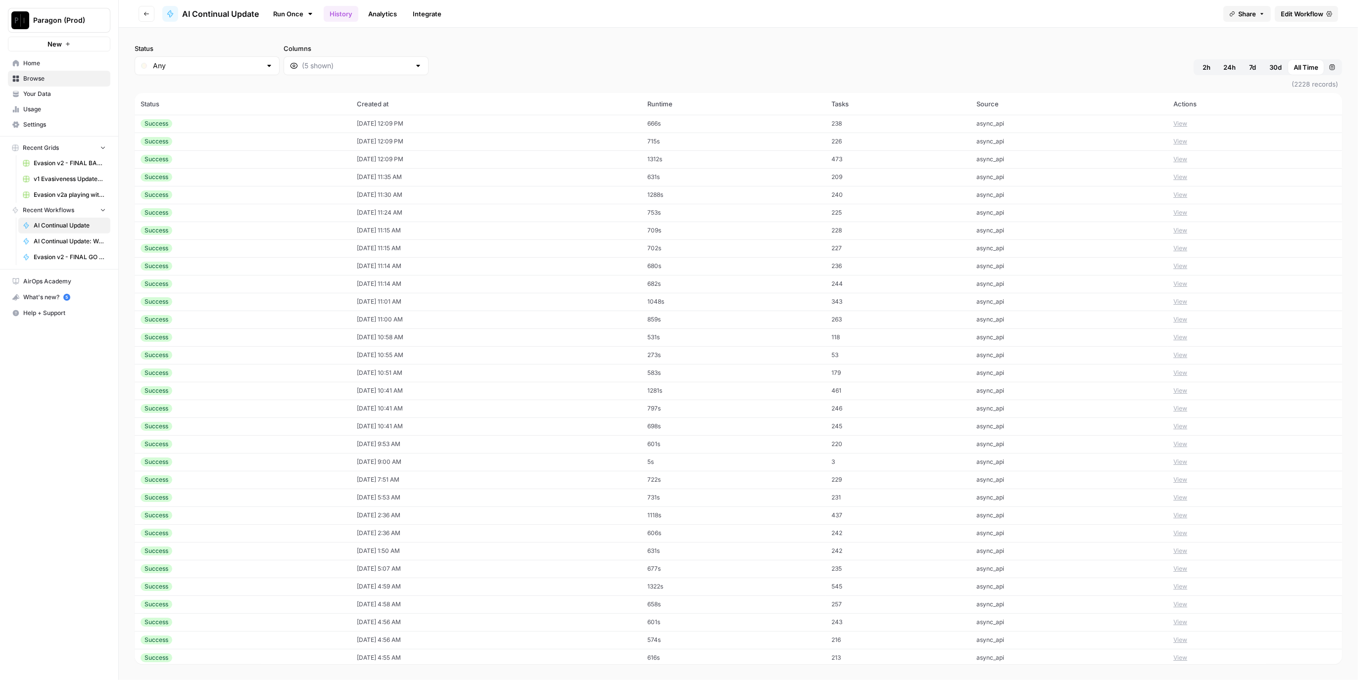
click at [204, 153] on td "Success" at bounding box center [243, 159] width 216 height 18
